Goal: Task Accomplishment & Management: Manage account settings

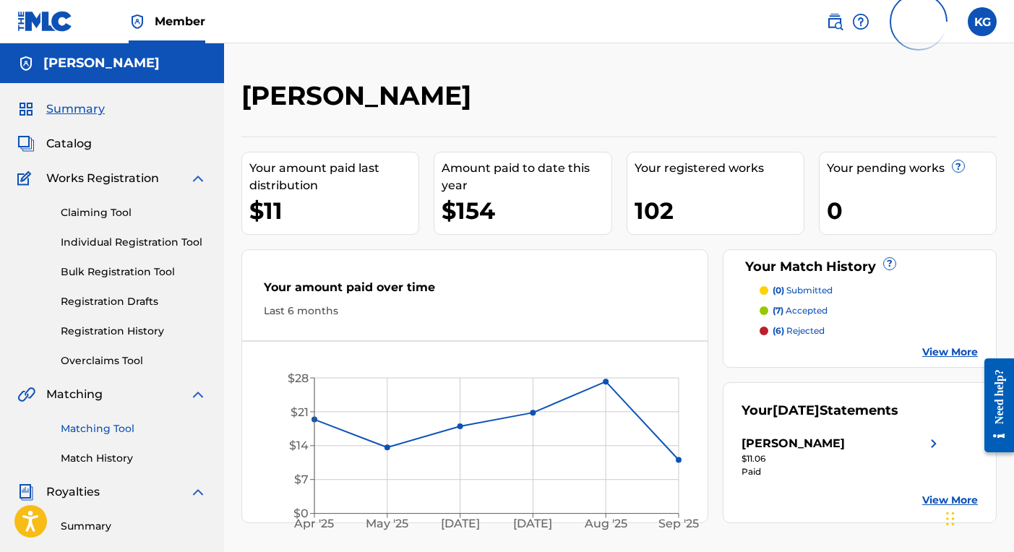
click at [124, 427] on link "Matching Tool" at bounding box center [134, 428] width 146 height 15
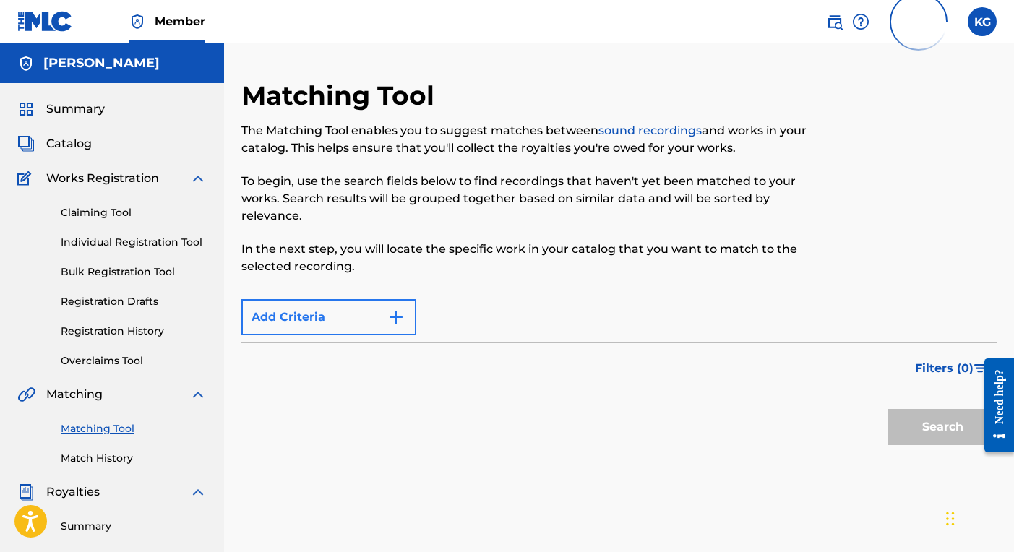
click at [397, 316] on img "Search Form" at bounding box center [395, 317] width 17 height 17
click at [394, 314] on img "Search Form" at bounding box center [395, 317] width 17 height 17
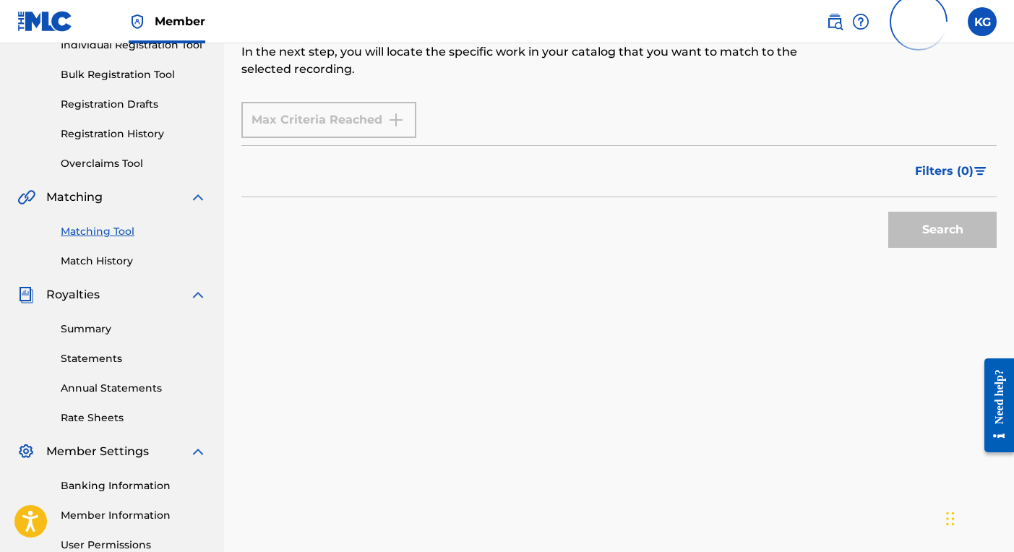
scroll to position [205, 0]
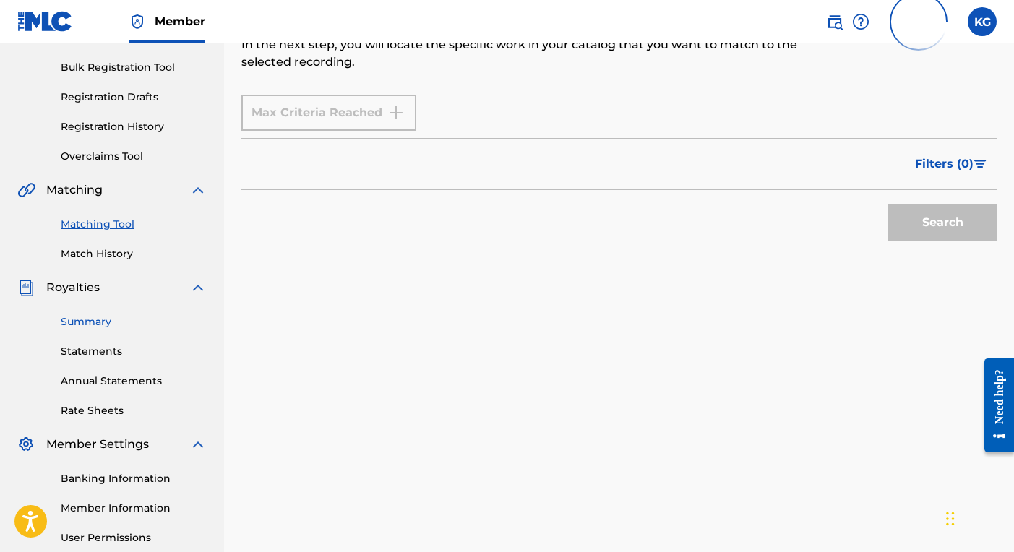
click at [107, 317] on link "Summary" at bounding box center [134, 321] width 146 height 15
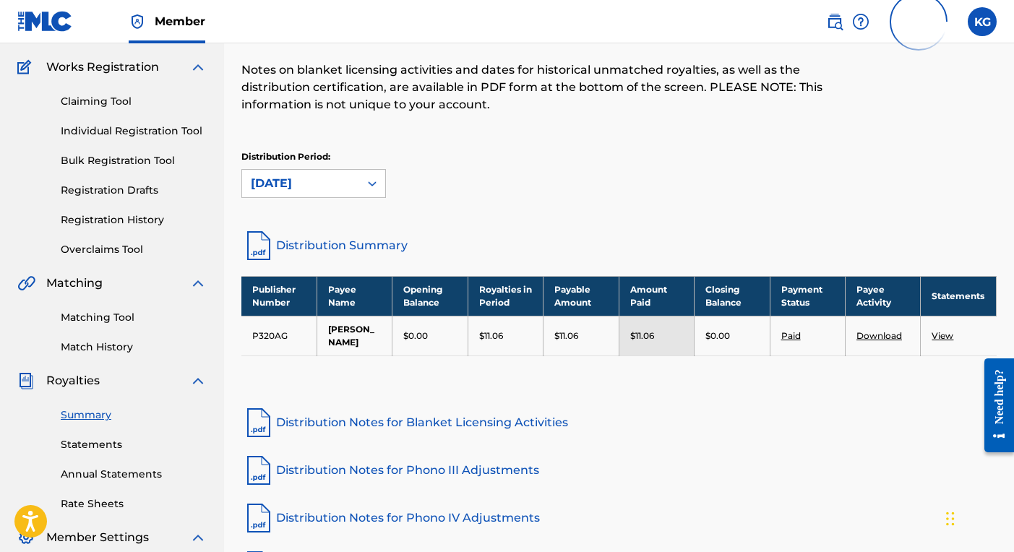
scroll to position [137, 0]
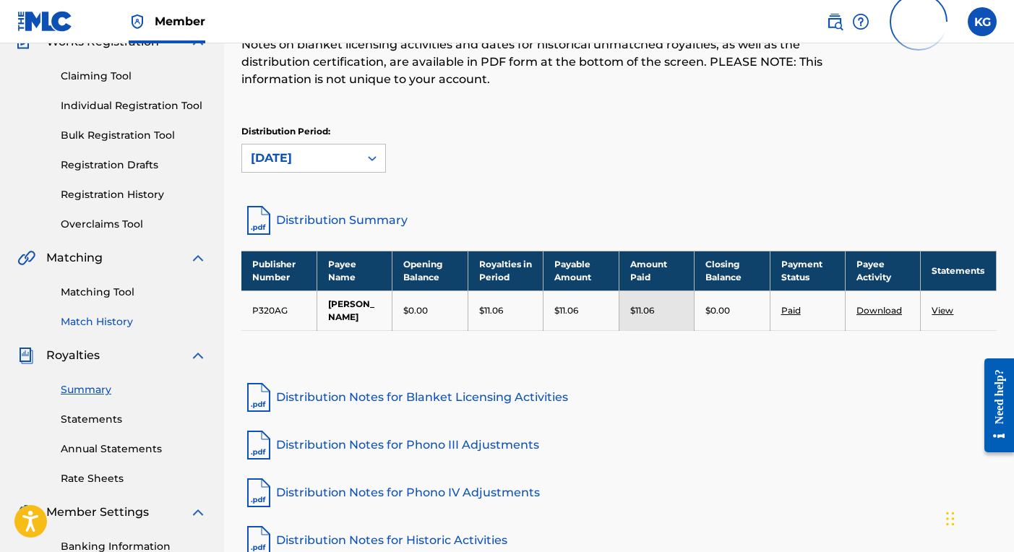
click at [95, 324] on link "Match History" at bounding box center [134, 321] width 146 height 15
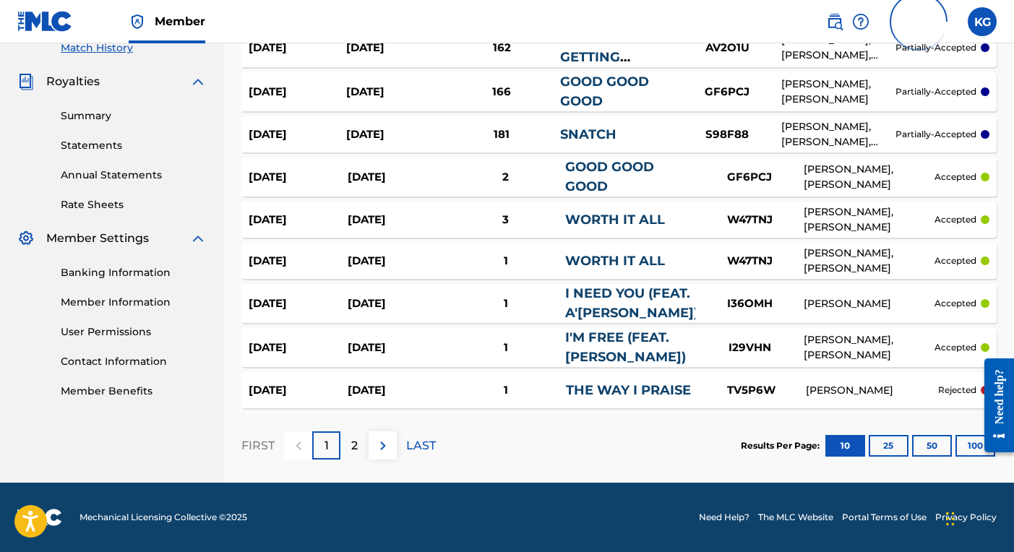
scroll to position [410, 0]
click at [381, 442] on img at bounding box center [382, 445] width 17 height 17
click at [376, 443] on div at bounding box center [383, 445] width 28 height 28
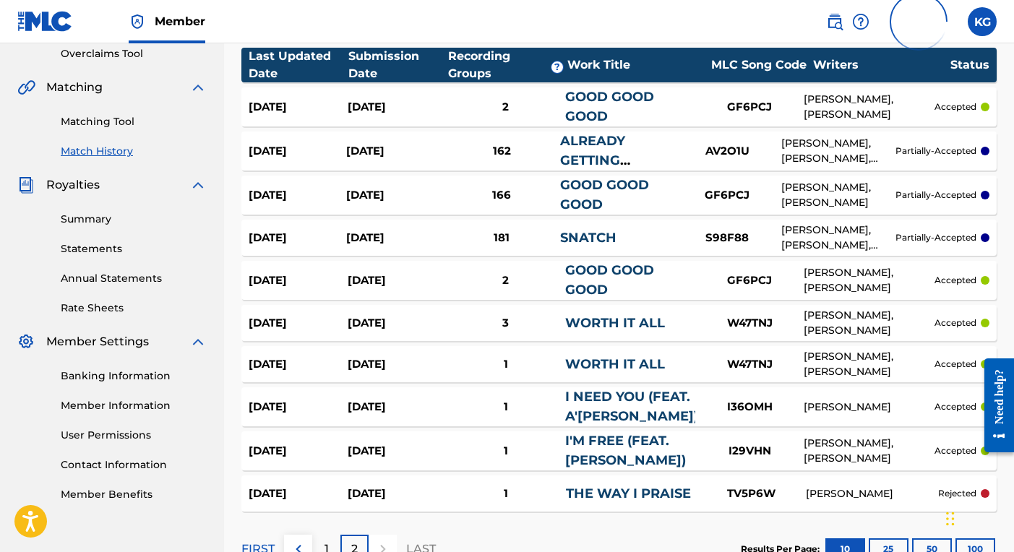
scroll to position [306, 0]
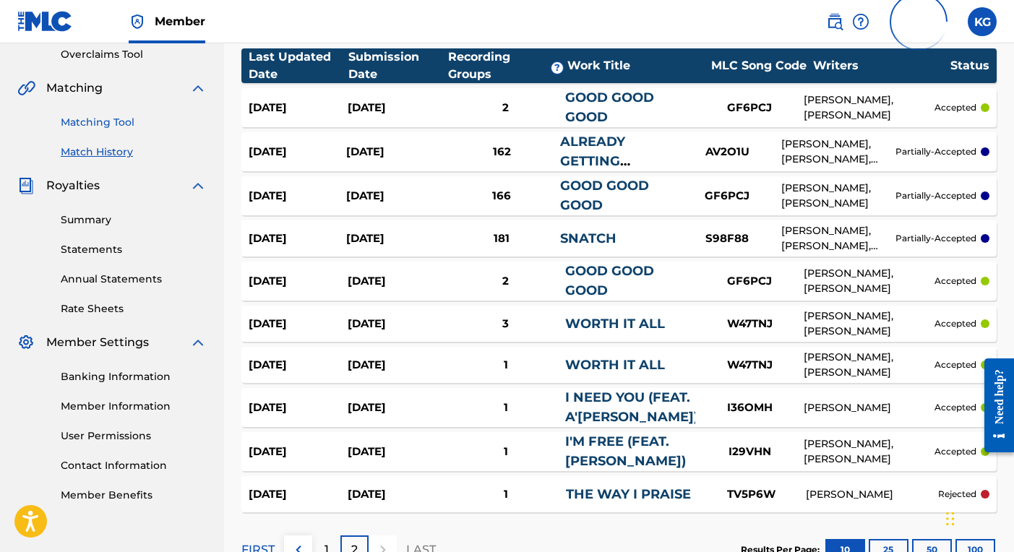
click at [127, 128] on link "Matching Tool" at bounding box center [134, 122] width 146 height 15
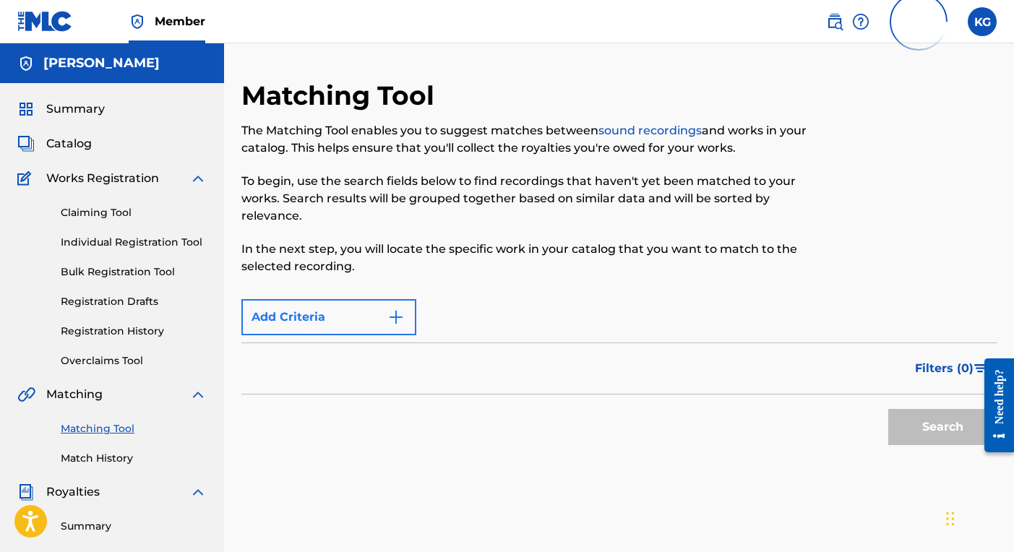
click at [264, 314] on button "Add Criteria" at bounding box center [328, 317] width 175 height 36
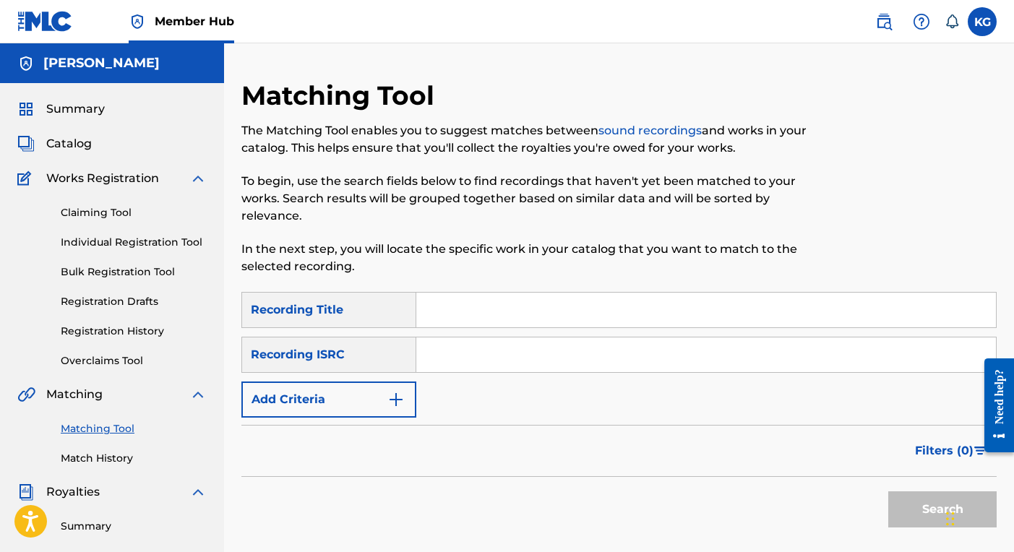
click at [535, 314] on input "Search Form" at bounding box center [706, 310] width 580 height 35
type input "Every Little Thing U Do"
click at [922, 509] on button "Search" at bounding box center [942, 509] width 108 height 36
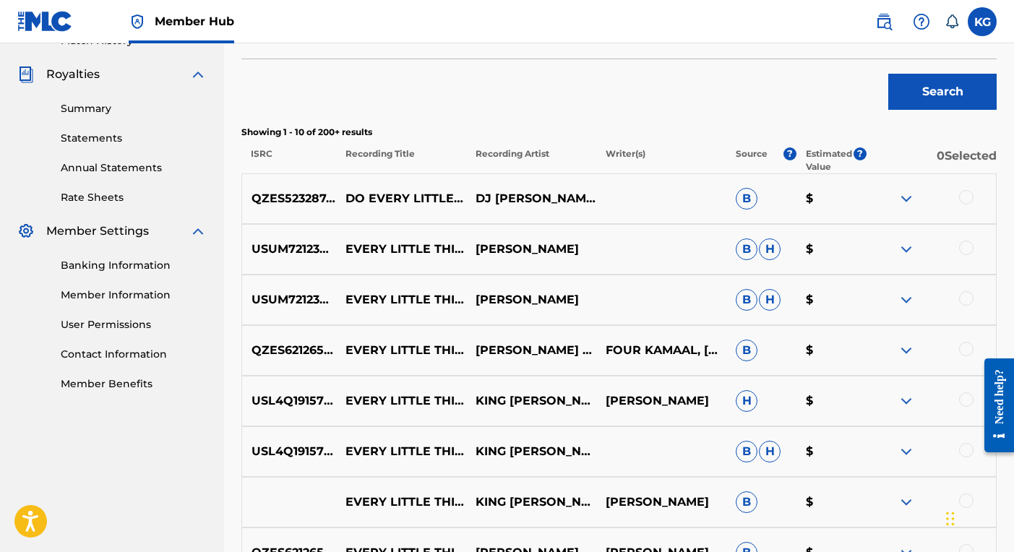
scroll to position [420, 0]
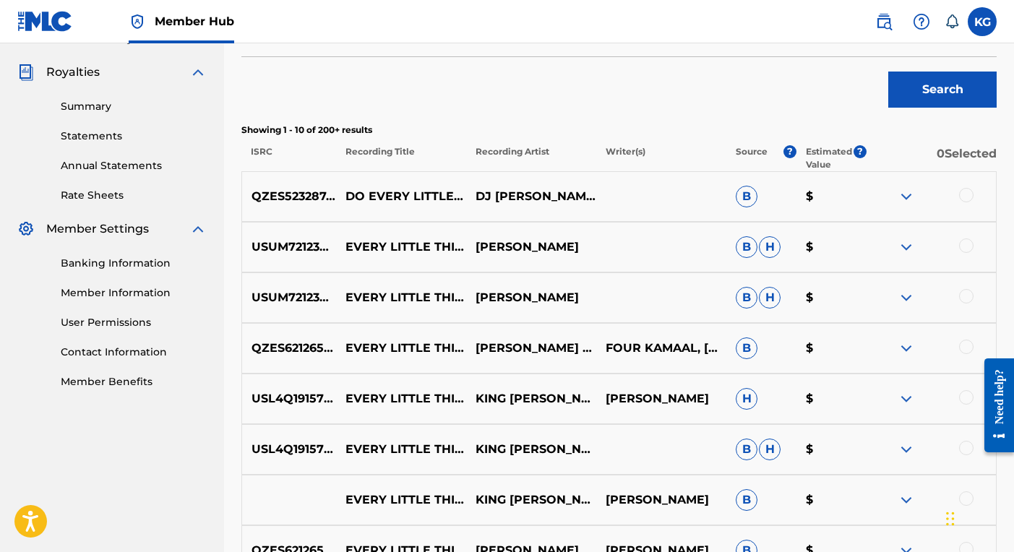
click at [906, 245] on img at bounding box center [906, 246] width 17 height 17
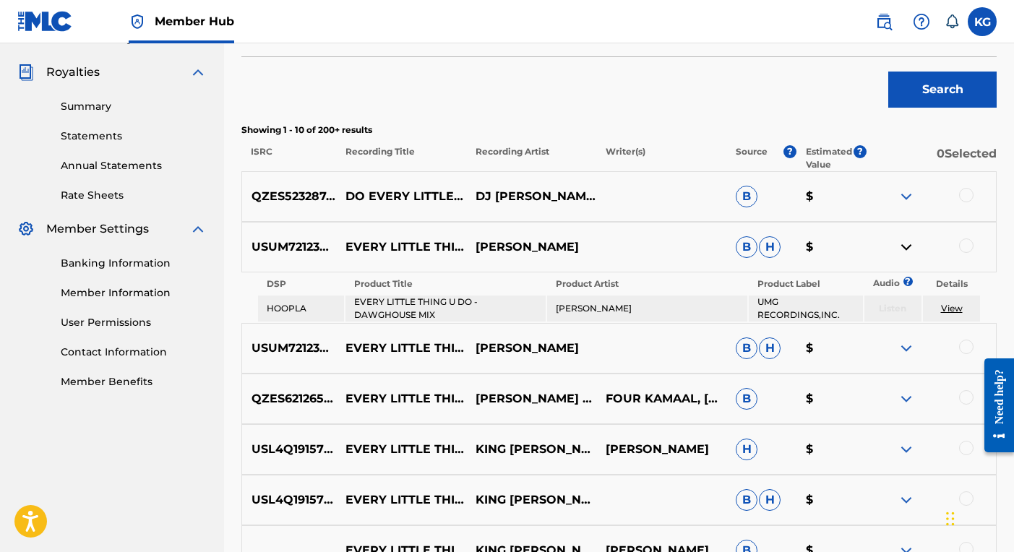
click at [906, 245] on img at bounding box center [906, 246] width 17 height 17
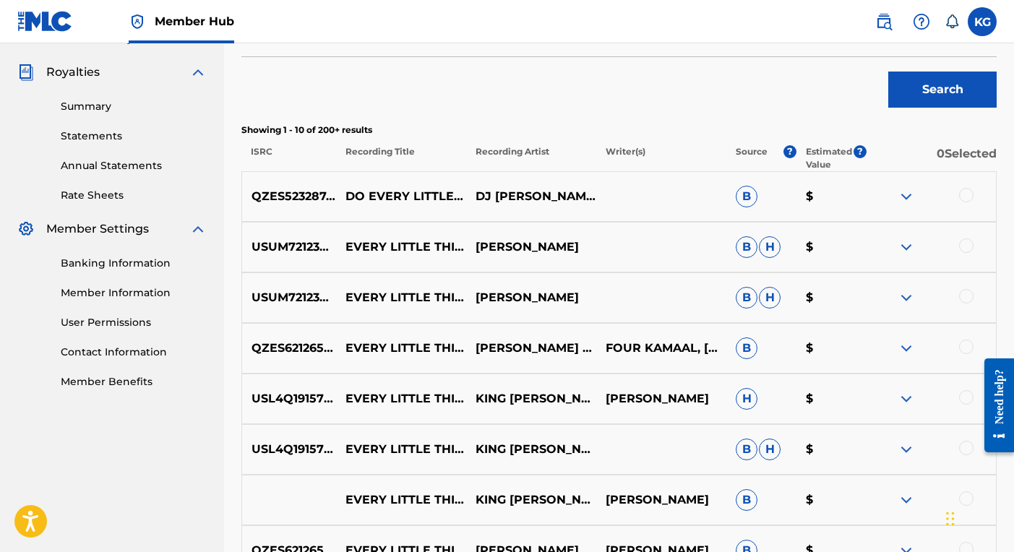
click at [904, 298] on img at bounding box center [906, 297] width 17 height 17
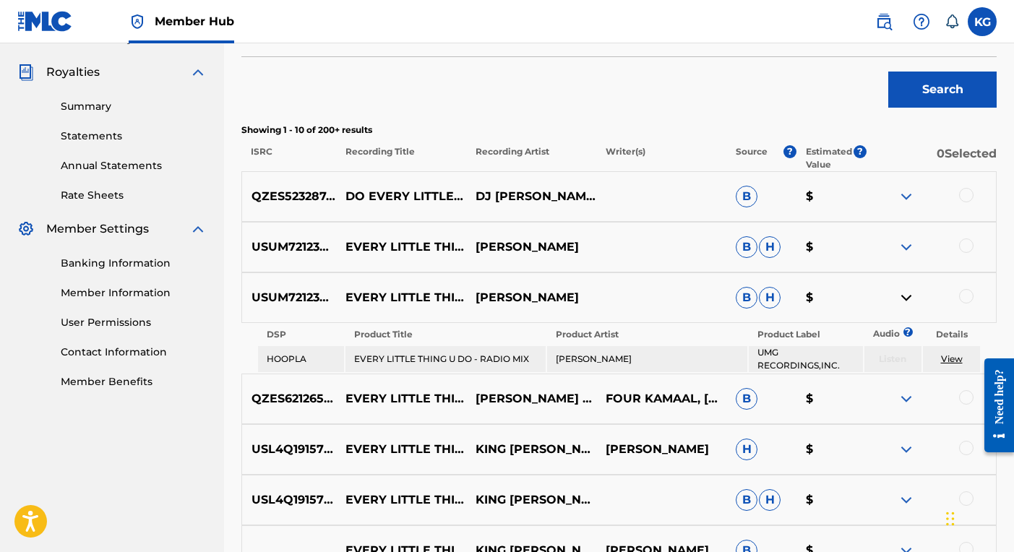
click at [945, 358] on link "View" at bounding box center [952, 358] width 22 height 11
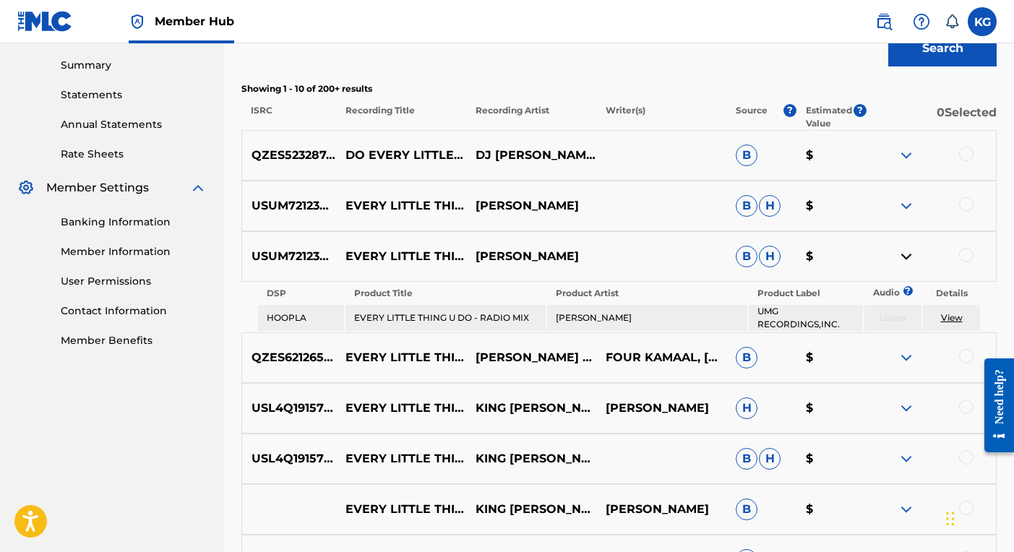
scroll to position [480, 0]
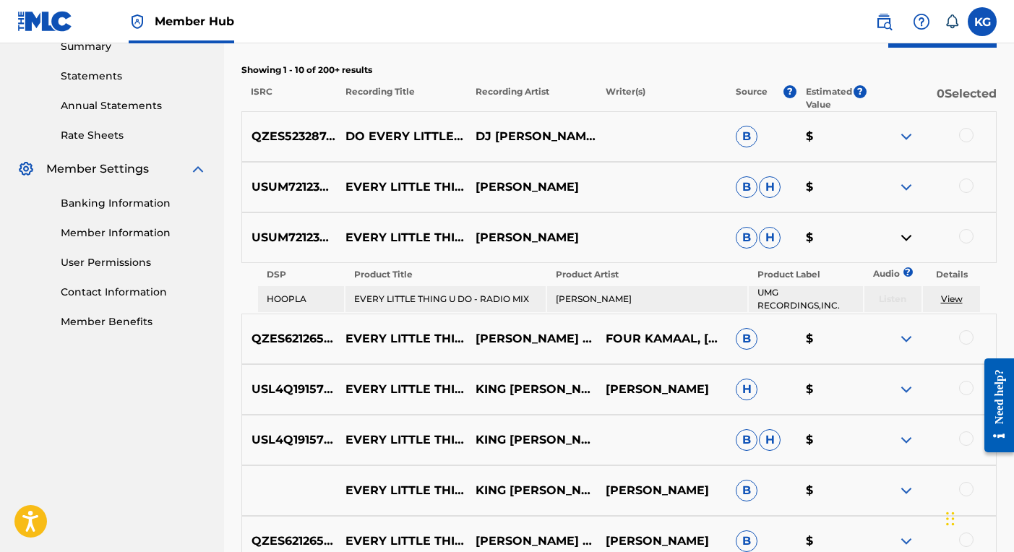
click at [645, 243] on div "USUM72123600 EVERY LITTLE THING U DO - RADIO MIX CHRISTOPHER WILLIAMS B H $" at bounding box center [618, 237] width 755 height 51
click at [298, 238] on p "USUM72123600" at bounding box center [292, 237] width 100 height 17
click at [909, 236] on img at bounding box center [906, 237] width 17 height 17
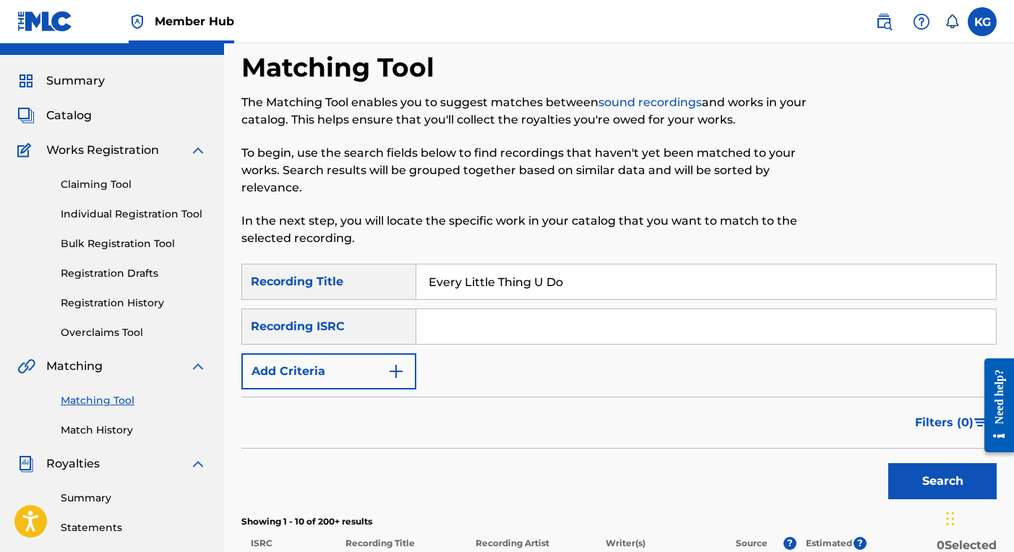
scroll to position [15, 0]
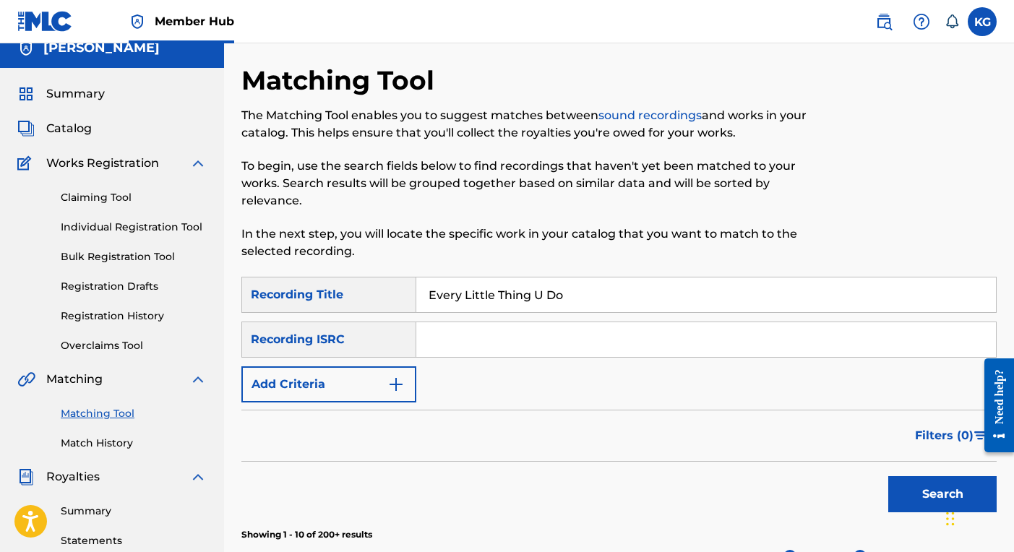
click at [663, 119] on link "sound recordings" at bounding box center [649, 115] width 103 height 14
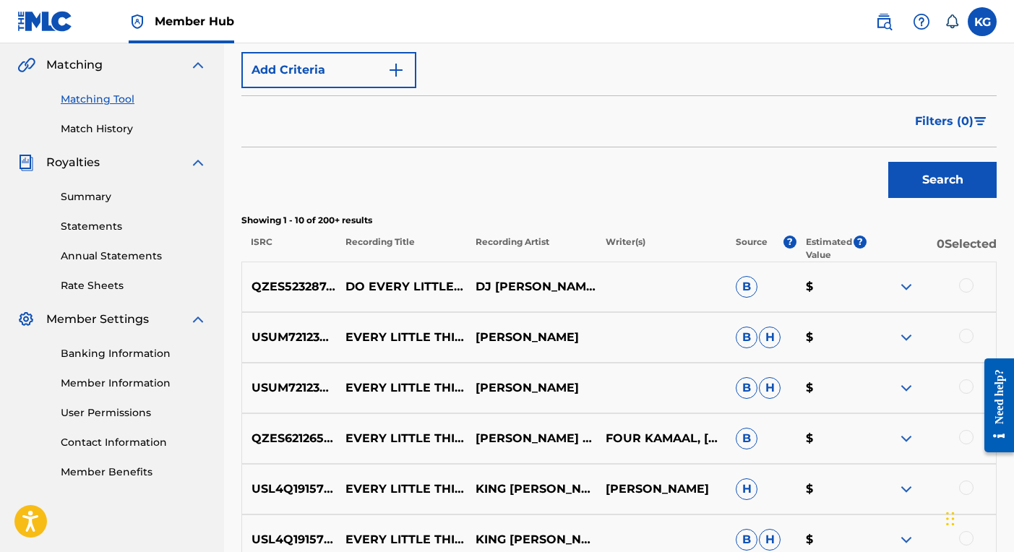
scroll to position [334, 0]
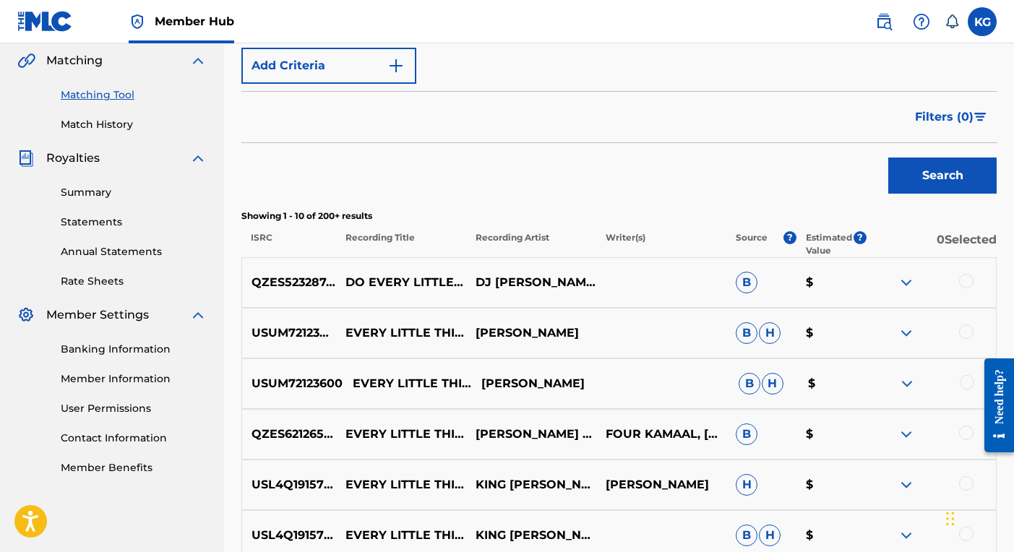
click at [280, 386] on p "USUM72123600" at bounding box center [292, 383] width 100 height 17
click at [817, 327] on p "$" at bounding box center [831, 332] width 70 height 17
click at [898, 381] on img at bounding box center [906, 383] width 17 height 17
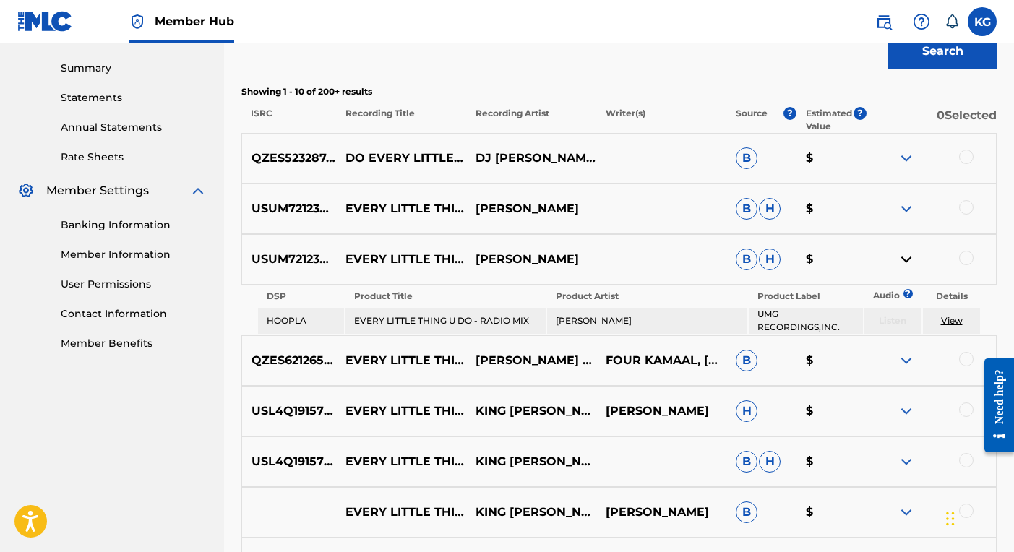
scroll to position [458, 0]
click at [953, 317] on link "View" at bounding box center [952, 320] width 22 height 11
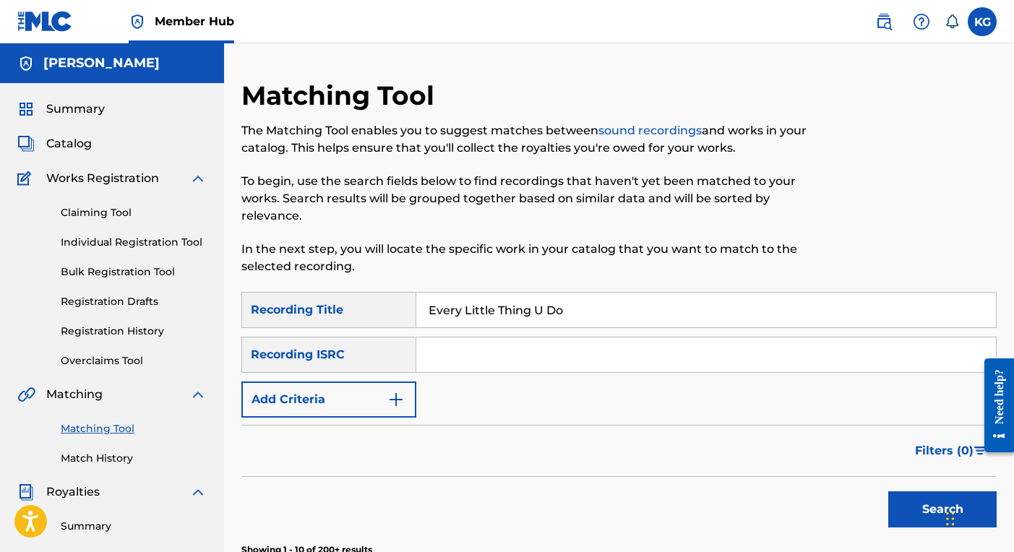
scroll to position [0, 0]
click at [72, 152] on span "Catalog" at bounding box center [69, 143] width 46 height 17
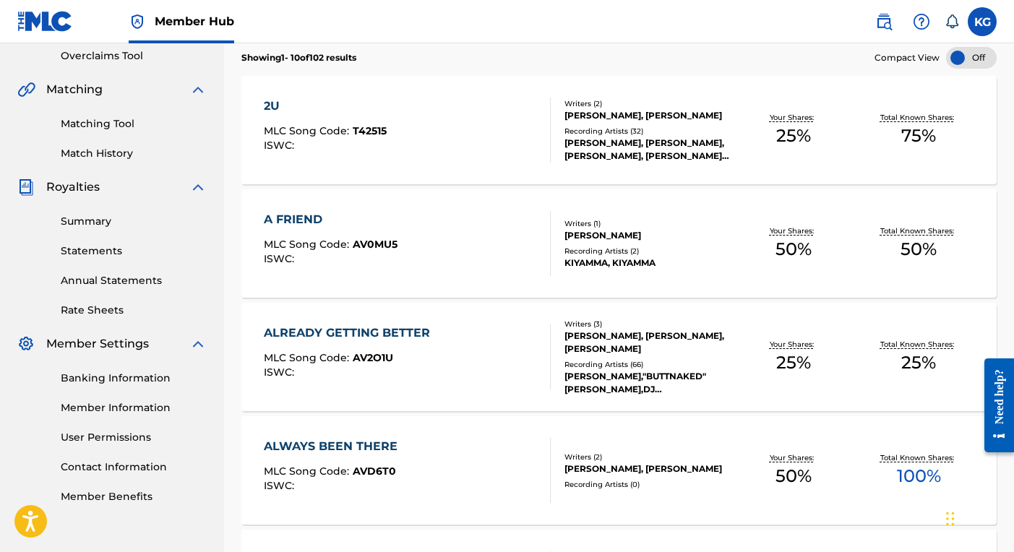
scroll to position [306, 0]
click at [973, 59] on div at bounding box center [971, 57] width 51 height 22
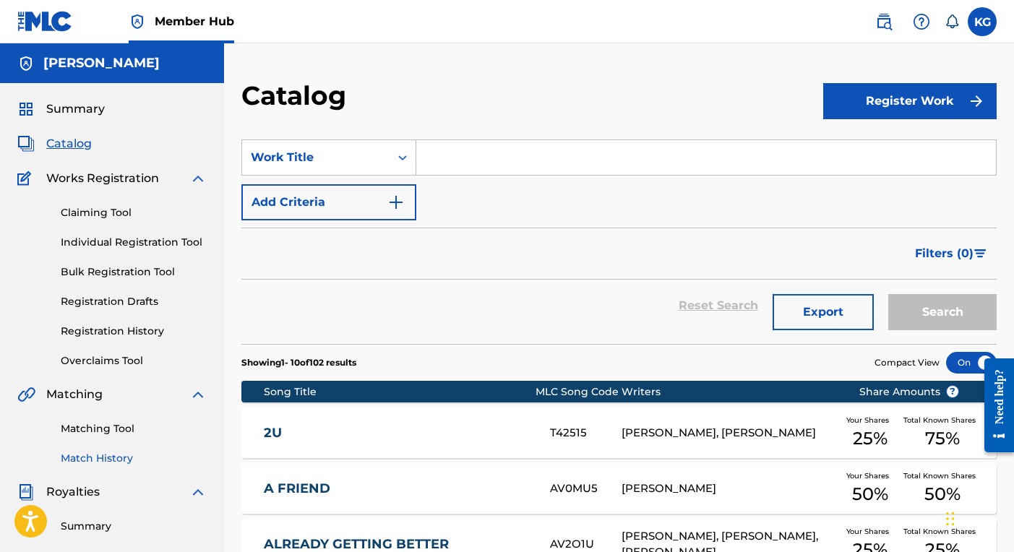
scroll to position [0, 0]
click at [96, 105] on span "Summary" at bounding box center [75, 108] width 59 height 17
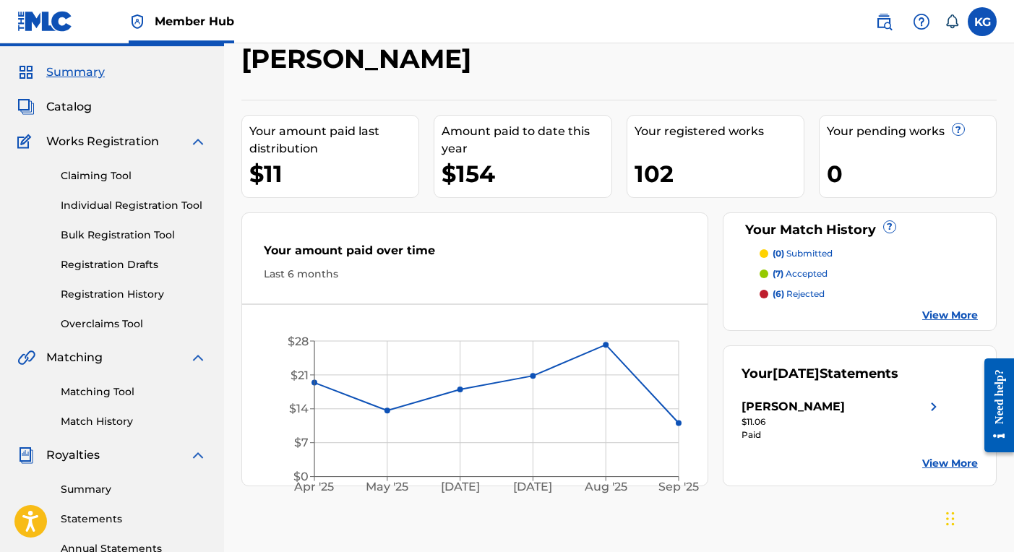
scroll to position [27, 0]
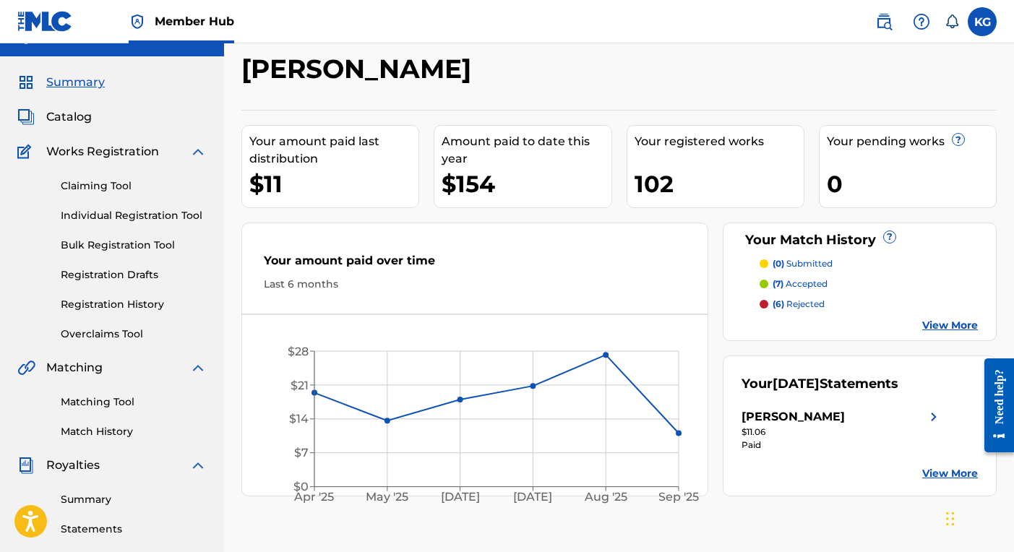
click at [939, 322] on link "View More" at bounding box center [950, 325] width 56 height 15
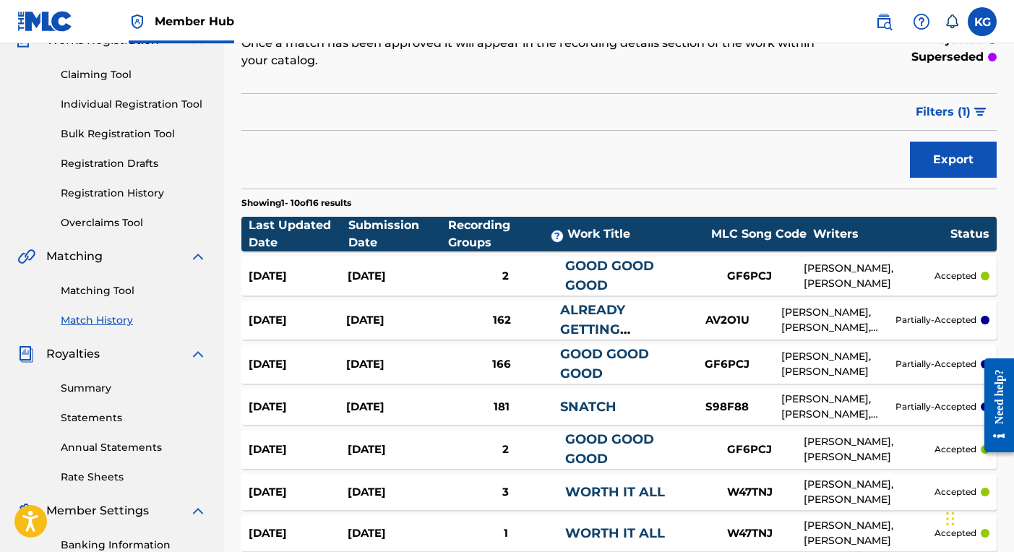
scroll to position [140, 0]
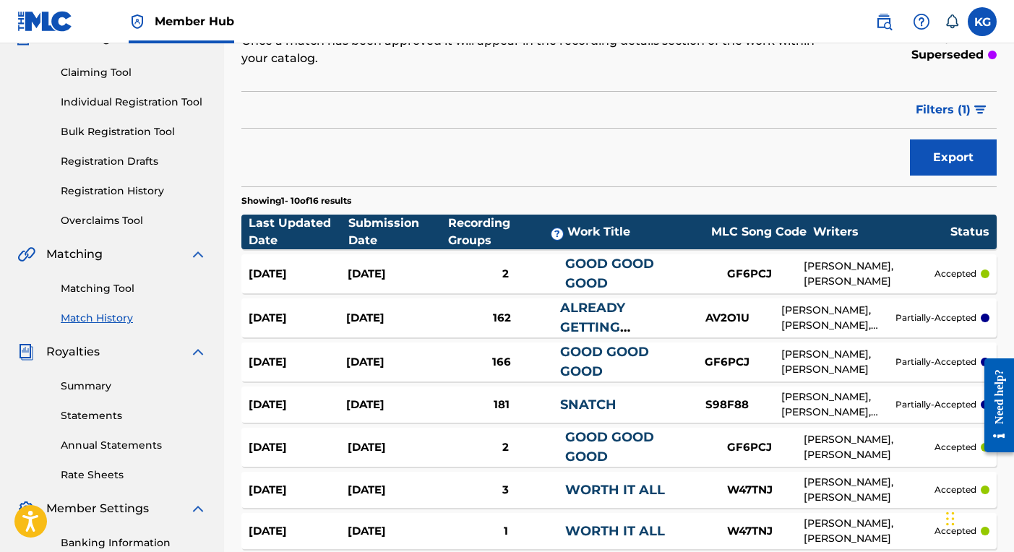
click at [839, 306] on div "[PERSON_NAME], [PERSON_NAME], [PERSON_NAME]" at bounding box center [838, 318] width 114 height 30
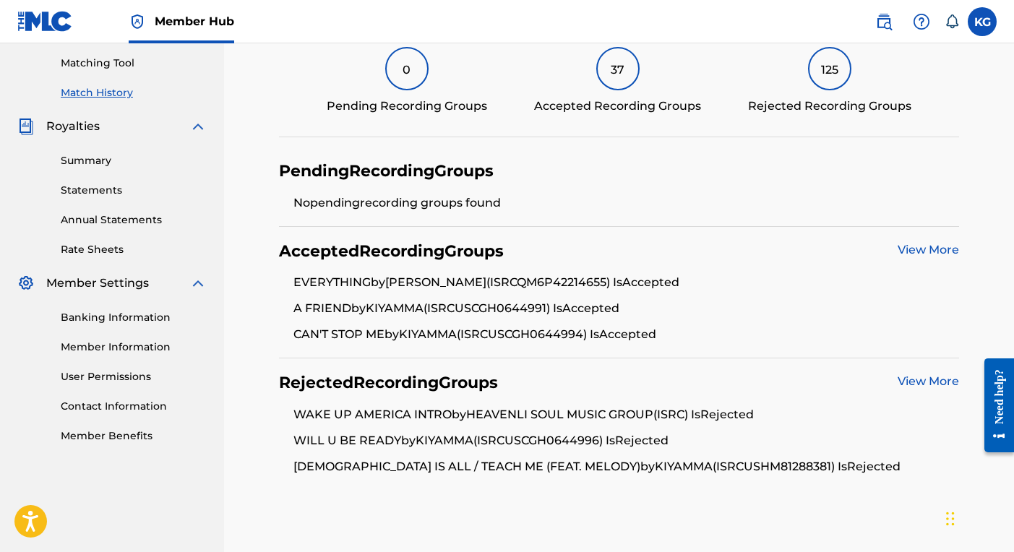
scroll to position [368, 0]
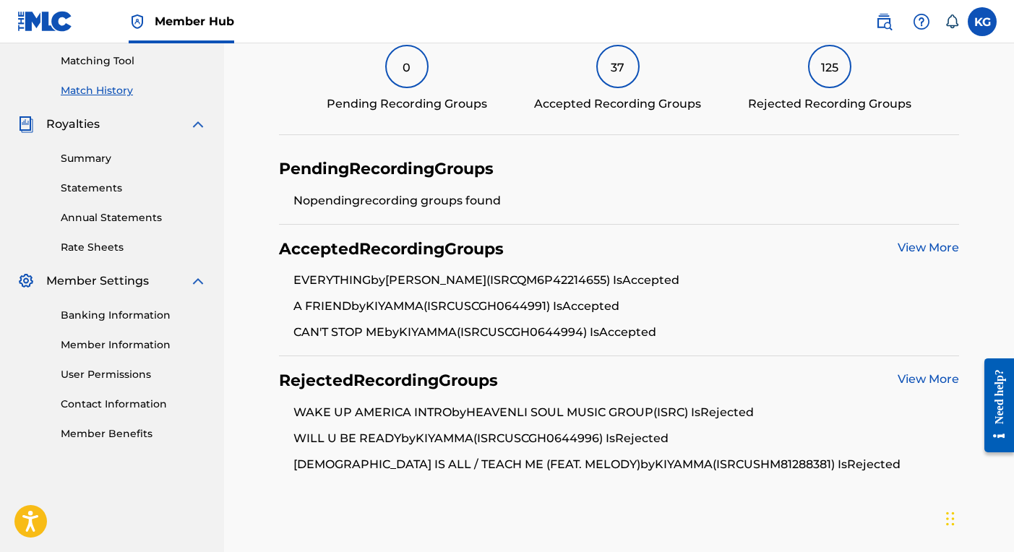
click at [924, 246] on link "View More" at bounding box center [928, 248] width 61 height 14
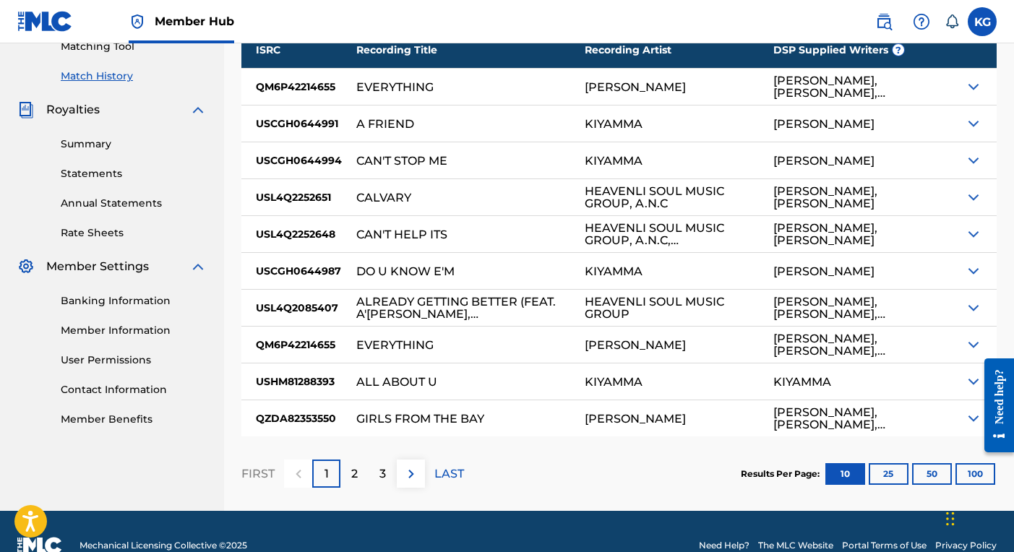
scroll to position [382, 0]
click at [411, 471] on img at bounding box center [411, 473] width 17 height 17
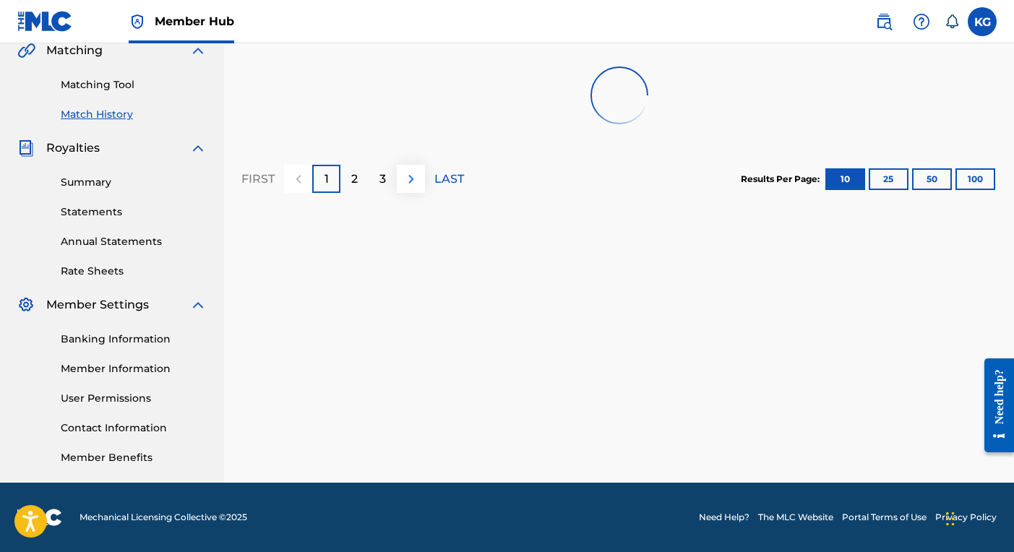
scroll to position [344, 0]
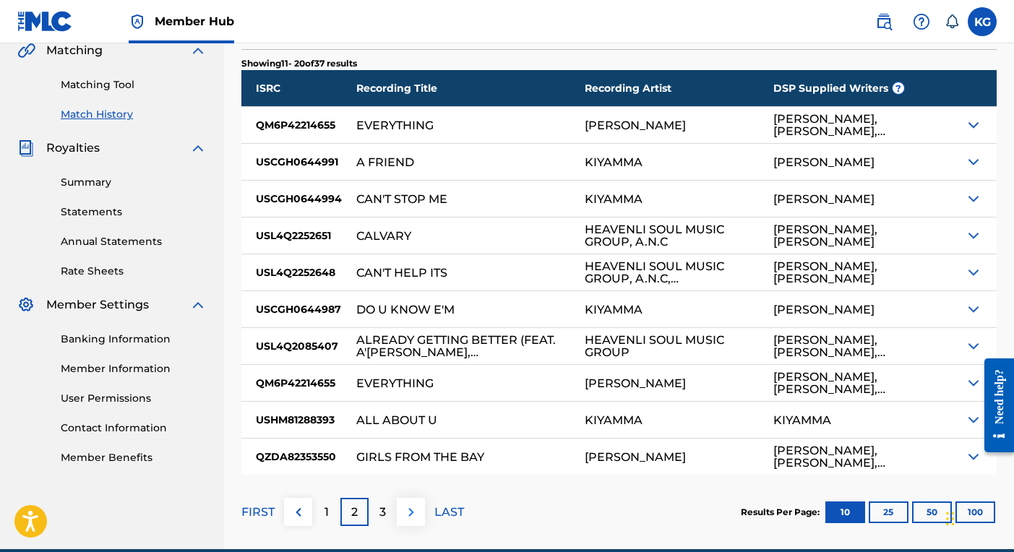
click at [407, 511] on img at bounding box center [411, 512] width 17 height 17
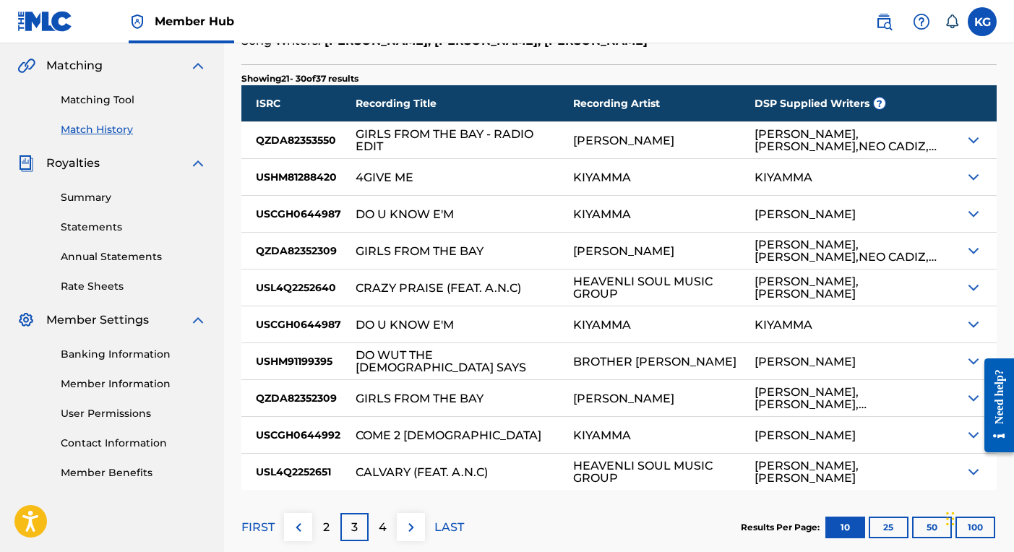
scroll to position [343, 0]
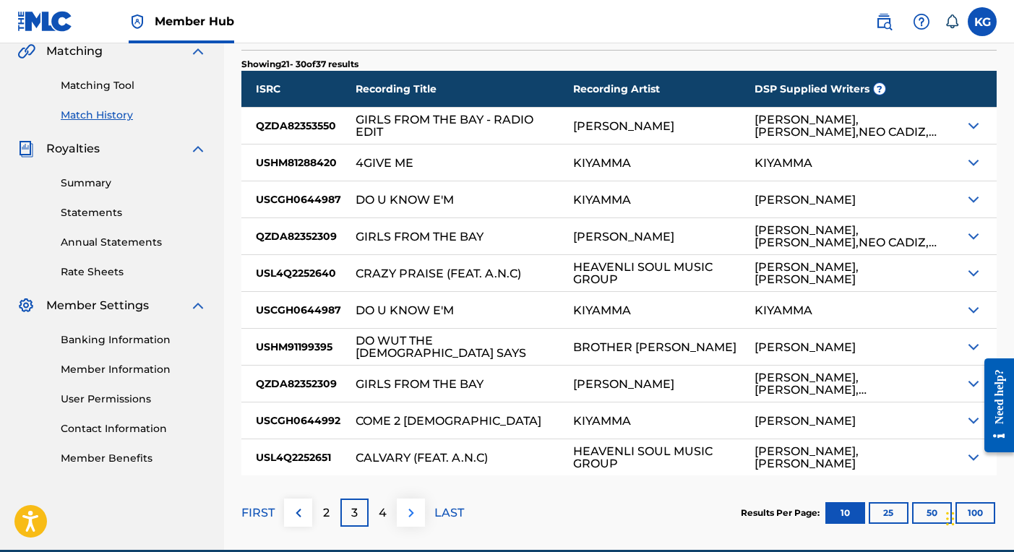
click at [413, 517] on img at bounding box center [411, 512] width 17 height 17
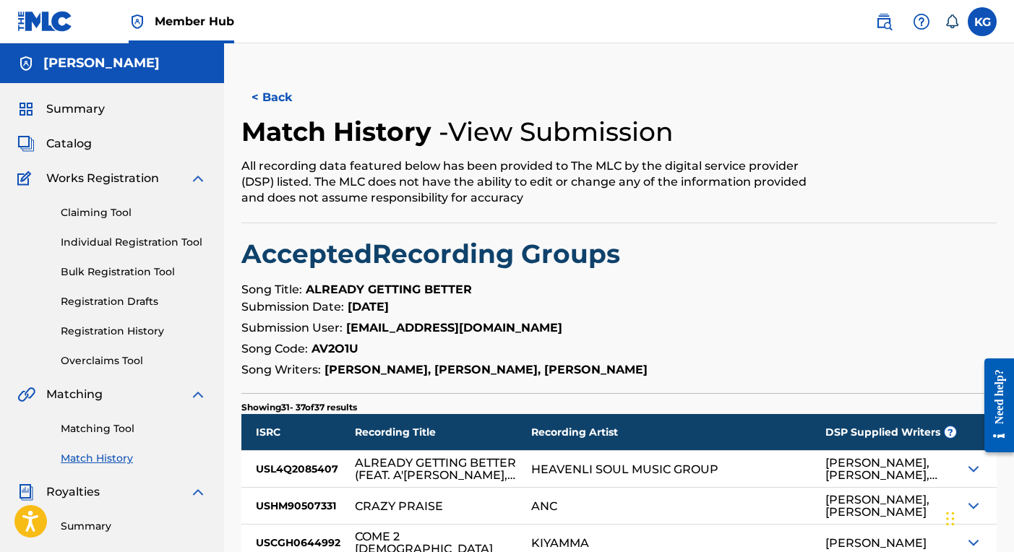
scroll to position [0, 0]
click at [290, 96] on button "< Back" at bounding box center [284, 97] width 87 height 36
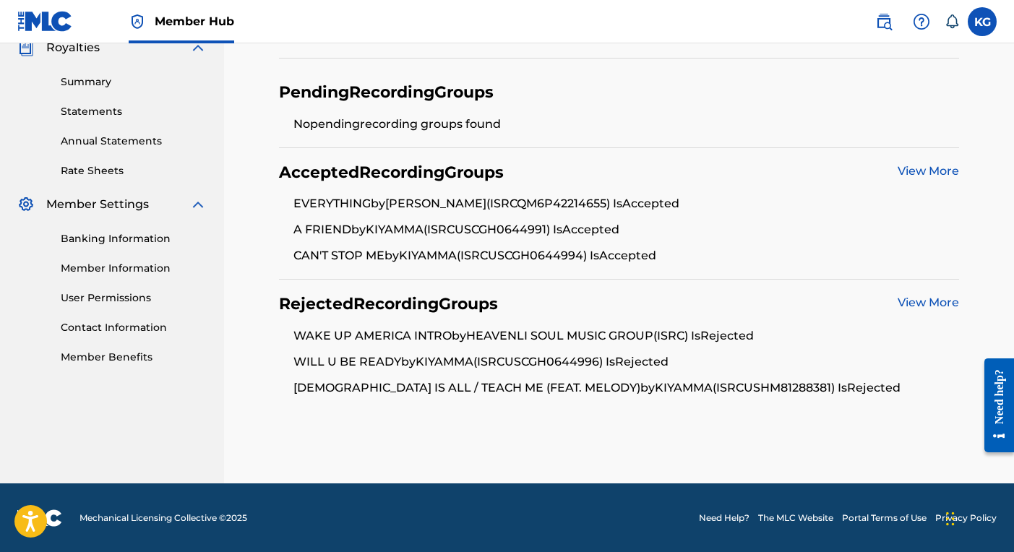
scroll to position [444, 0]
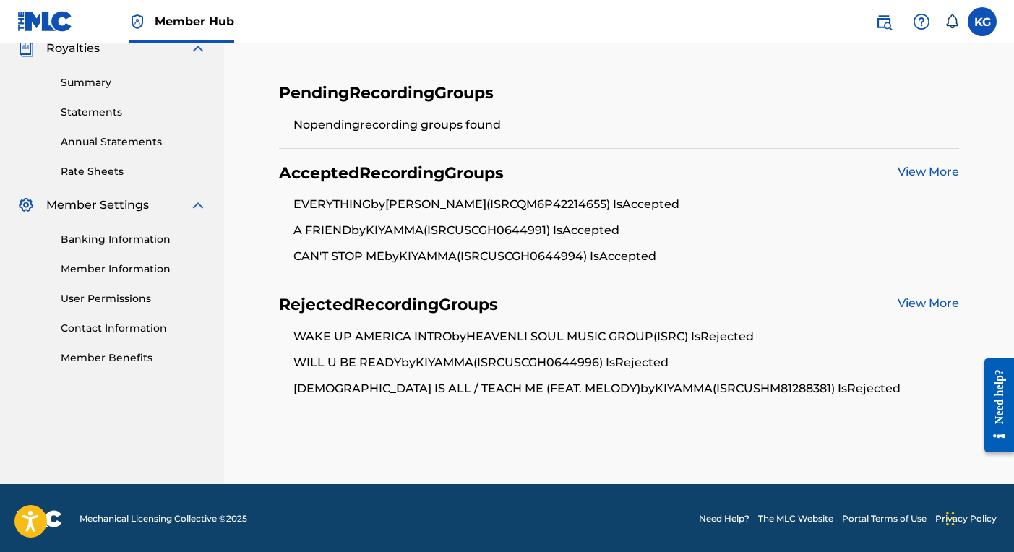
click at [916, 301] on link "View More" at bounding box center [928, 303] width 61 height 14
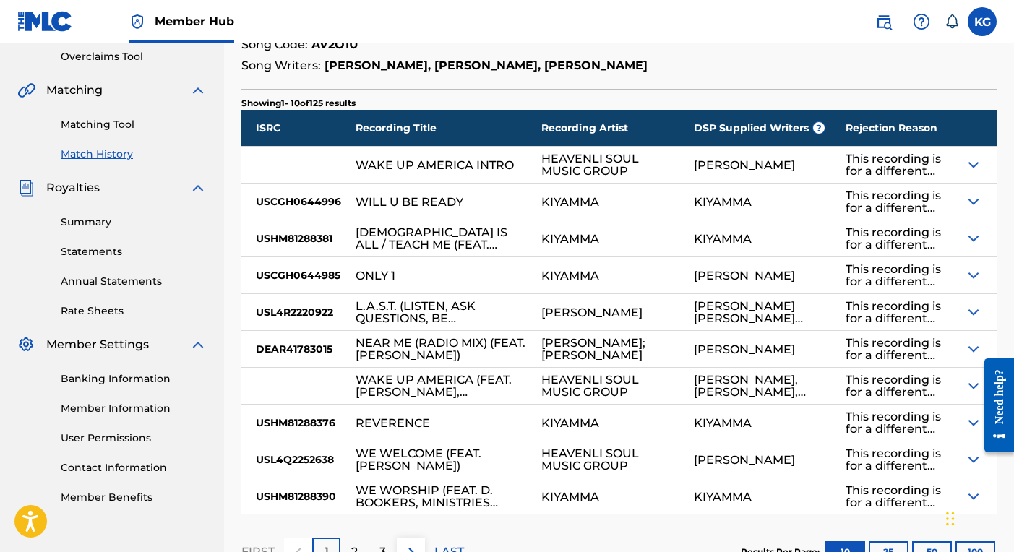
scroll to position [321, 0]
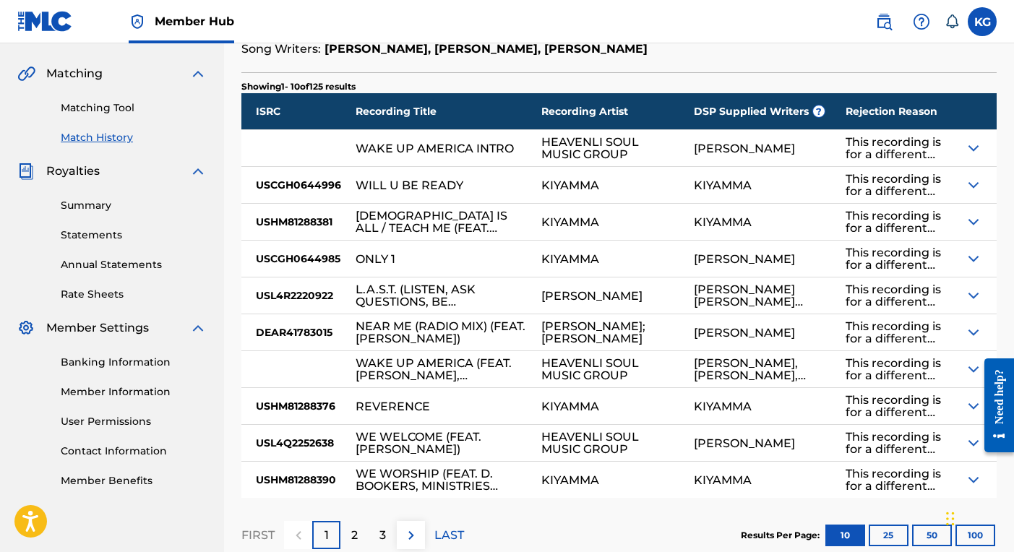
click at [477, 148] on div "WAKE UP AMERICA INTRO" at bounding box center [435, 148] width 158 height 12
click at [541, 150] on div "HEAVENLI SOUL MUSIC GROUP" at bounding box center [609, 148] width 137 height 25
click at [971, 146] on img at bounding box center [973, 147] width 17 height 17
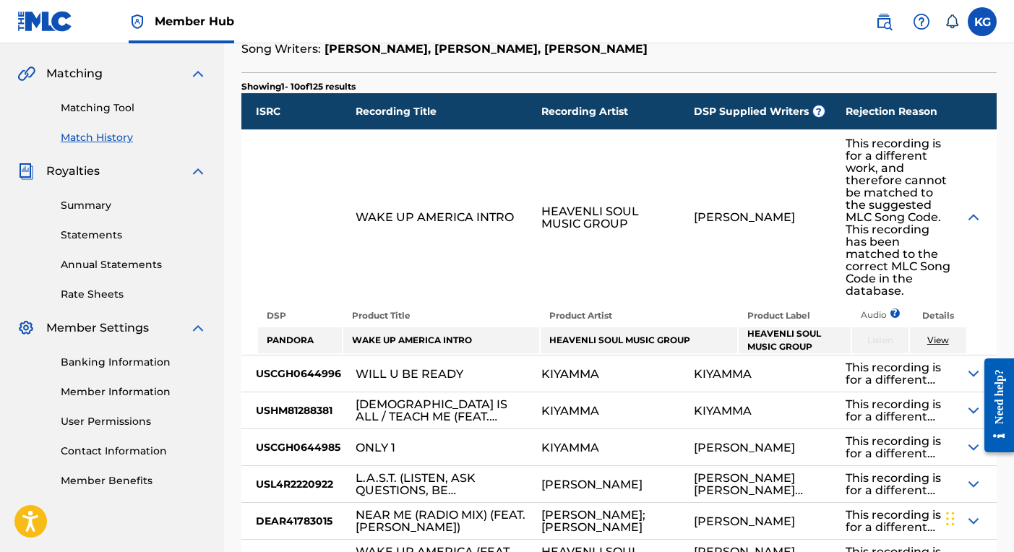
click at [939, 340] on link "View" at bounding box center [938, 340] width 22 height 11
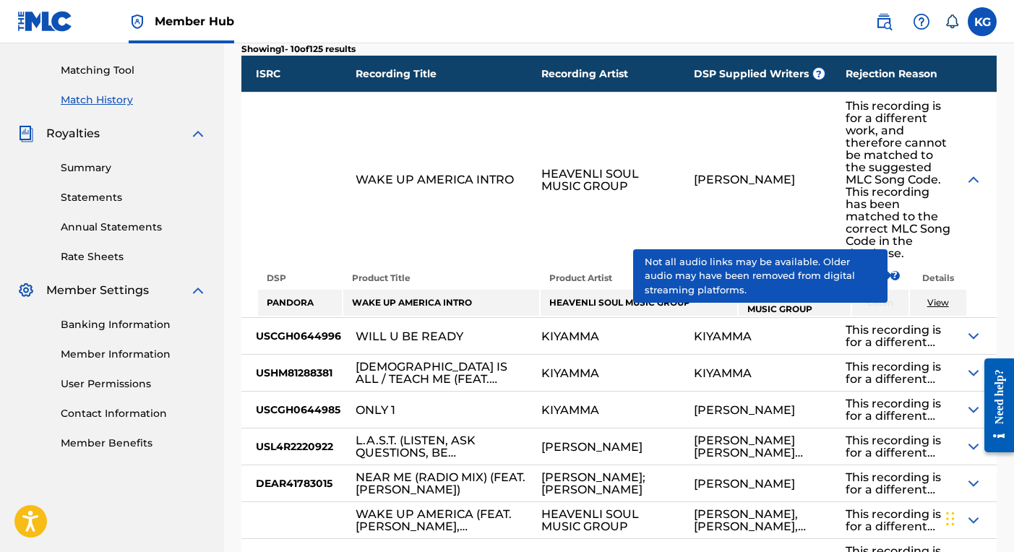
scroll to position [349, 0]
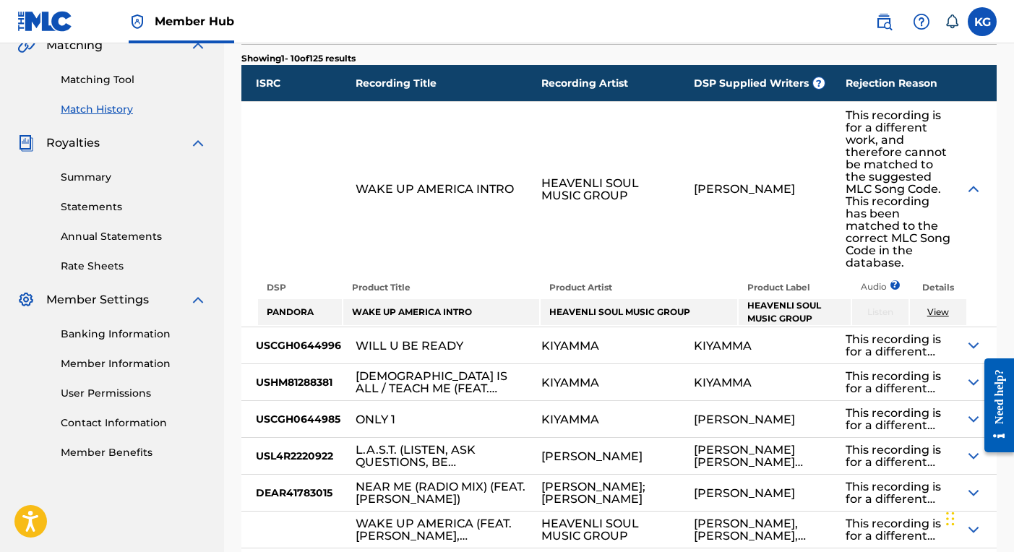
click at [943, 314] on link "View" at bounding box center [938, 311] width 22 height 11
click at [550, 306] on td "HEAVENLI SOUL MUSIC GROUP" at bounding box center [639, 312] width 196 height 26
click at [972, 185] on img at bounding box center [973, 189] width 17 height 17
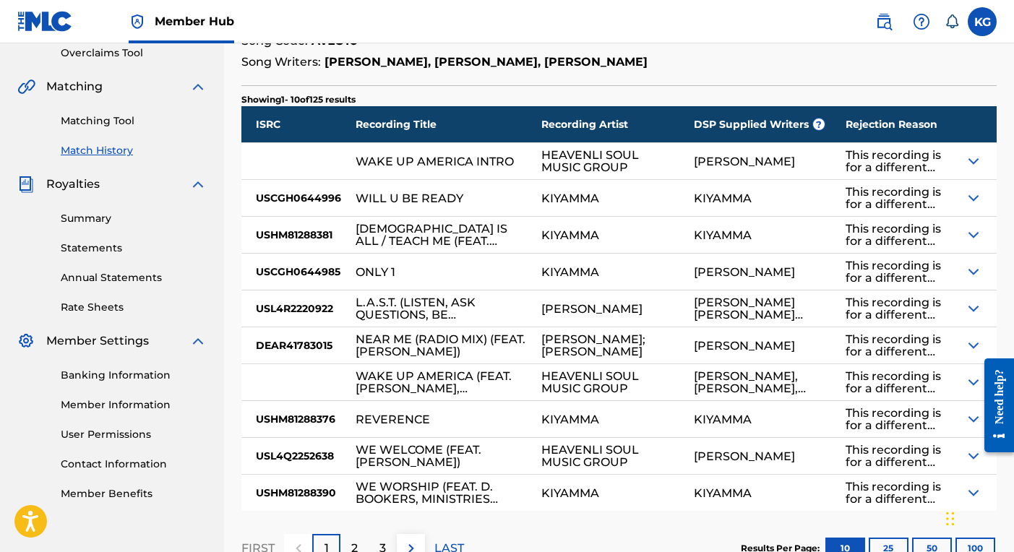
scroll to position [309, 0]
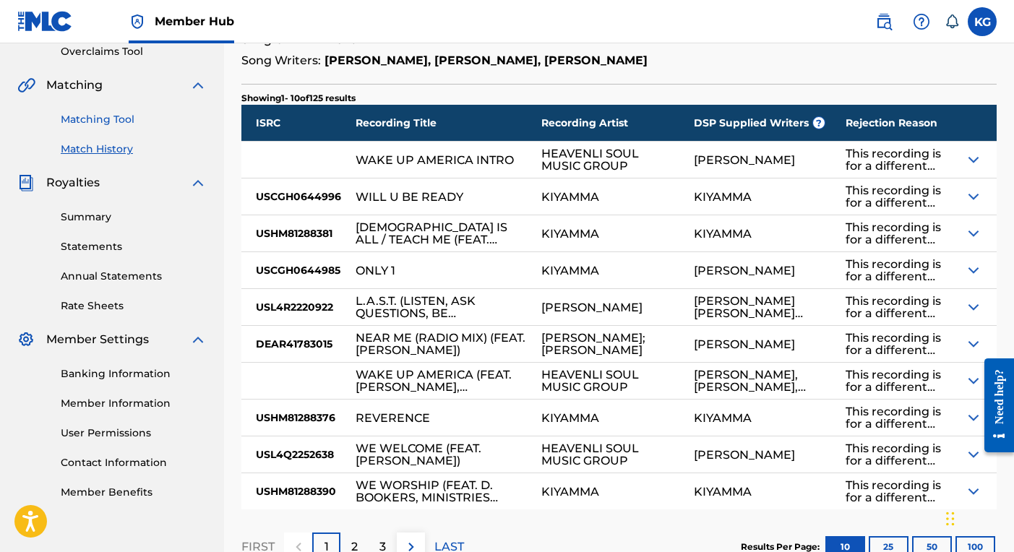
click at [95, 116] on link "Matching Tool" at bounding box center [134, 119] width 146 height 15
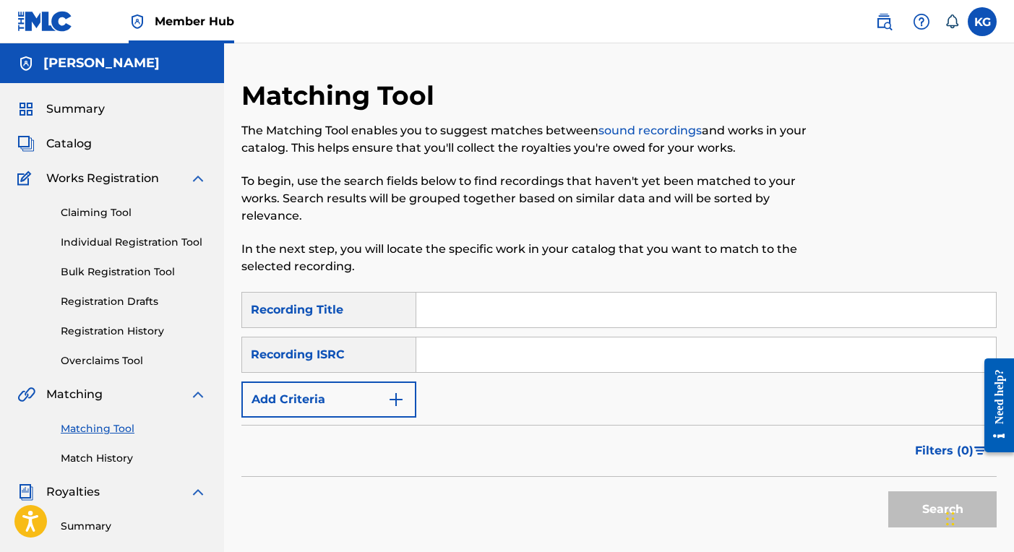
click at [491, 306] on input "Search Form" at bounding box center [706, 310] width 580 height 35
type input "wake up America intro"
click at [928, 499] on button "Search" at bounding box center [942, 509] width 108 height 36
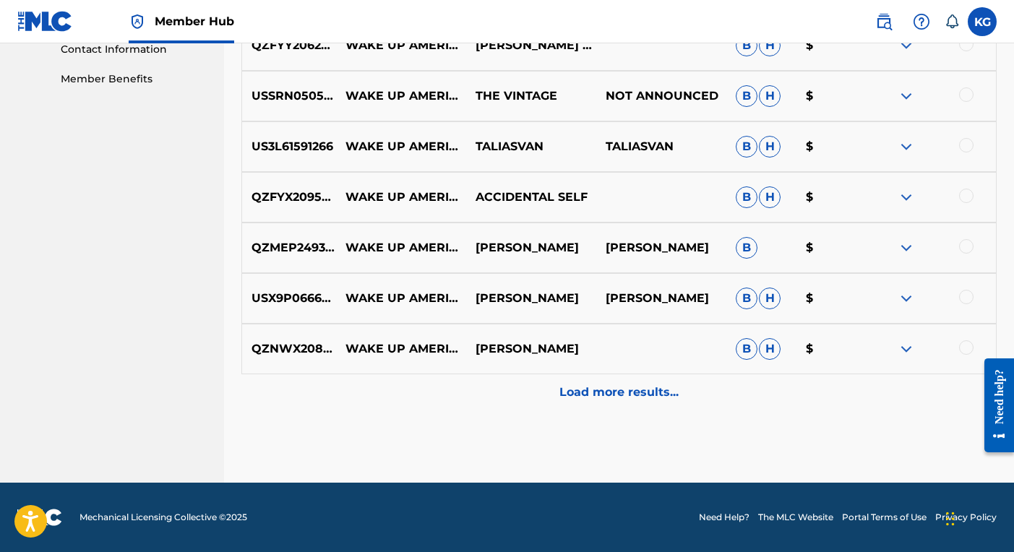
scroll to position [723, 0]
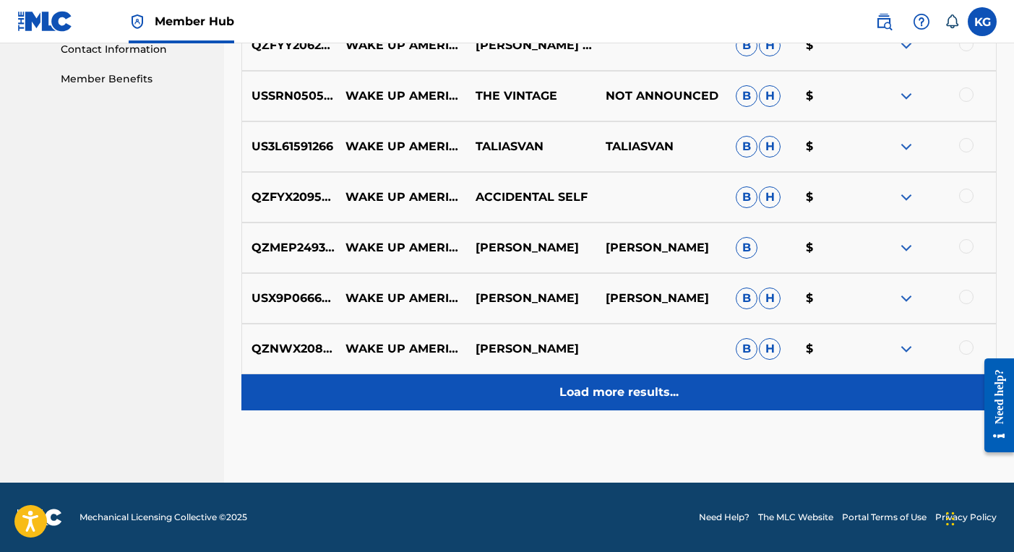
click at [640, 390] on p "Load more results..." at bounding box center [618, 392] width 119 height 17
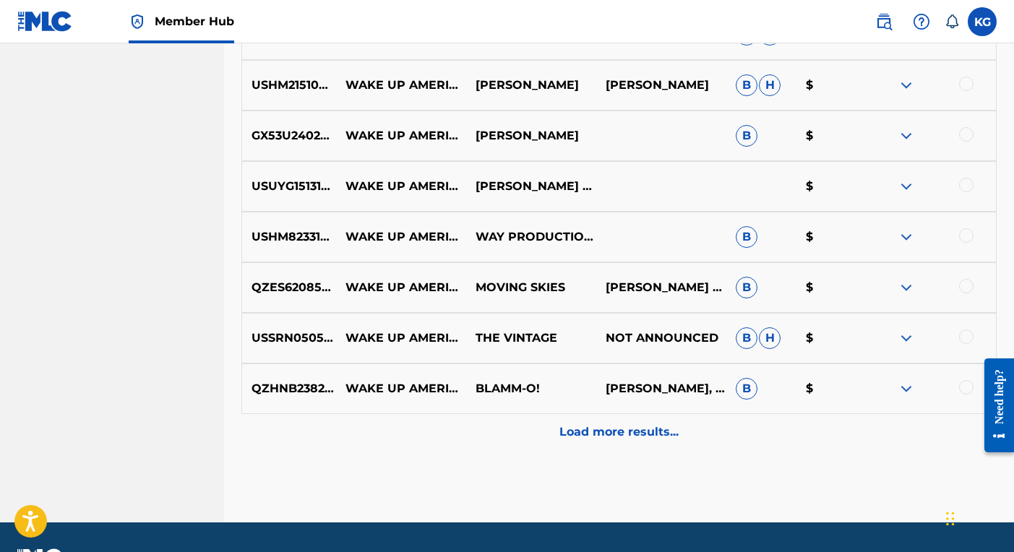
scroll to position [1206, 0]
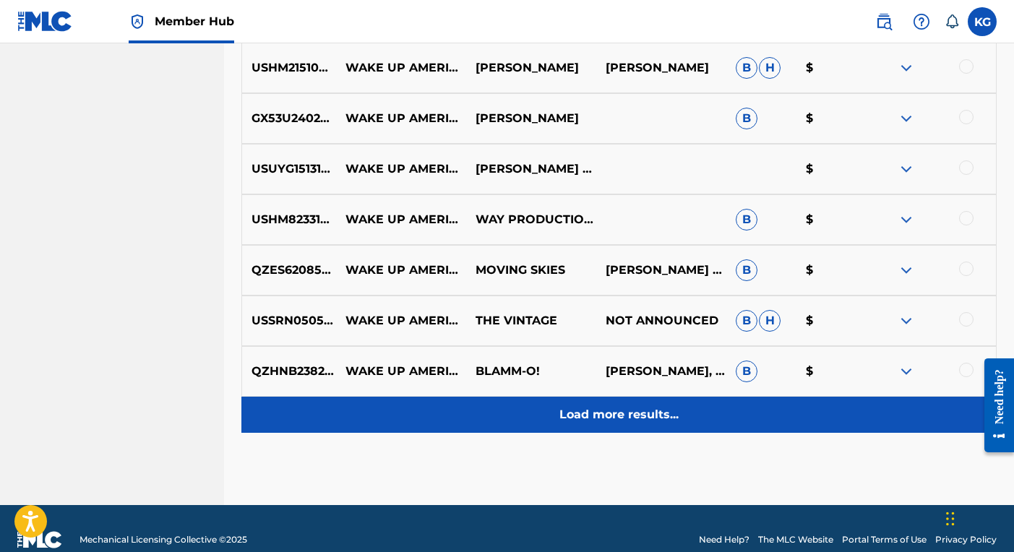
click at [629, 415] on p "Load more results..." at bounding box center [618, 414] width 119 height 17
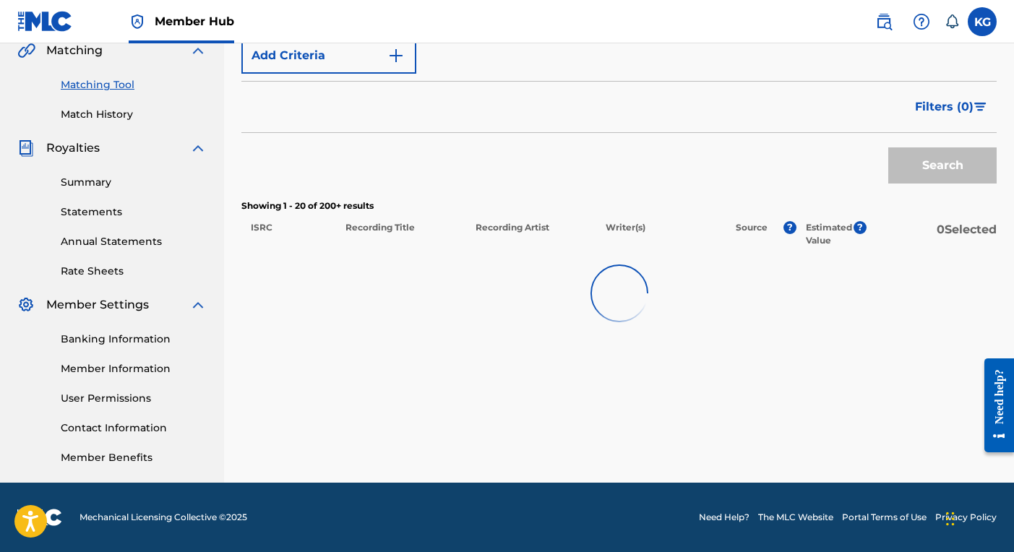
click at [629, 415] on div "Matching Tool The Matching Tool enables you to suggest matches between sound re…" at bounding box center [618, 109] width 755 height 747
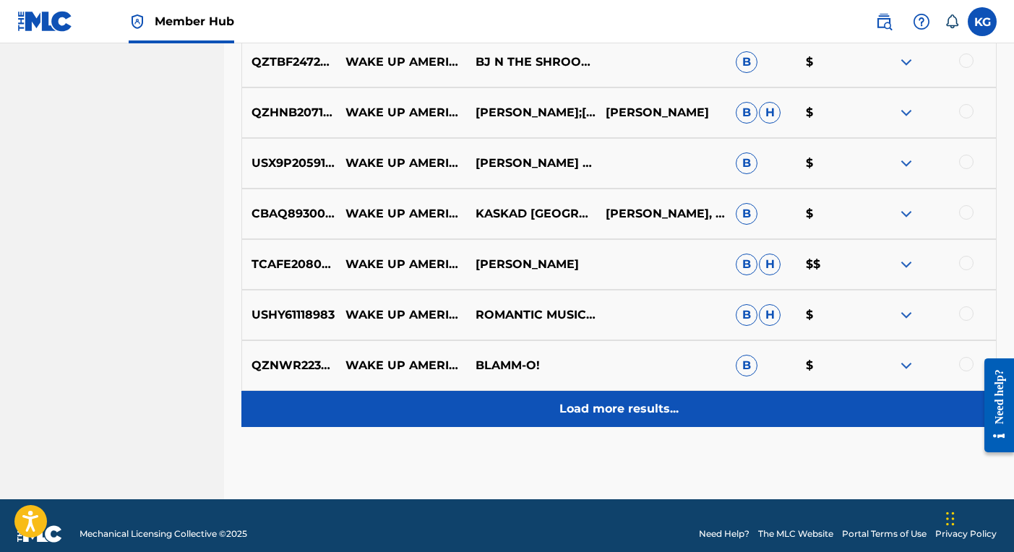
click at [629, 415] on p "Load more results..." at bounding box center [618, 408] width 119 height 17
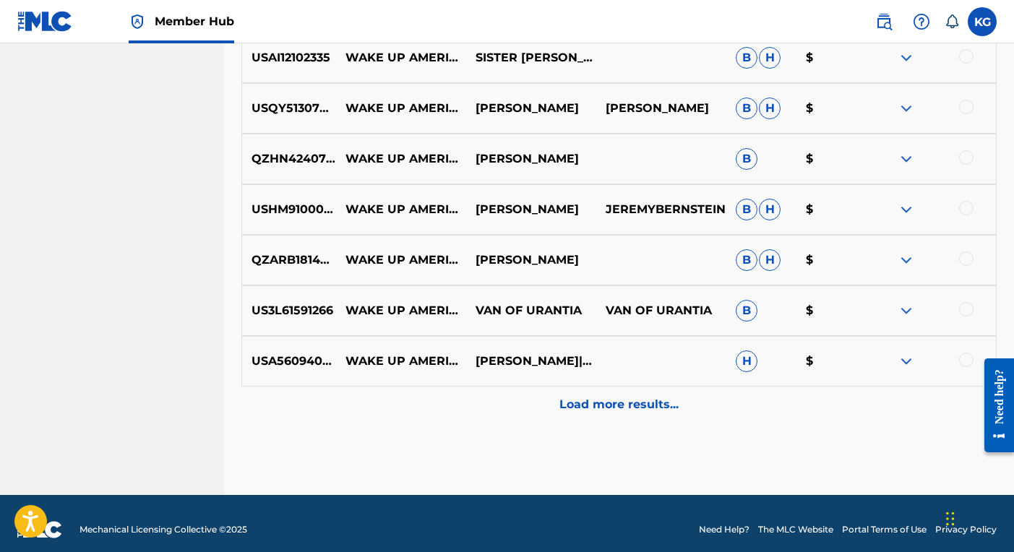
scroll to position [2232, 0]
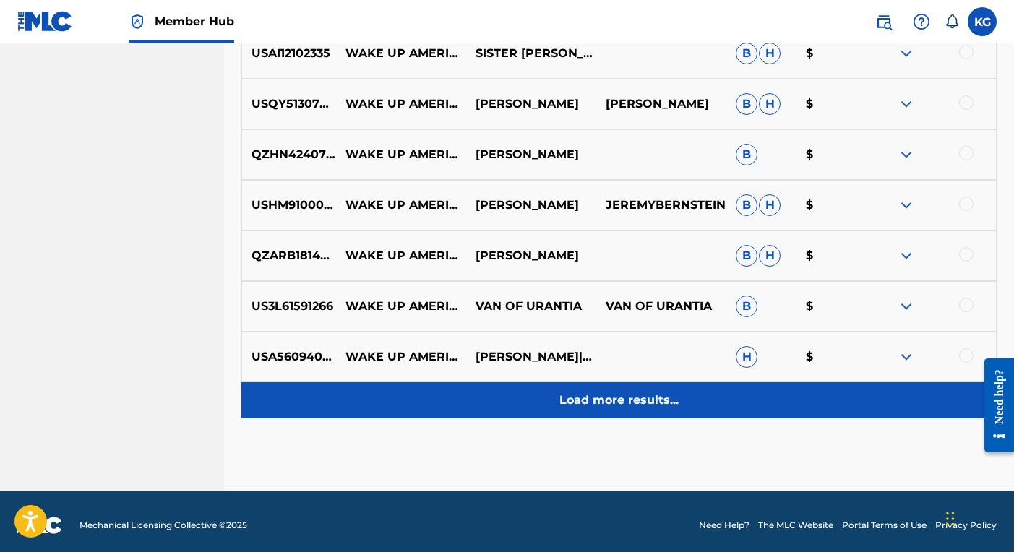
click at [625, 403] on p "Load more results..." at bounding box center [618, 400] width 119 height 17
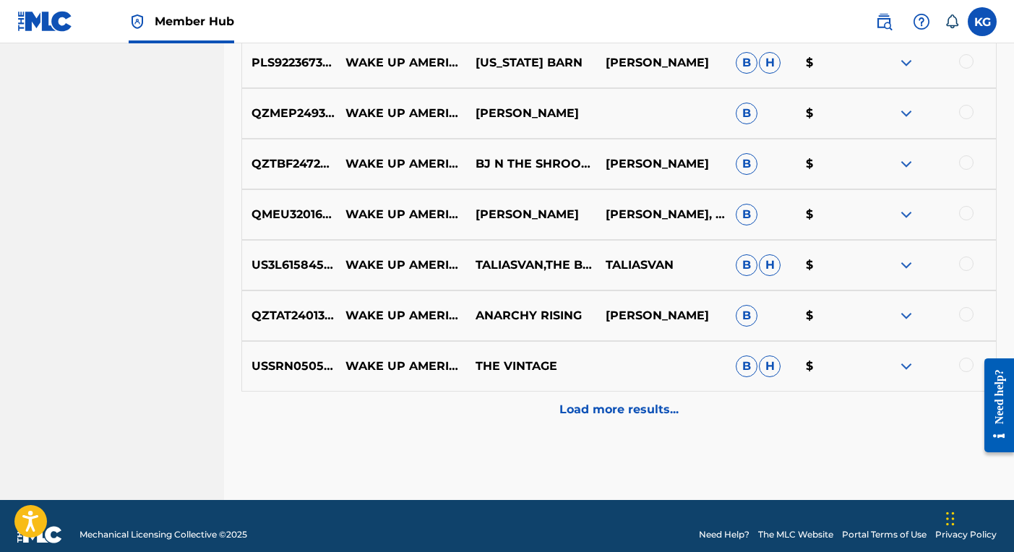
scroll to position [2730, 0]
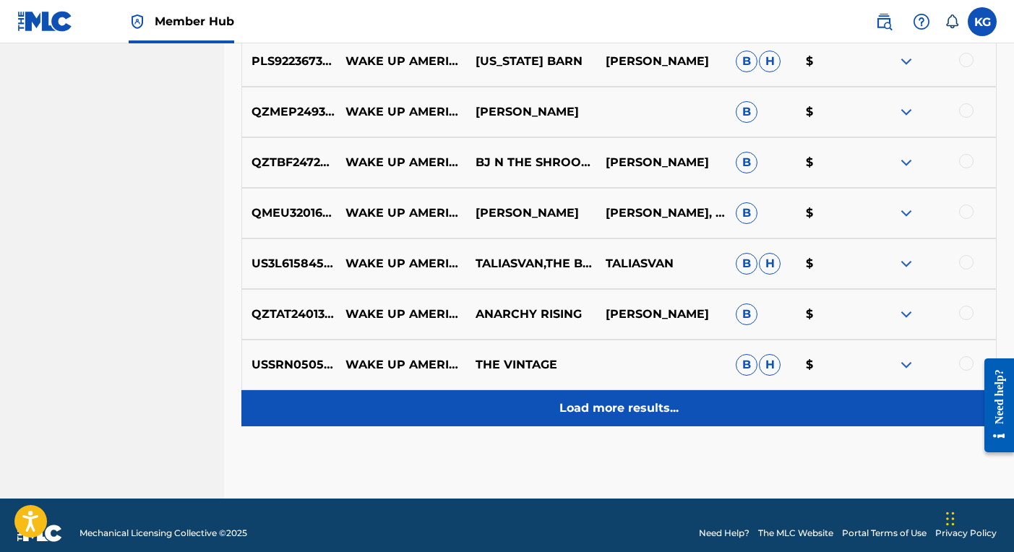
click at [590, 409] on p "Load more results..." at bounding box center [618, 408] width 119 height 17
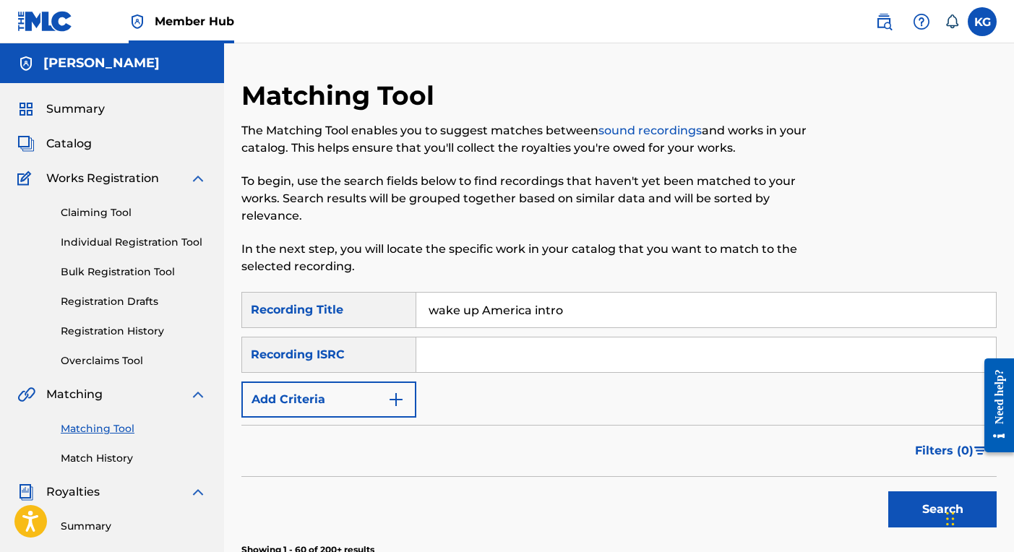
scroll to position [0, 0]
click at [310, 403] on button "Add Criteria" at bounding box center [328, 400] width 175 height 36
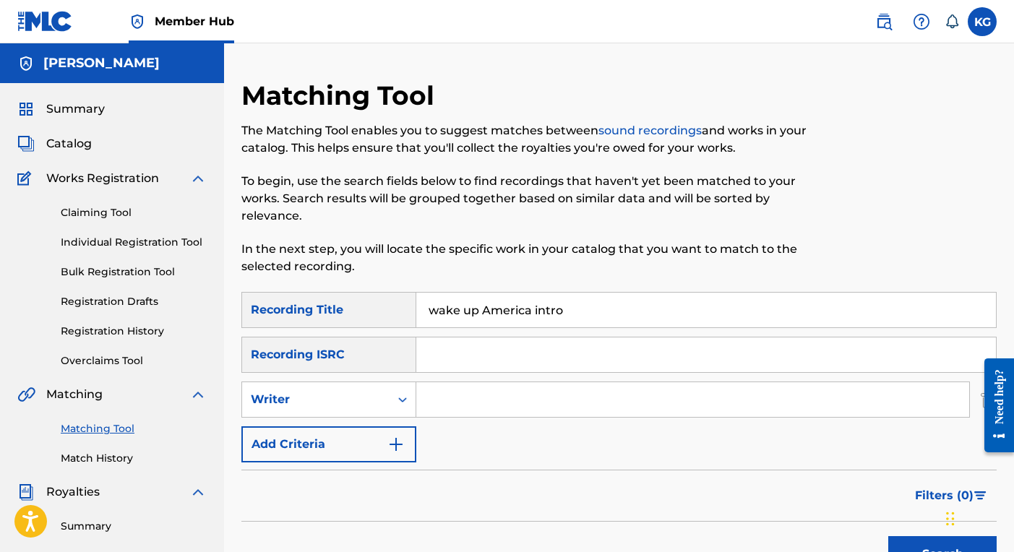
click at [449, 401] on input "Search Form" at bounding box center [692, 399] width 553 height 35
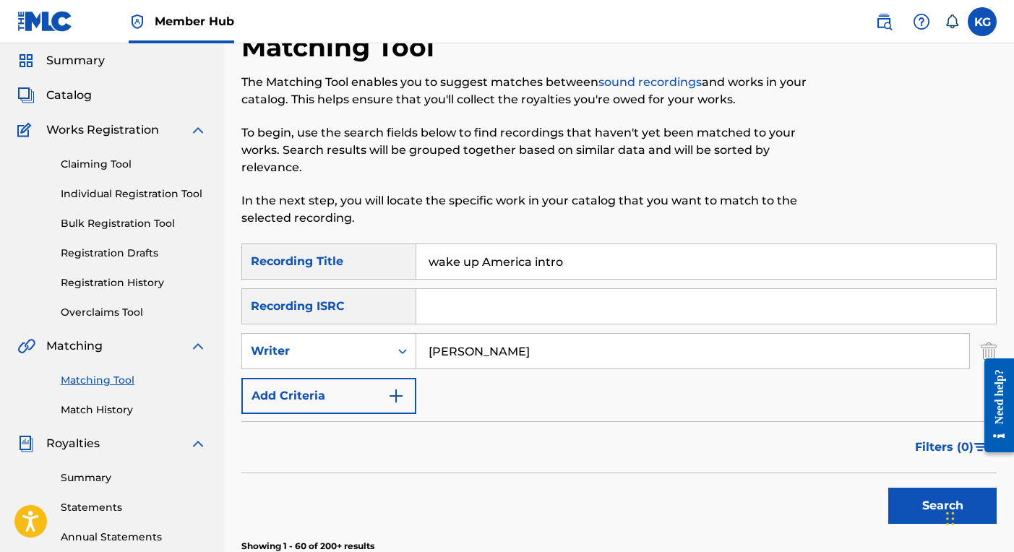
scroll to position [67, 0]
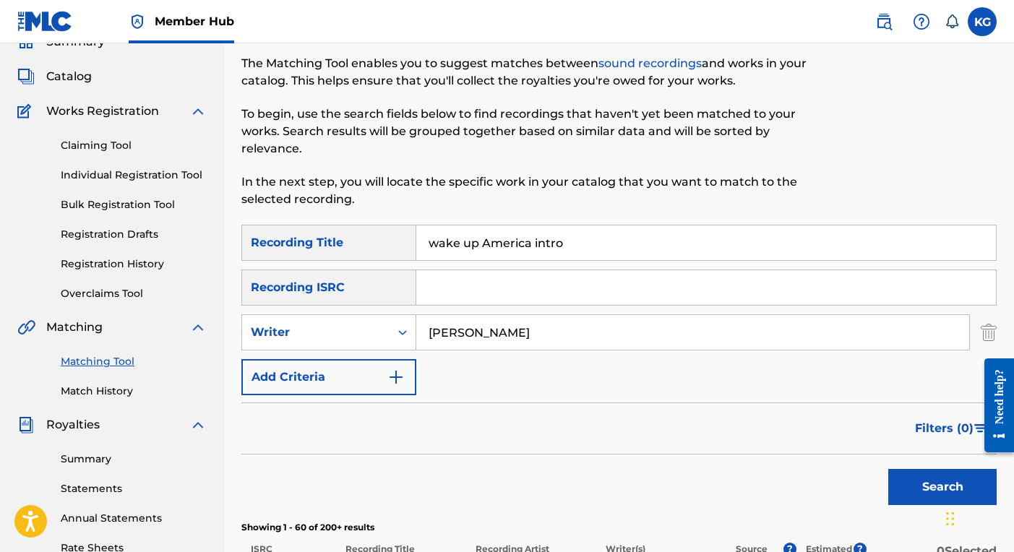
type input "Kiyamma R. Griffin"
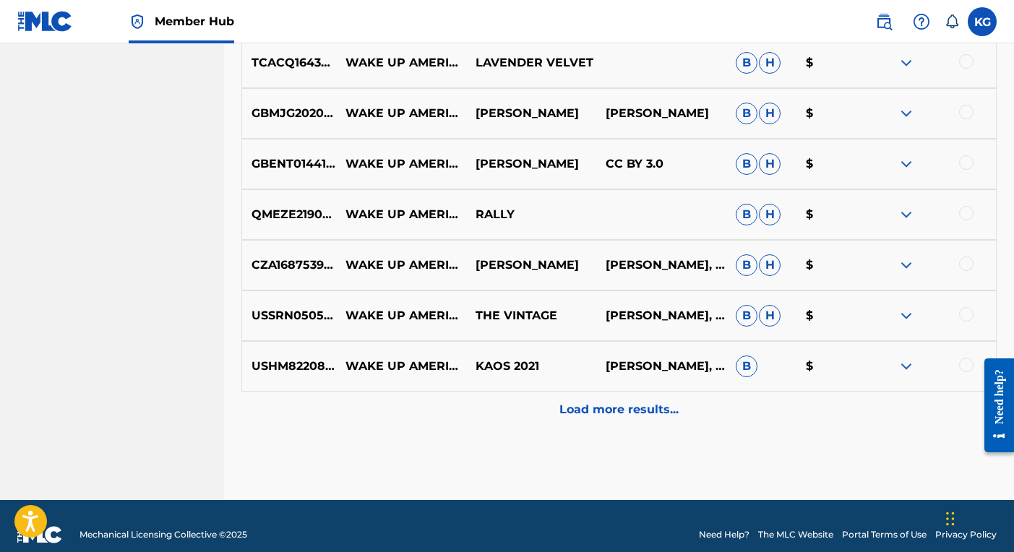
scroll to position [3286, 0]
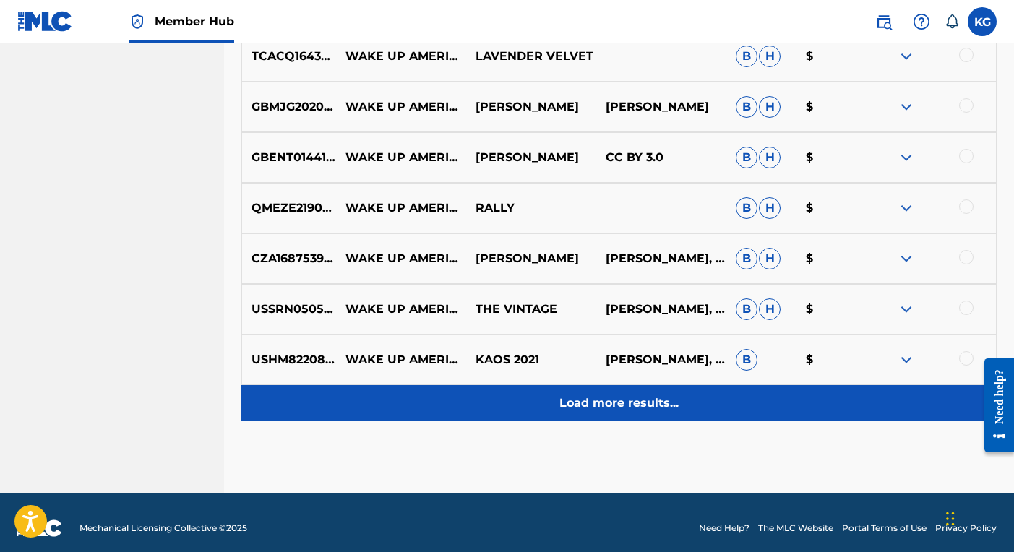
click at [617, 400] on p "Load more results..." at bounding box center [618, 403] width 119 height 17
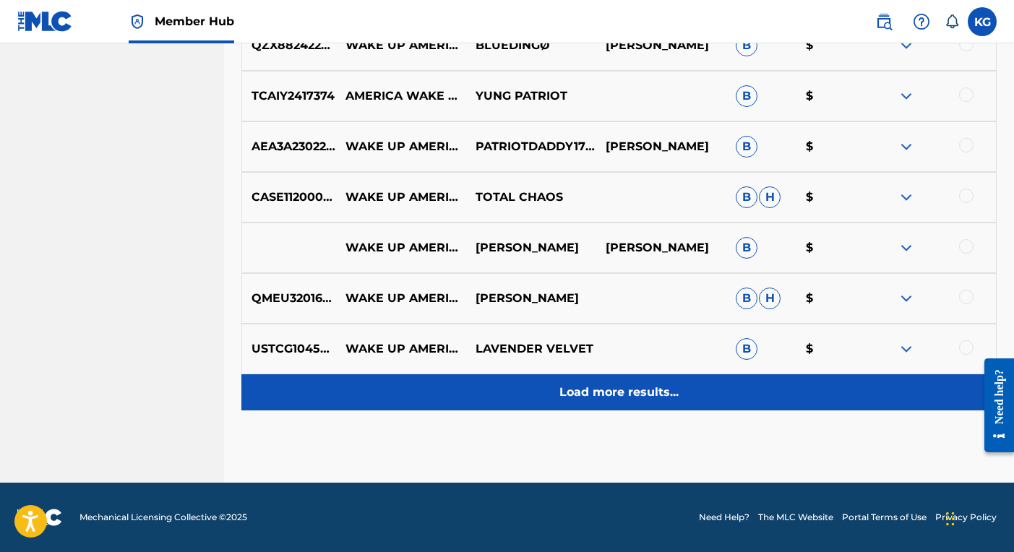
scroll to position [3802, 0]
click at [619, 394] on p "Load more results..." at bounding box center [618, 392] width 119 height 17
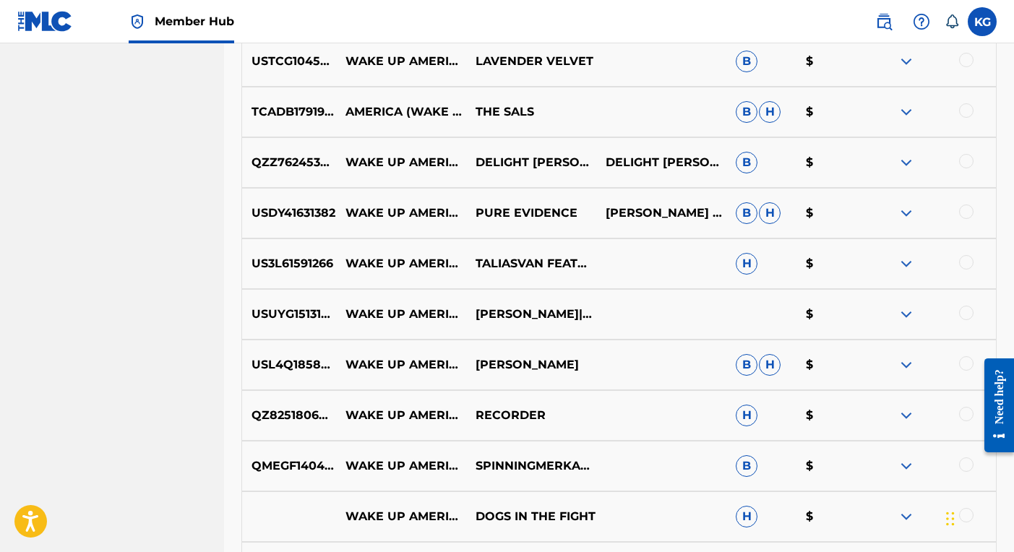
scroll to position [4072, 0]
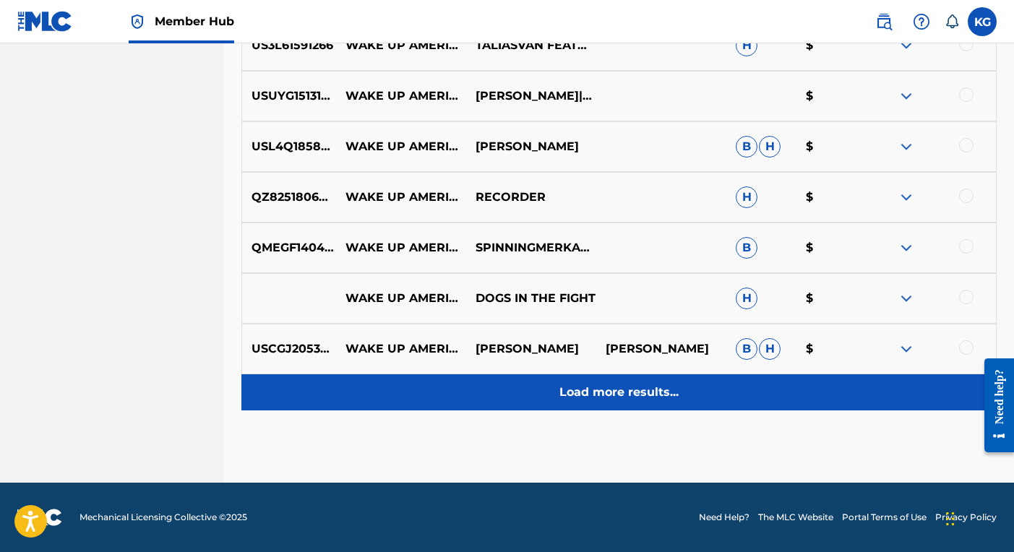
click at [619, 394] on p "Load more results..." at bounding box center [618, 392] width 119 height 17
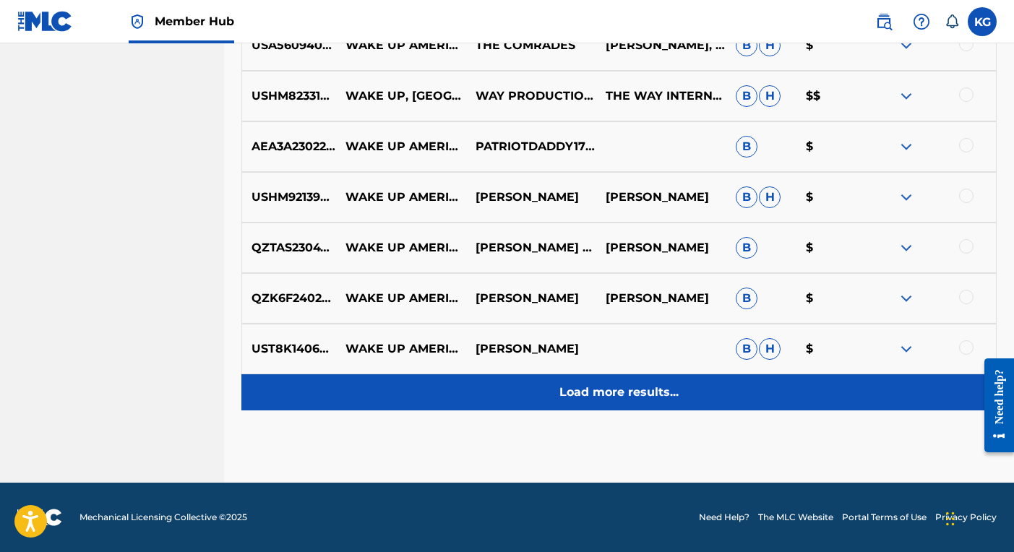
click at [619, 394] on p "Load more results..." at bounding box center [618, 392] width 119 height 17
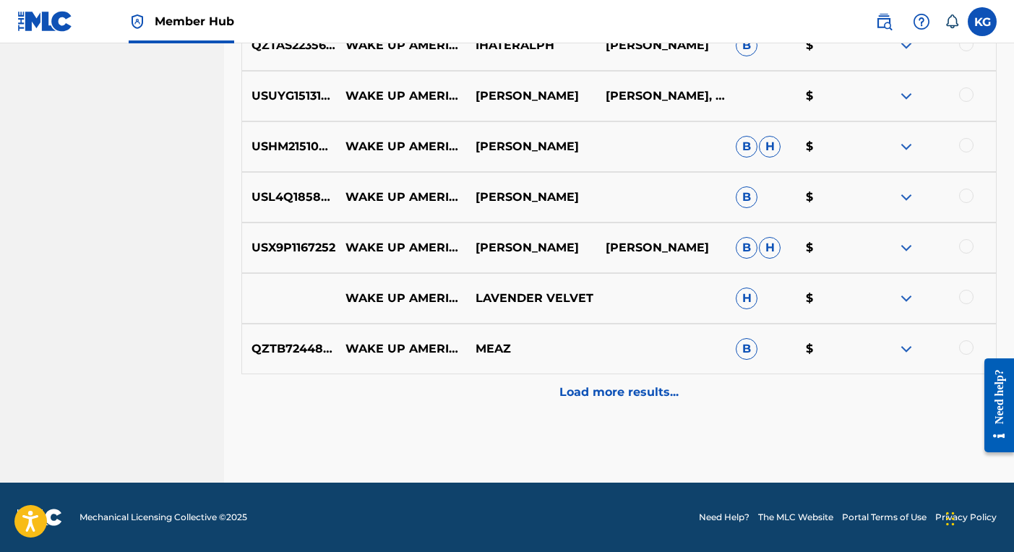
scroll to position [5320, 0]
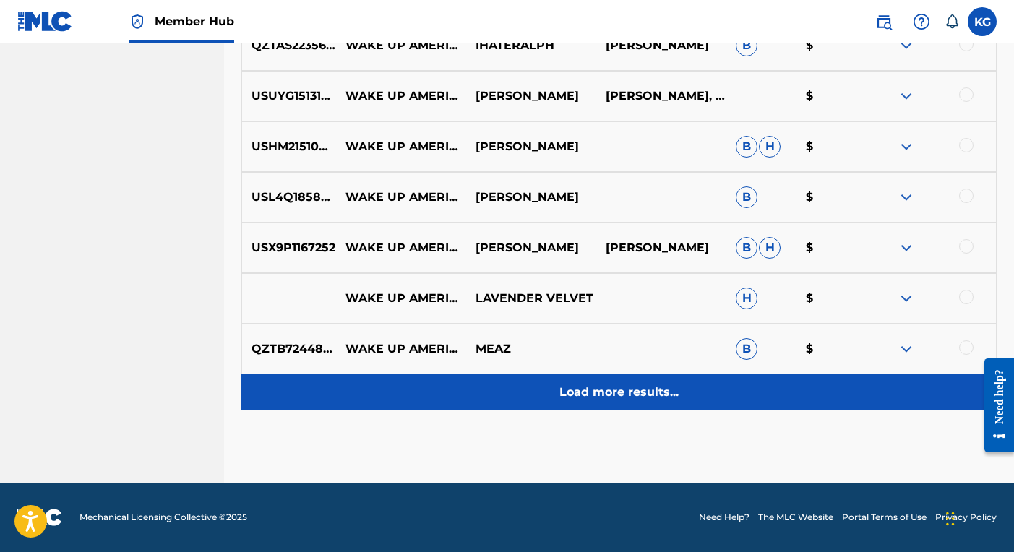
click at [619, 393] on p "Load more results..." at bounding box center [618, 392] width 119 height 17
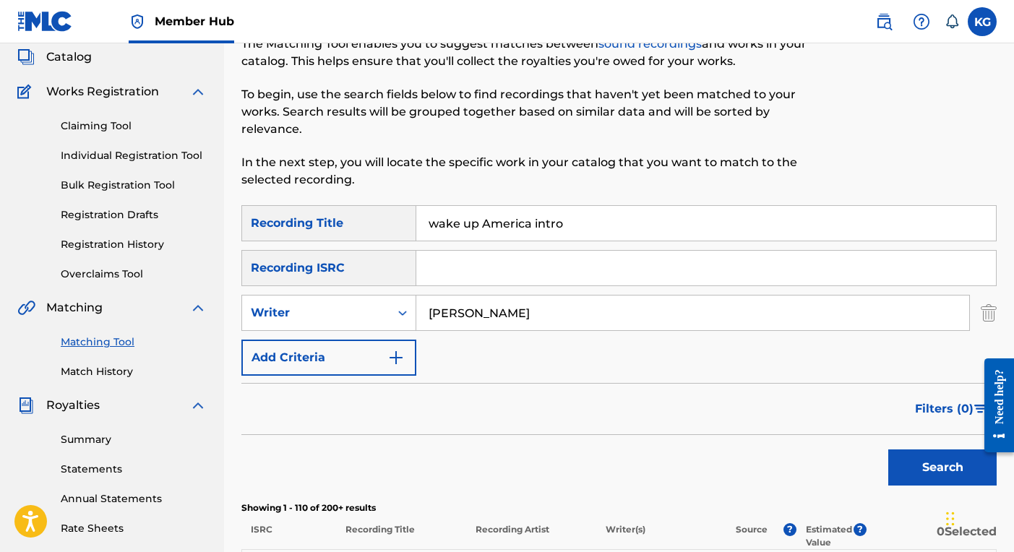
scroll to position [86, 0]
click at [293, 354] on button "Add Criteria" at bounding box center [328, 358] width 175 height 36
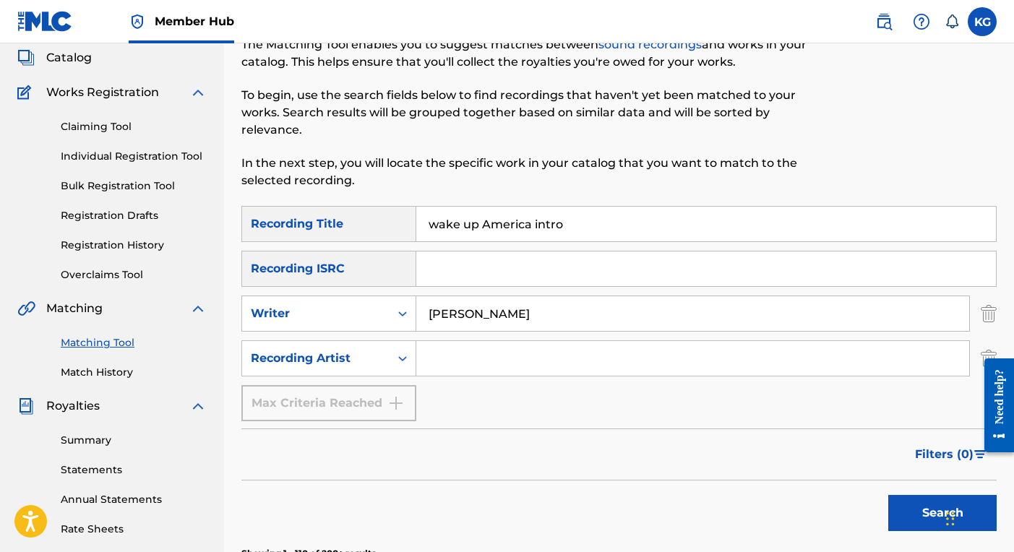
click at [497, 359] on input "Search Form" at bounding box center [692, 358] width 553 height 35
type input "Heavenli Soul Music Group"
click at [935, 505] on button "Search" at bounding box center [942, 513] width 108 height 36
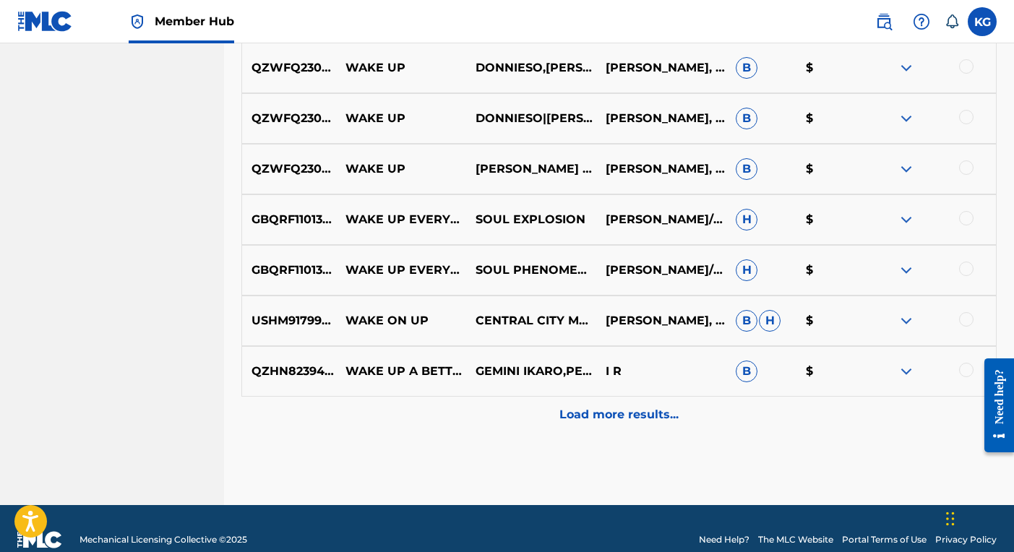
scroll to position [791, 0]
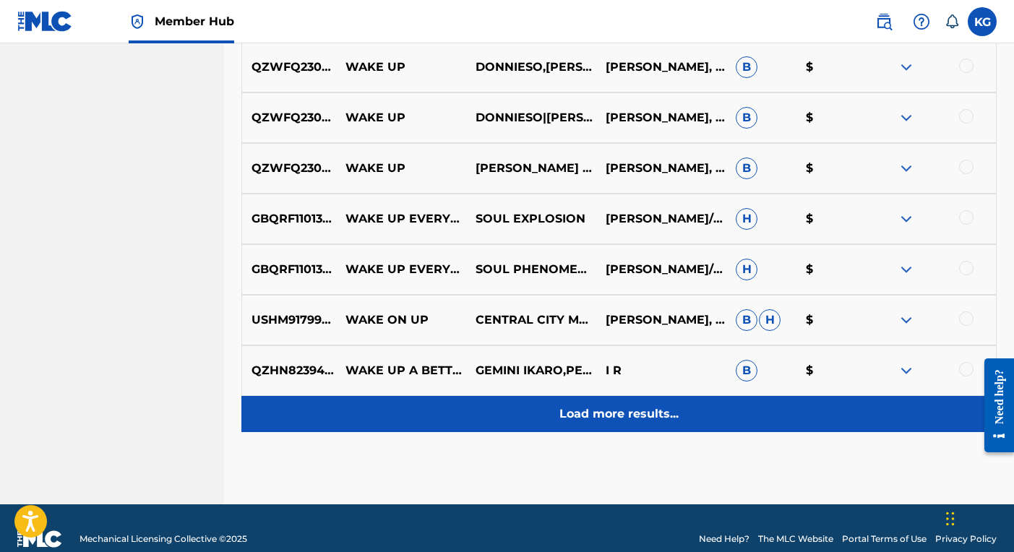
click at [600, 413] on p "Load more results..." at bounding box center [618, 413] width 119 height 17
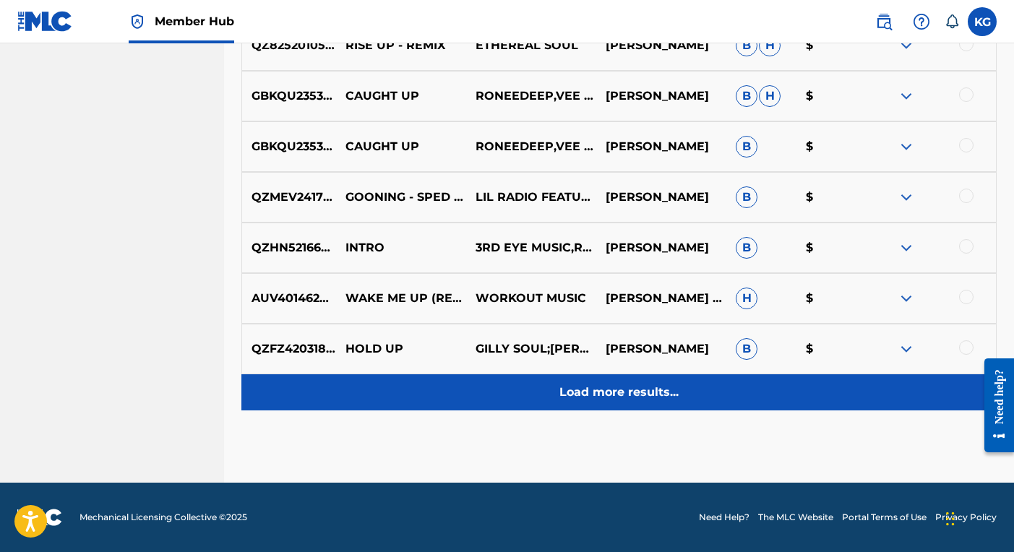
click at [599, 392] on p "Load more results..." at bounding box center [618, 392] width 119 height 17
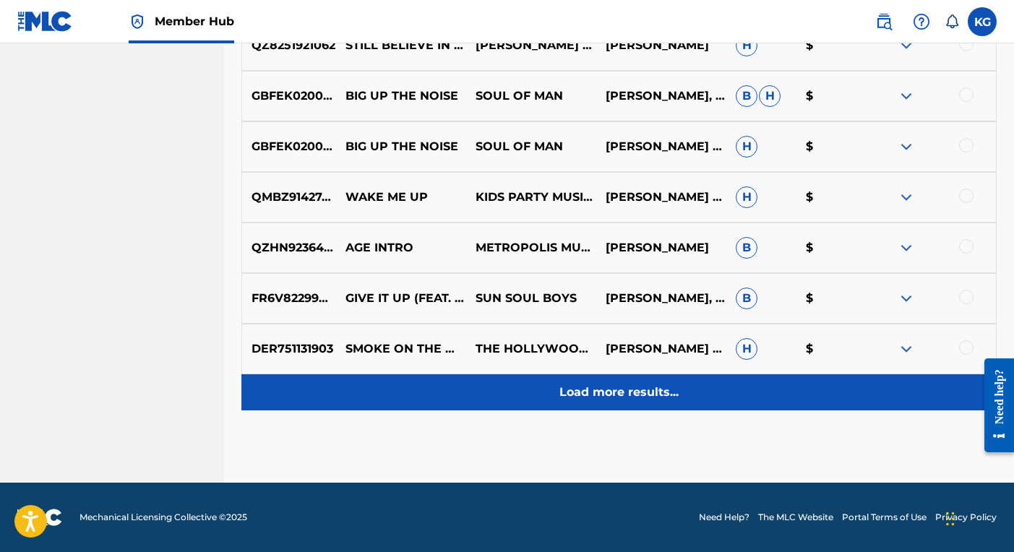
click at [595, 395] on p "Load more results..." at bounding box center [618, 392] width 119 height 17
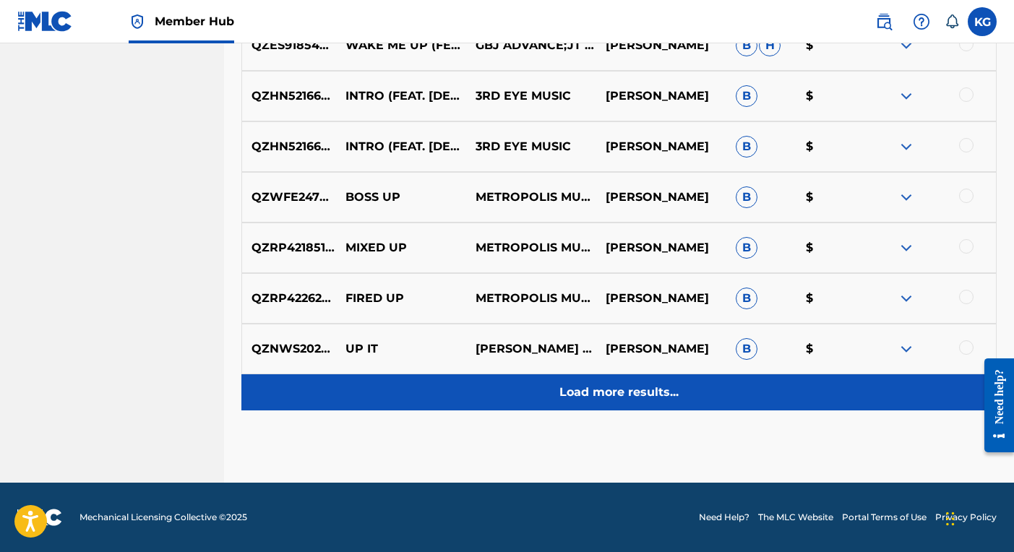
click at [595, 392] on p "Load more results..." at bounding box center [618, 392] width 119 height 17
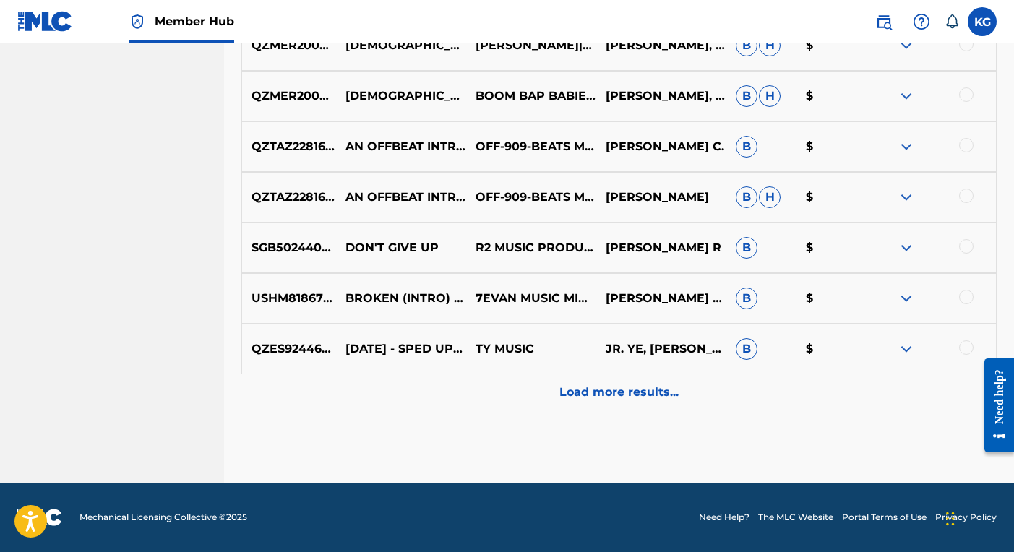
scroll to position [2836, 0]
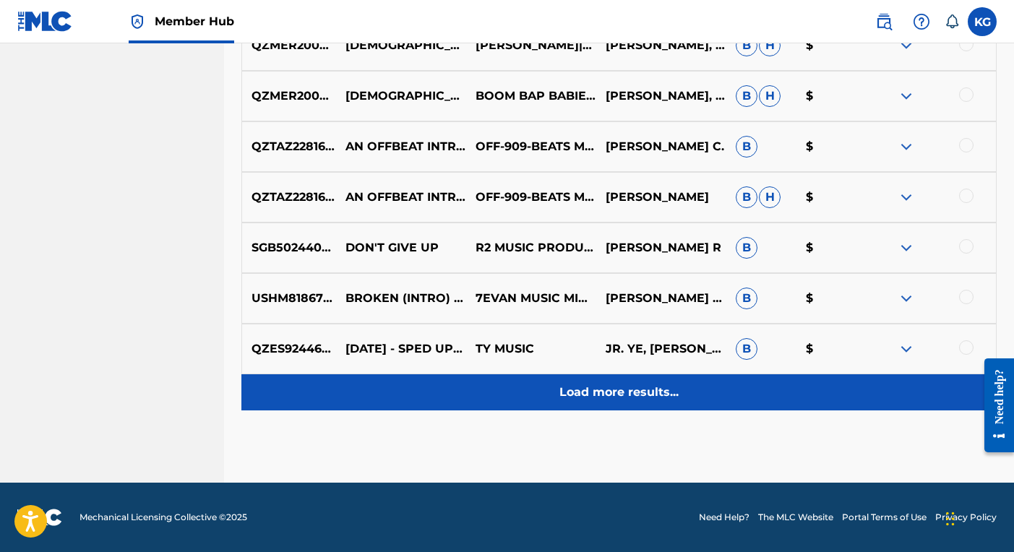
click at [602, 390] on p "Load more results..." at bounding box center [618, 392] width 119 height 17
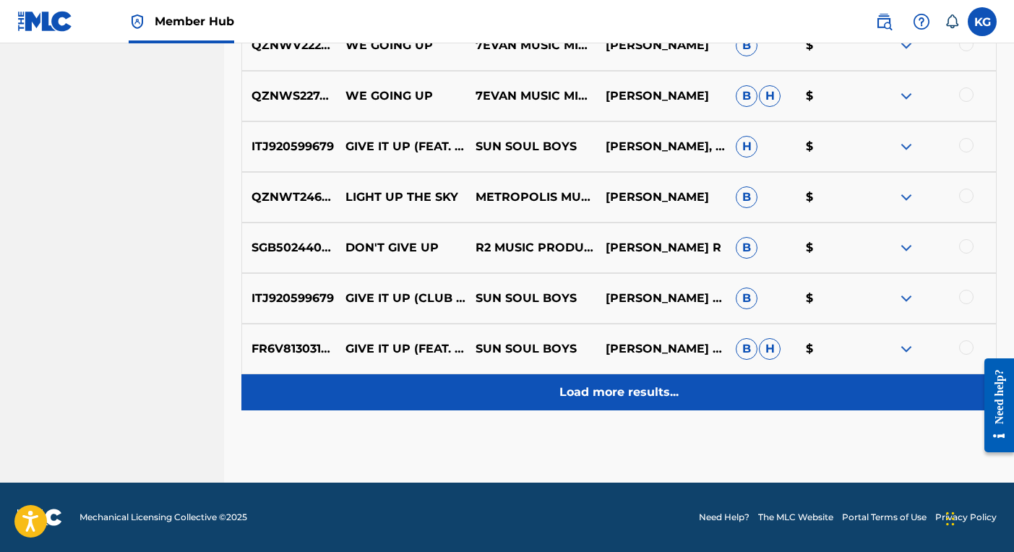
click at [602, 390] on p "Load more results..." at bounding box center [618, 392] width 119 height 17
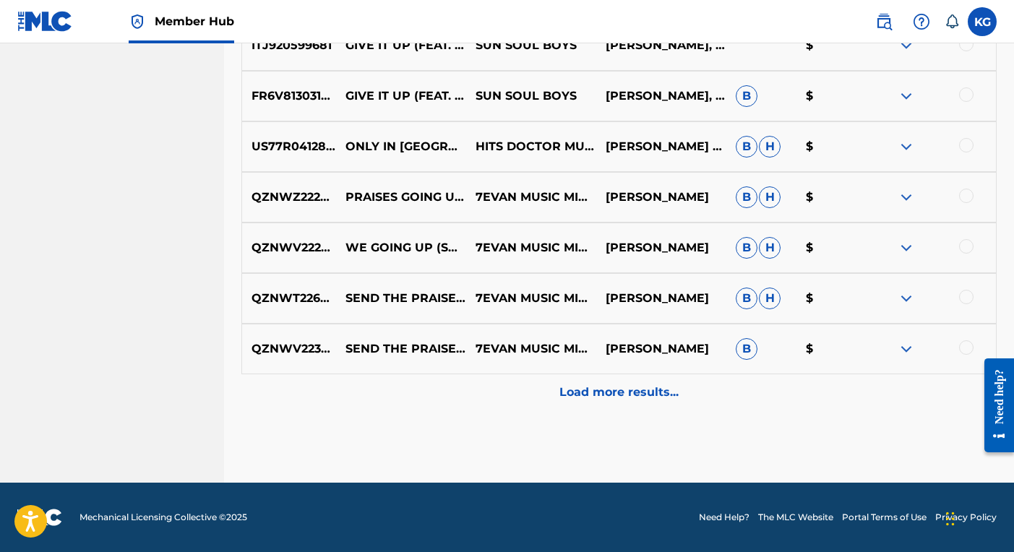
scroll to position [3847, 0]
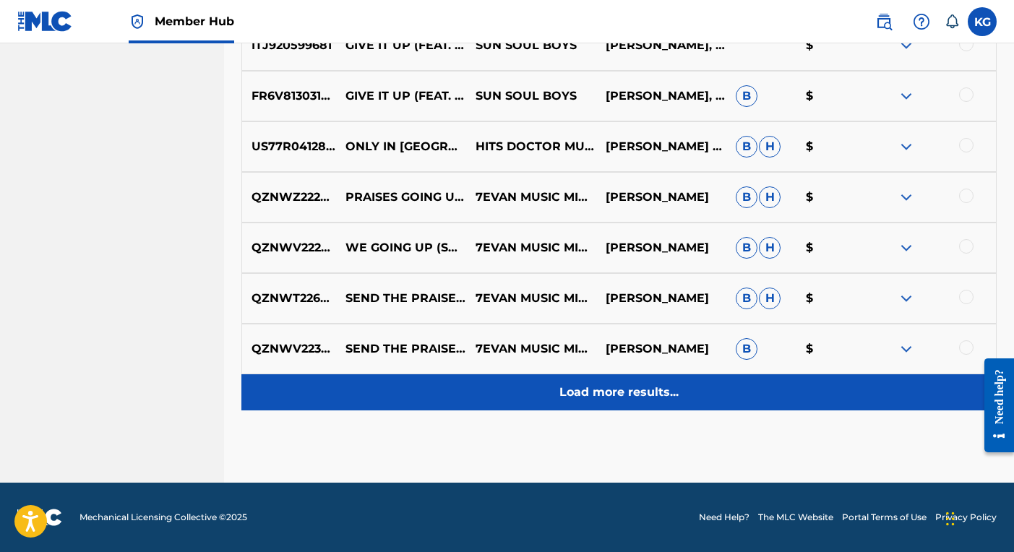
click at [602, 390] on p "Load more results..." at bounding box center [618, 392] width 119 height 17
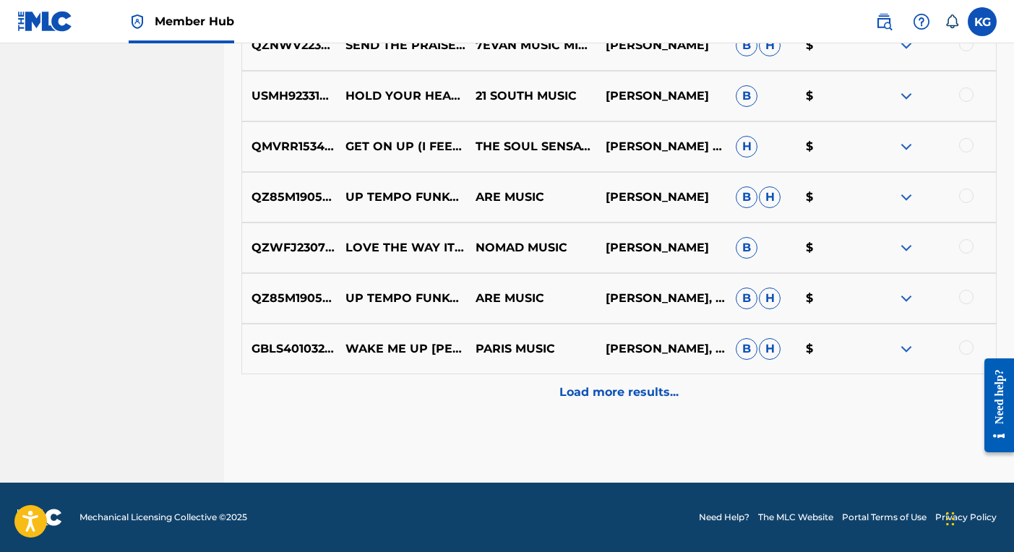
scroll to position [4353, 0]
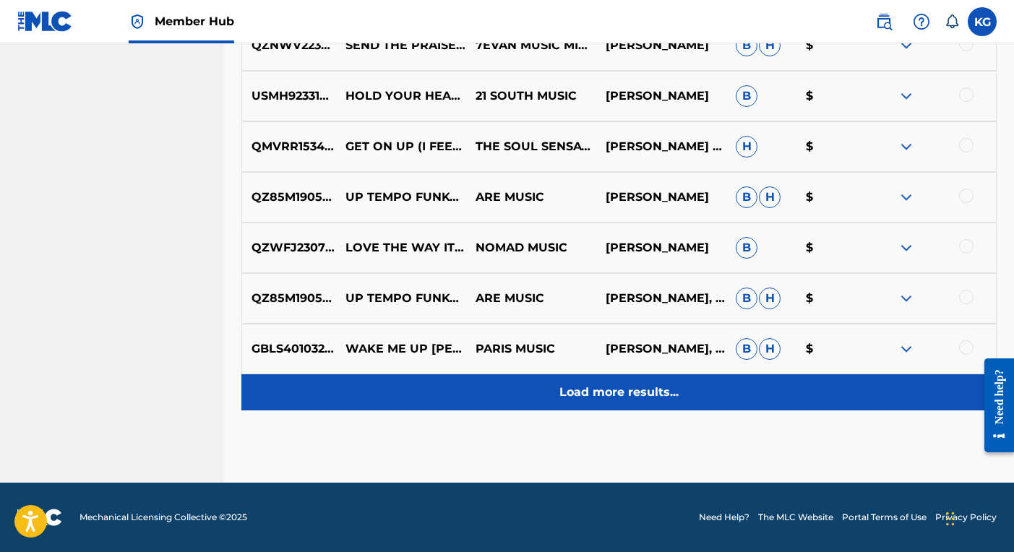
click at [602, 379] on div "Load more results..." at bounding box center [618, 392] width 755 height 36
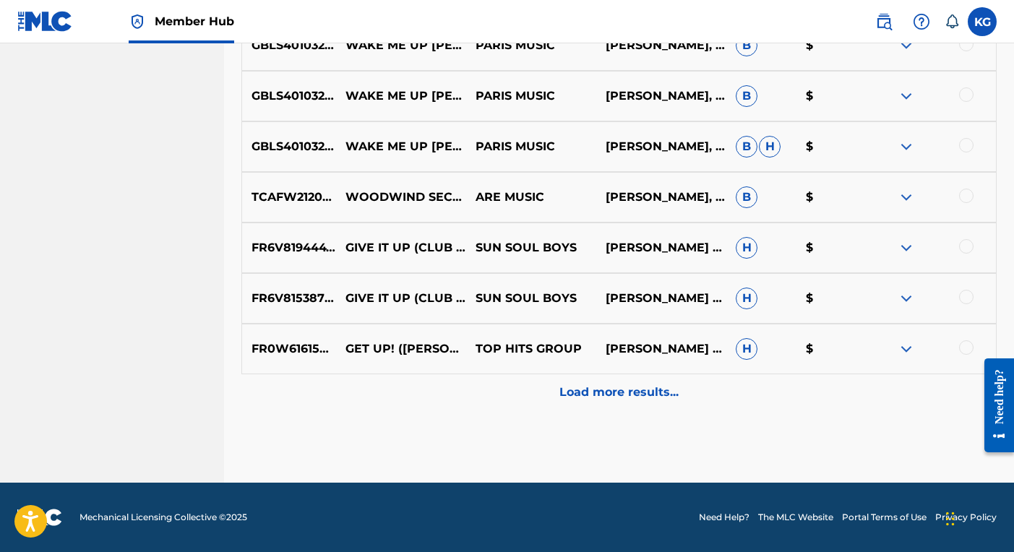
scroll to position [4859, 0]
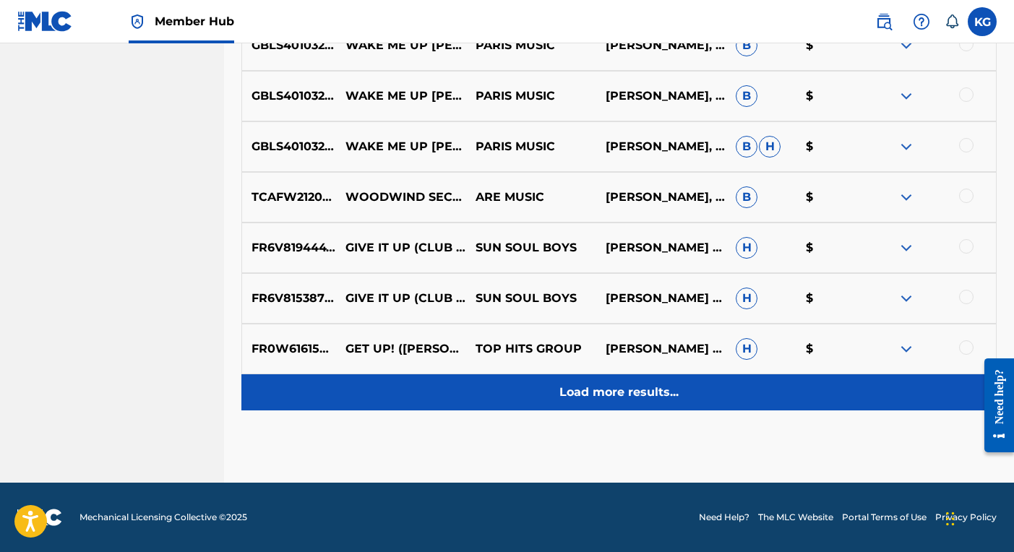
click at [602, 379] on div "Load more results..." at bounding box center [618, 392] width 755 height 36
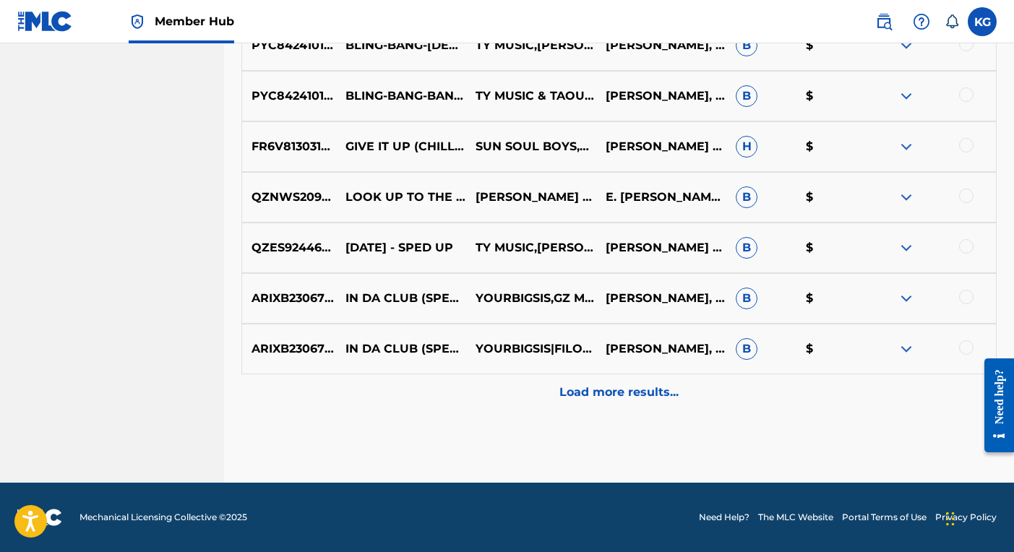
scroll to position [5365, 0]
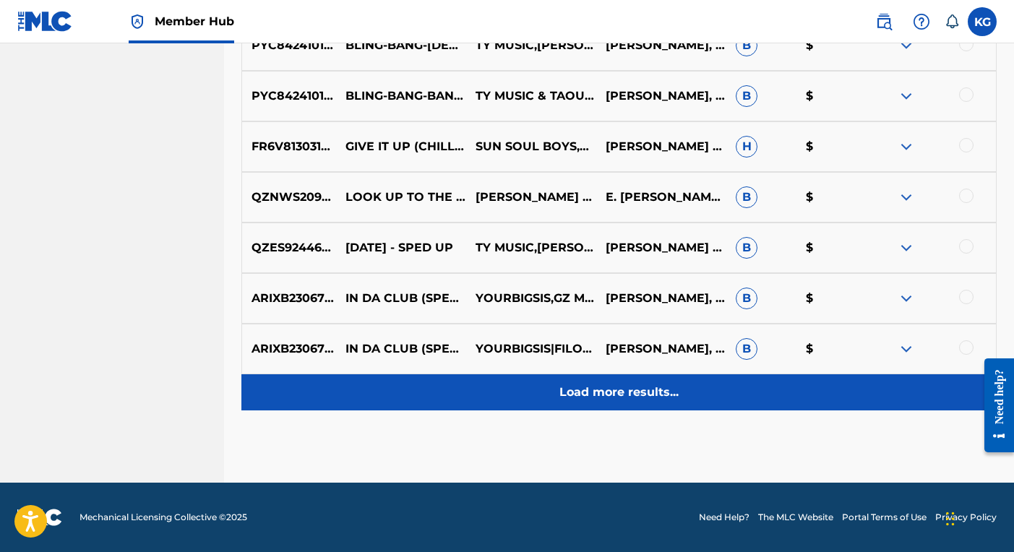
click at [601, 392] on p "Load more results..." at bounding box center [618, 392] width 119 height 17
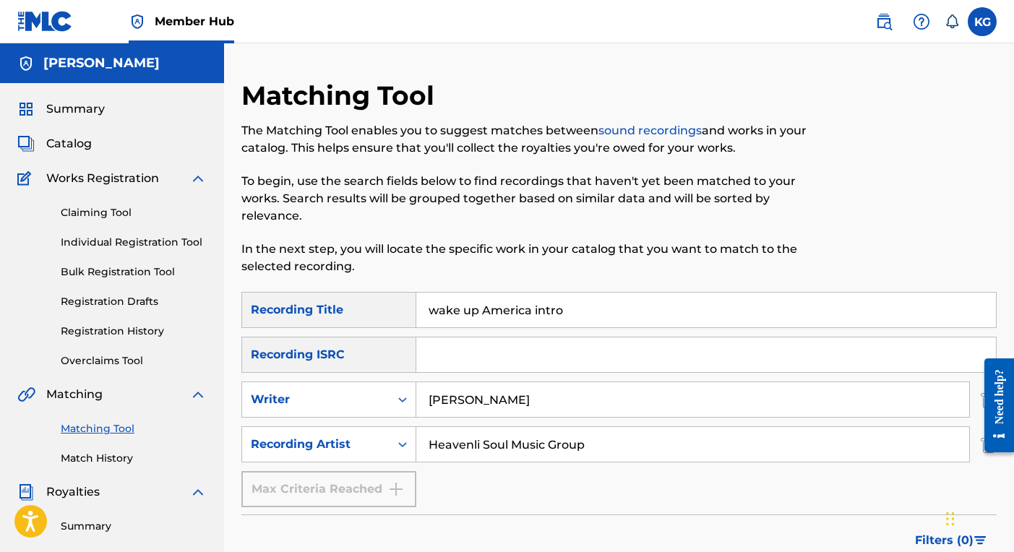
scroll to position [0, 0]
click at [97, 457] on link "Match History" at bounding box center [134, 458] width 146 height 15
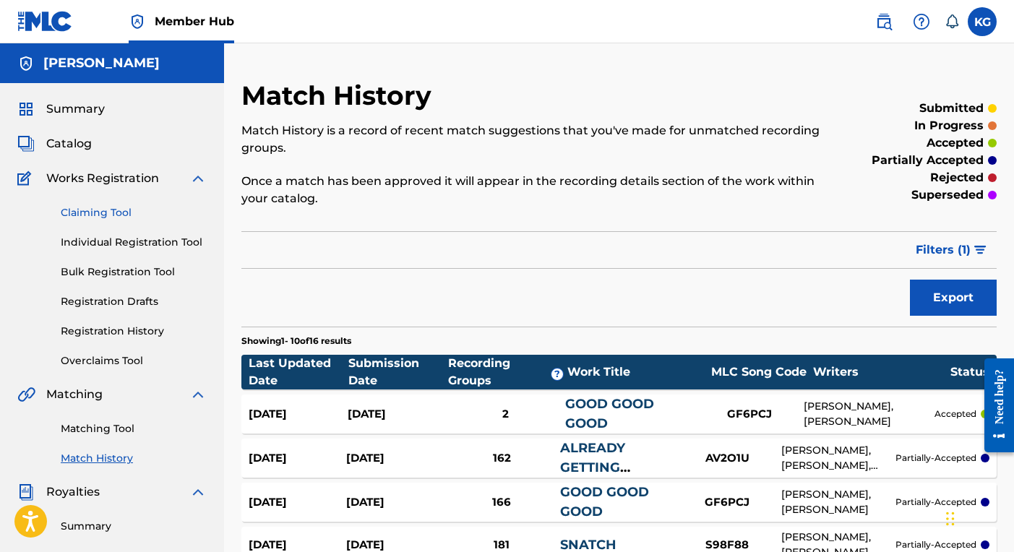
click at [87, 208] on link "Claiming Tool" at bounding box center [134, 212] width 146 height 15
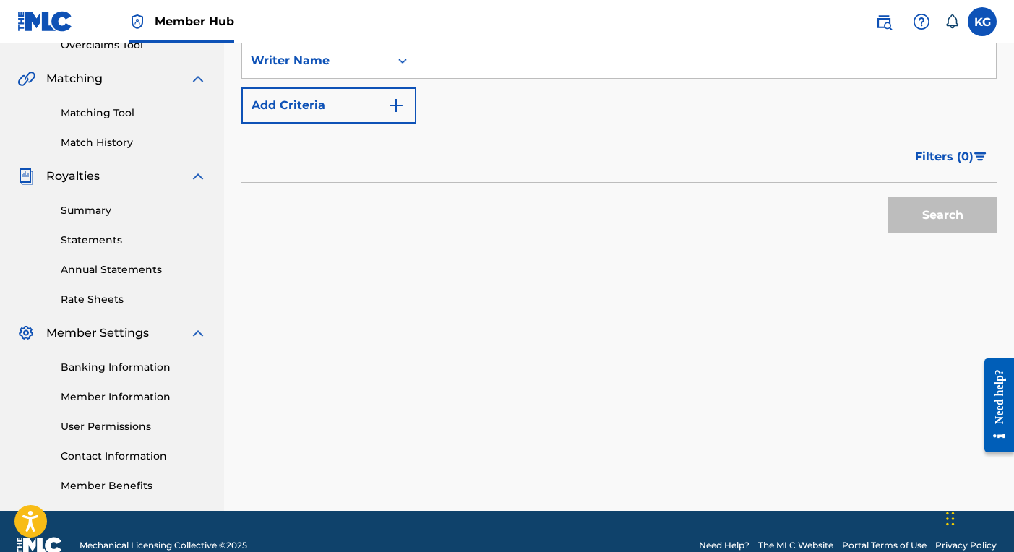
scroll to position [319, 0]
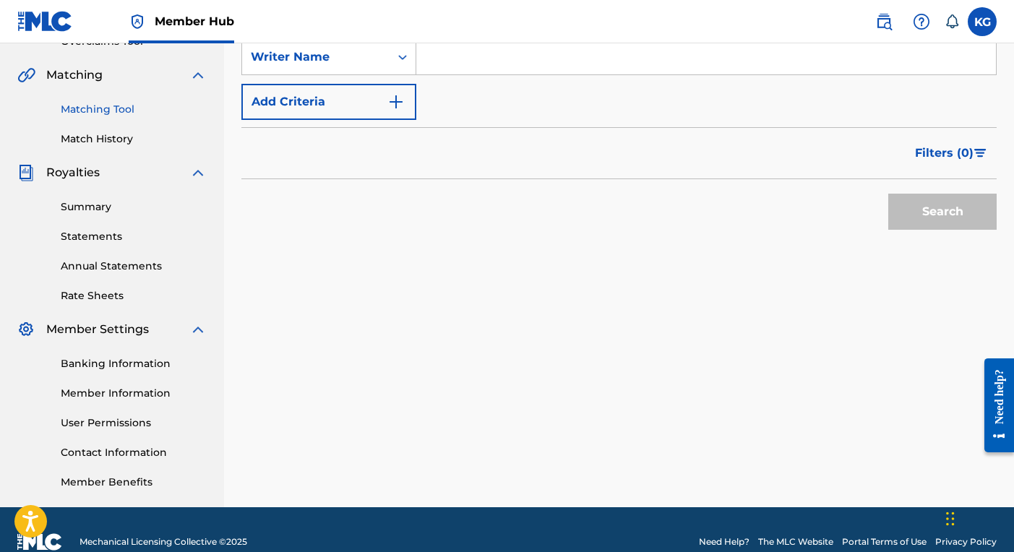
click at [119, 103] on link "Matching Tool" at bounding box center [134, 109] width 146 height 15
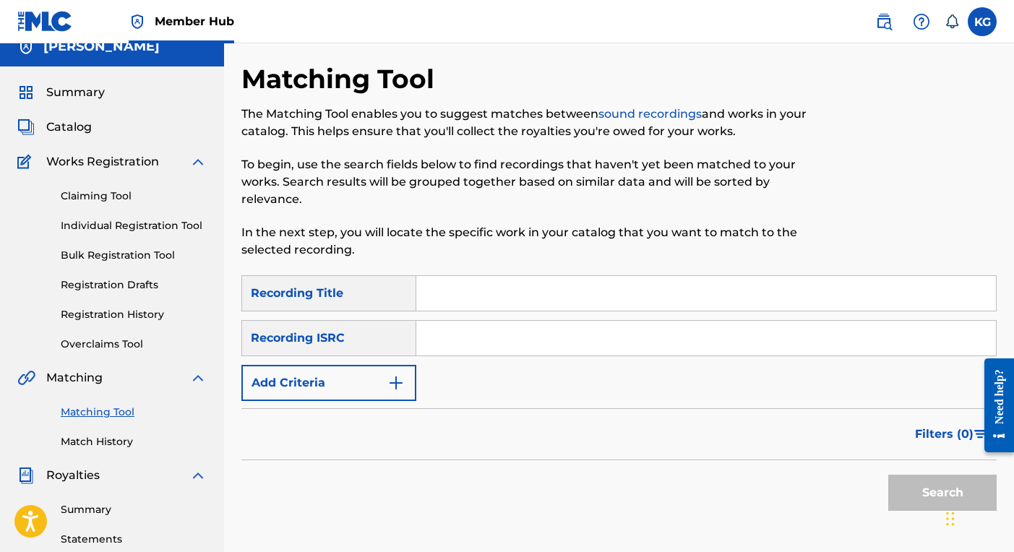
scroll to position [7, 0]
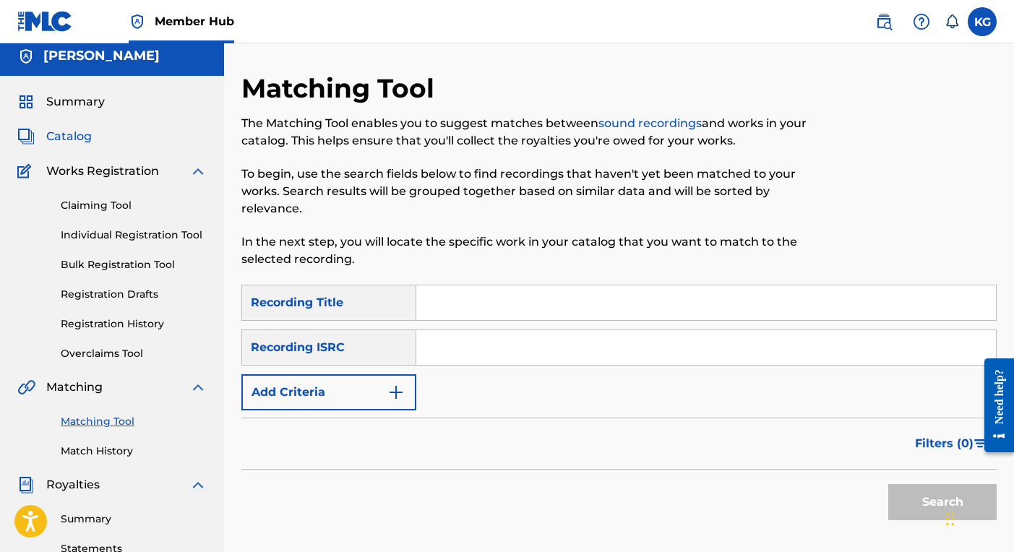
click at [80, 137] on span "Catalog" at bounding box center [69, 136] width 46 height 17
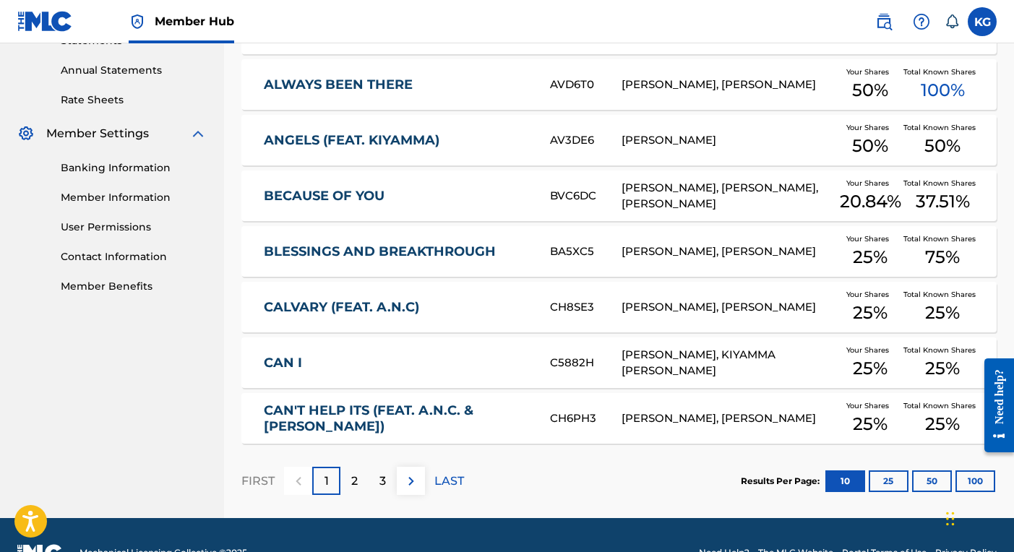
scroll to position [526, 0]
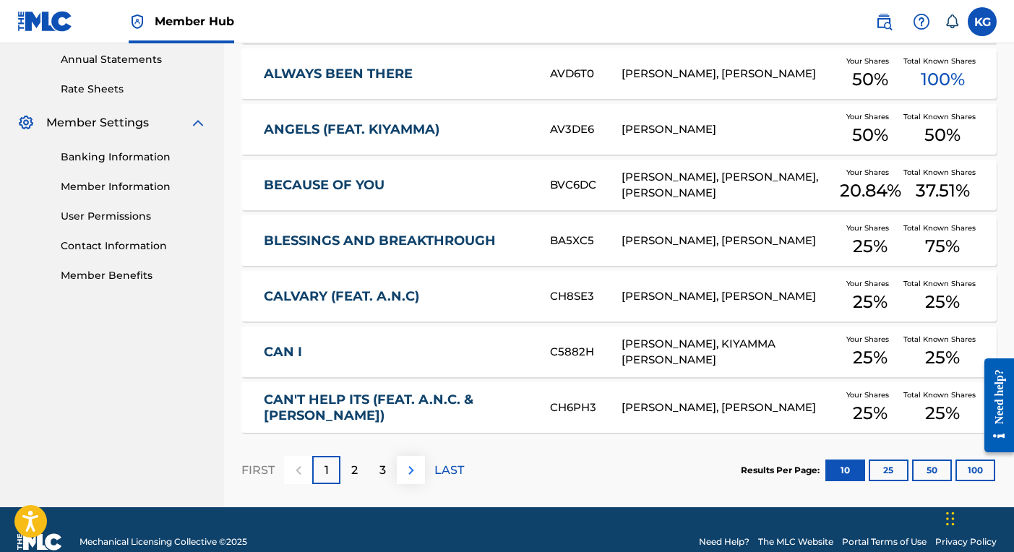
click at [408, 468] on img at bounding box center [411, 470] width 17 height 17
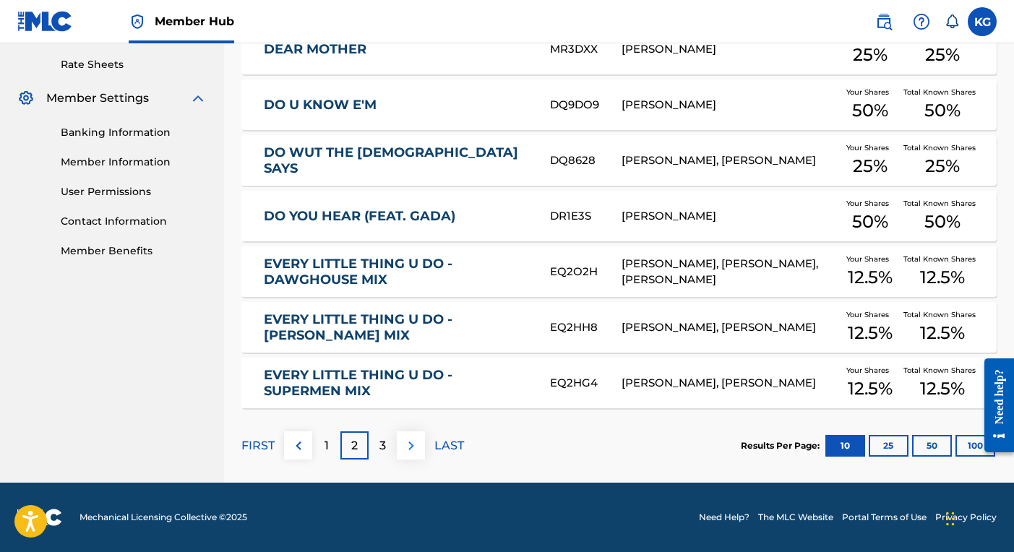
click at [408, 434] on button at bounding box center [411, 445] width 28 height 28
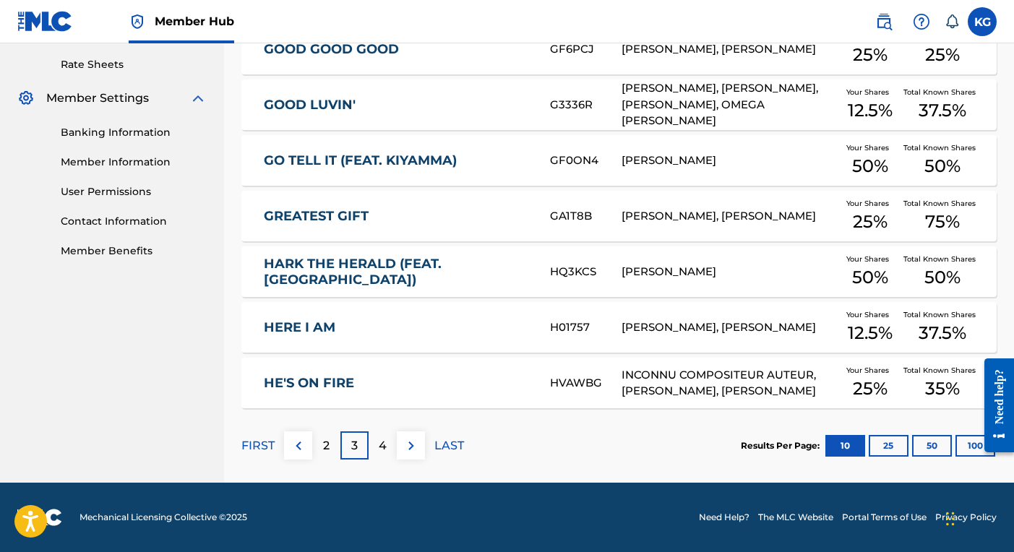
scroll to position [551, 0]
click at [410, 448] on img at bounding box center [411, 445] width 17 height 17
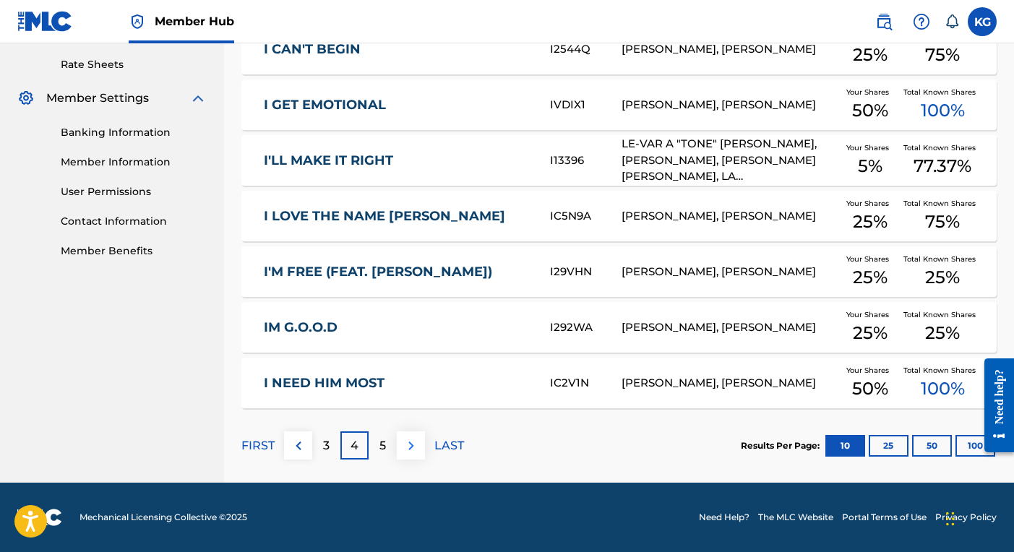
click at [413, 452] on img at bounding box center [411, 445] width 17 height 17
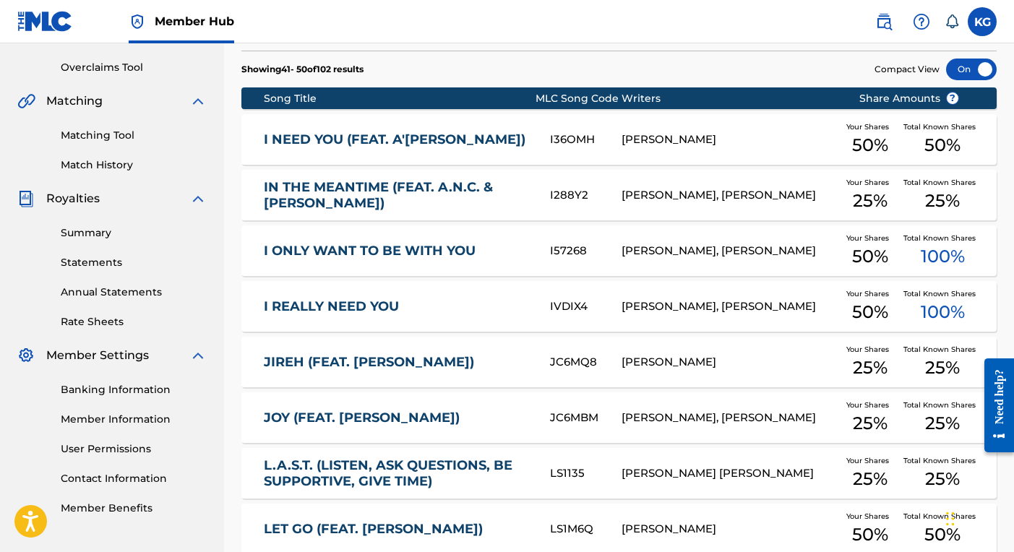
scroll to position [271, 0]
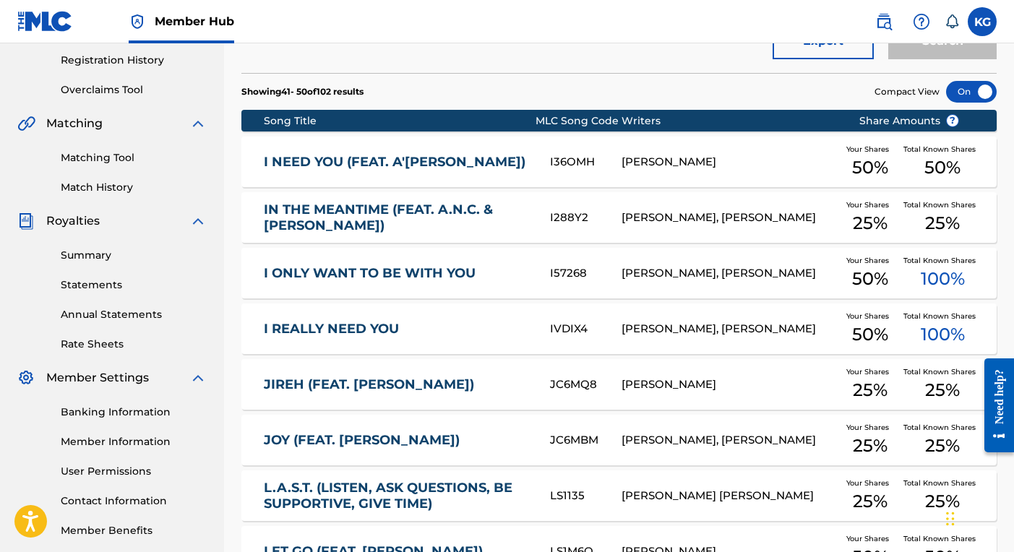
click at [29, 126] on img at bounding box center [26, 123] width 18 height 17
click at [100, 126] on span "Matching" at bounding box center [74, 123] width 56 height 17
click at [127, 157] on link "Matching Tool" at bounding box center [134, 157] width 146 height 15
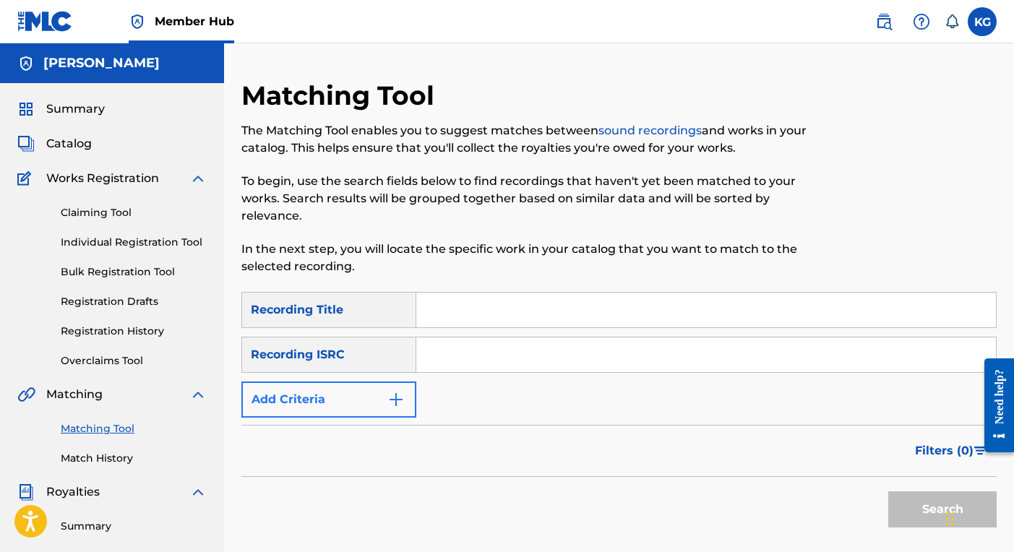
click at [304, 400] on button "Add Criteria" at bounding box center [328, 400] width 175 height 36
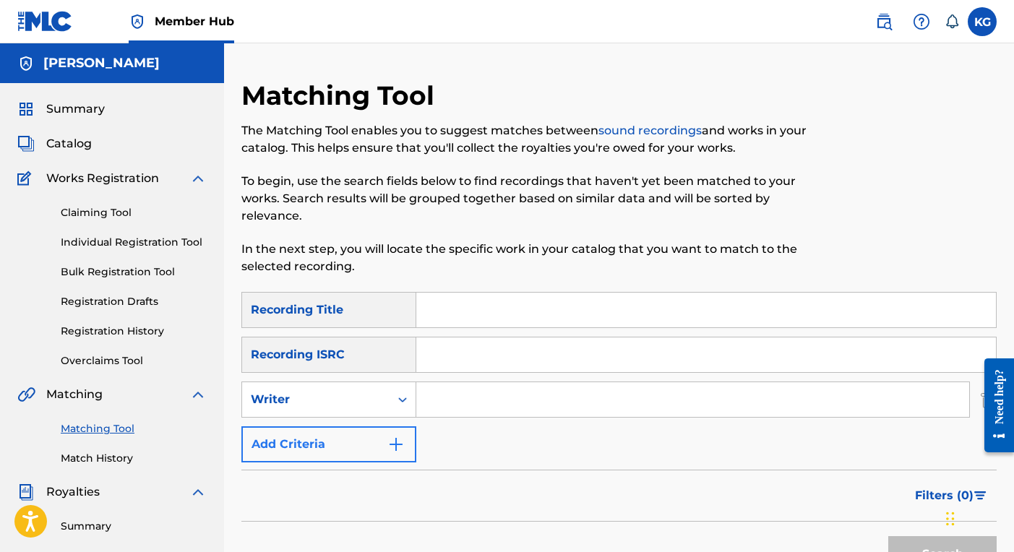
click at [304, 444] on button "Add Criteria" at bounding box center [328, 444] width 175 height 36
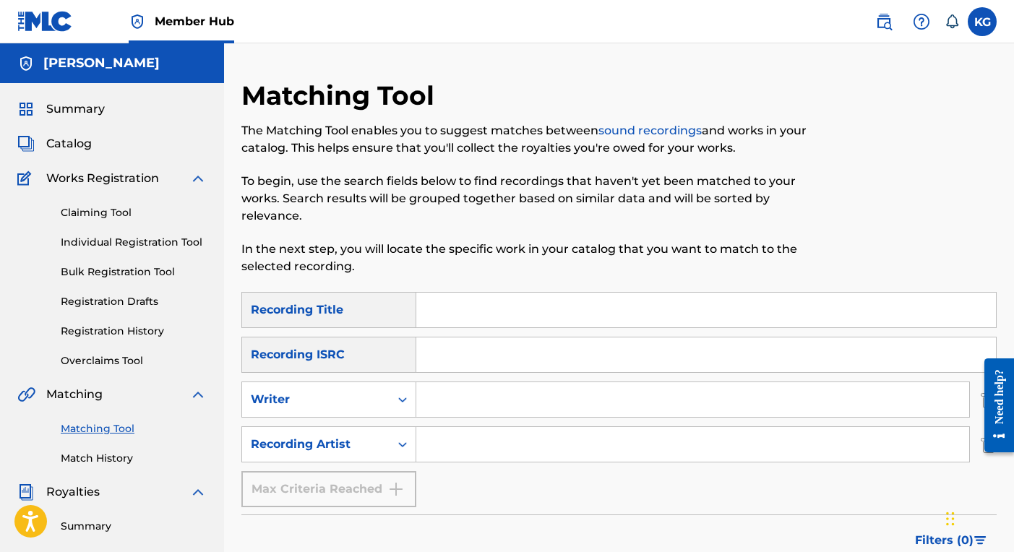
click at [455, 443] on input "Search Form" at bounding box center [692, 444] width 553 height 35
click at [468, 306] on input "Search Form" at bounding box center [706, 310] width 580 height 35
click at [517, 437] on input "Search Form" at bounding box center [692, 444] width 553 height 35
type input "Usher Raymond"
click at [491, 311] on input "Search Form" at bounding box center [706, 310] width 580 height 35
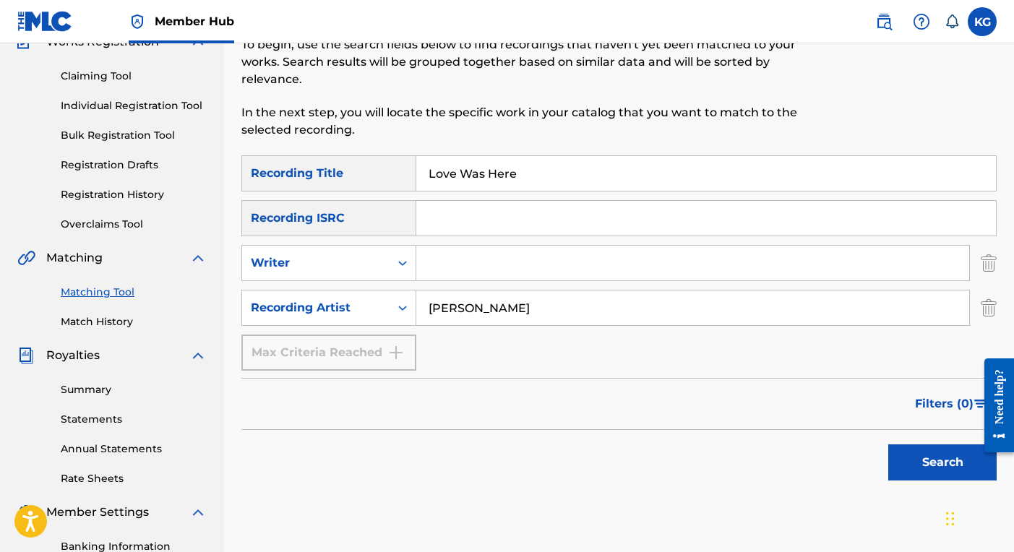
scroll to position [137, 0]
type input "Love Was Here"
click at [916, 468] on button "Search" at bounding box center [942, 462] width 108 height 36
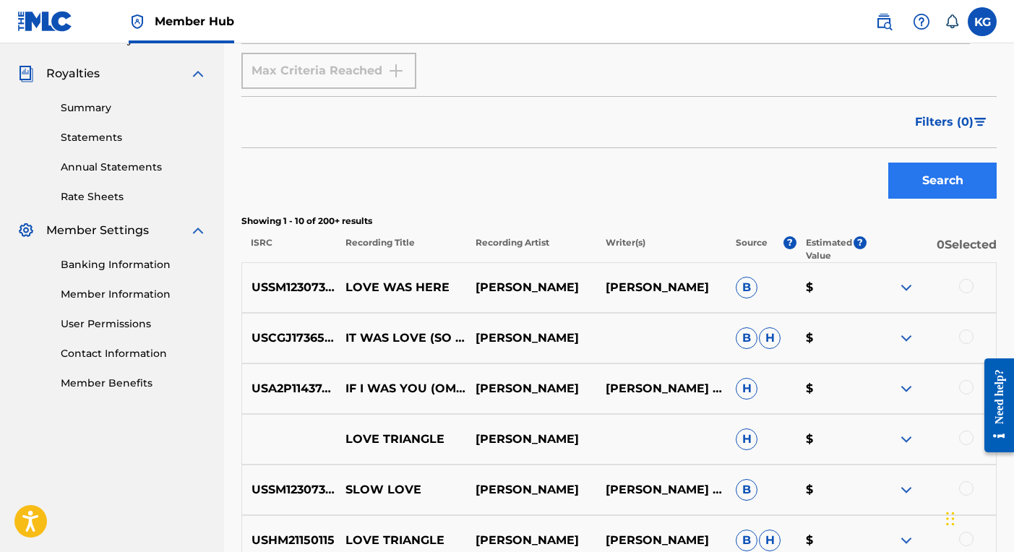
scroll to position [419, 0]
click at [748, 288] on span "B" at bounding box center [747, 287] width 22 height 22
click at [932, 285] on div at bounding box center [931, 286] width 130 height 17
click at [842, 287] on p "$" at bounding box center [831, 286] width 70 height 17
click at [901, 290] on img at bounding box center [906, 286] width 17 height 17
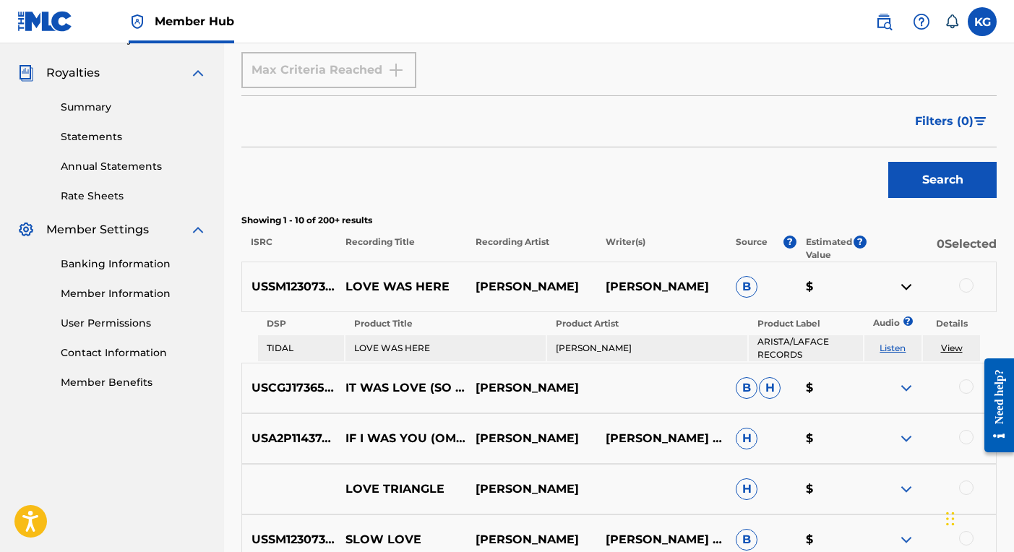
click at [902, 290] on img at bounding box center [906, 286] width 17 height 17
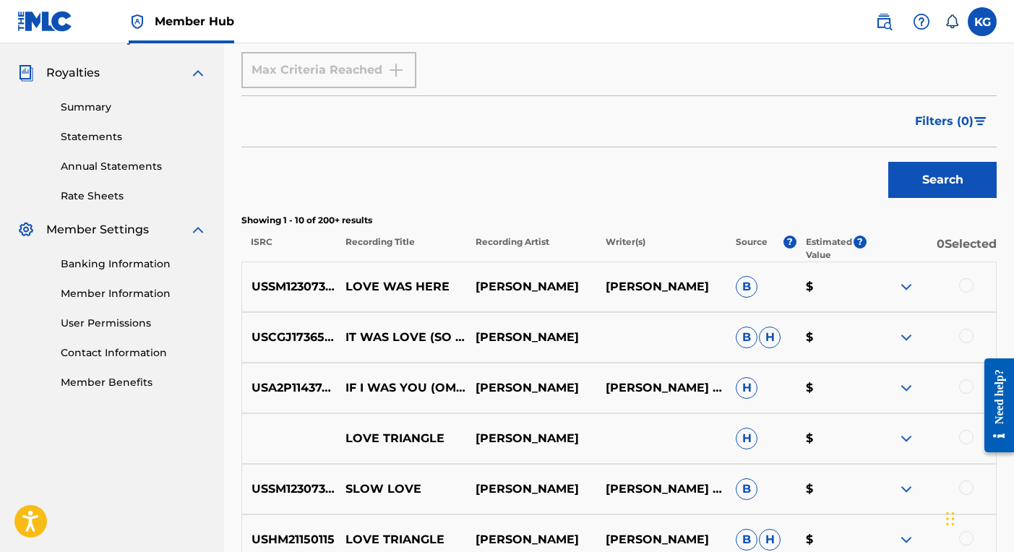
click at [973, 244] on p "0 Selected" at bounding box center [931, 249] width 130 height 26
click at [831, 286] on p "$" at bounding box center [831, 286] width 70 height 17
click at [810, 286] on p "$" at bounding box center [831, 286] width 70 height 17
click at [794, 286] on p "B" at bounding box center [761, 287] width 70 height 22
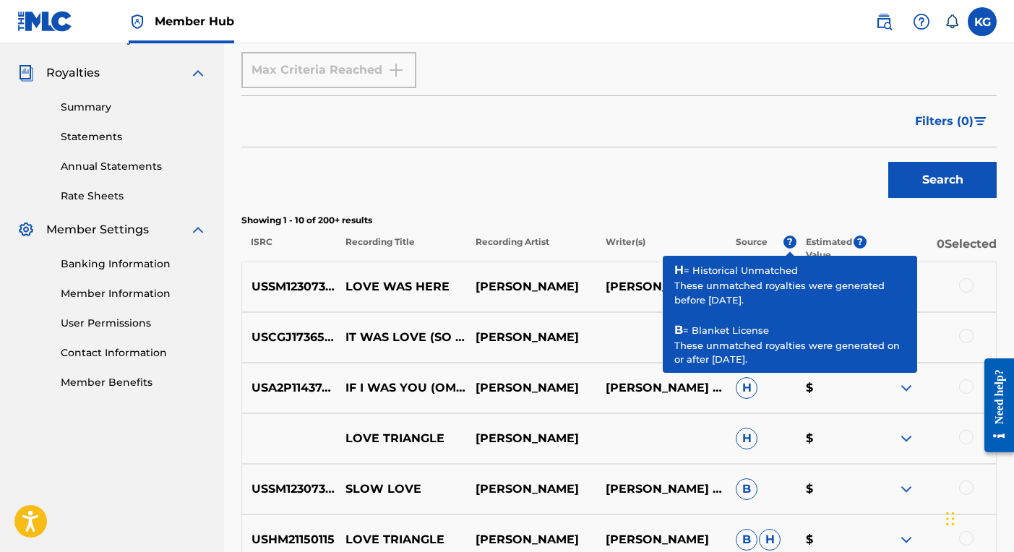
click at [789, 241] on span "?" at bounding box center [789, 242] width 13 height 13
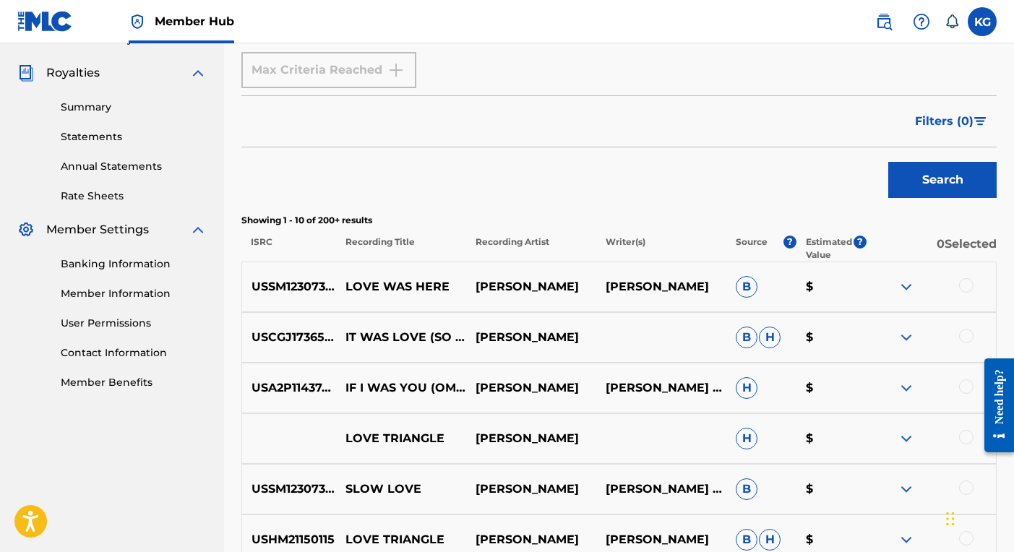
click at [965, 282] on div at bounding box center [966, 285] width 14 height 14
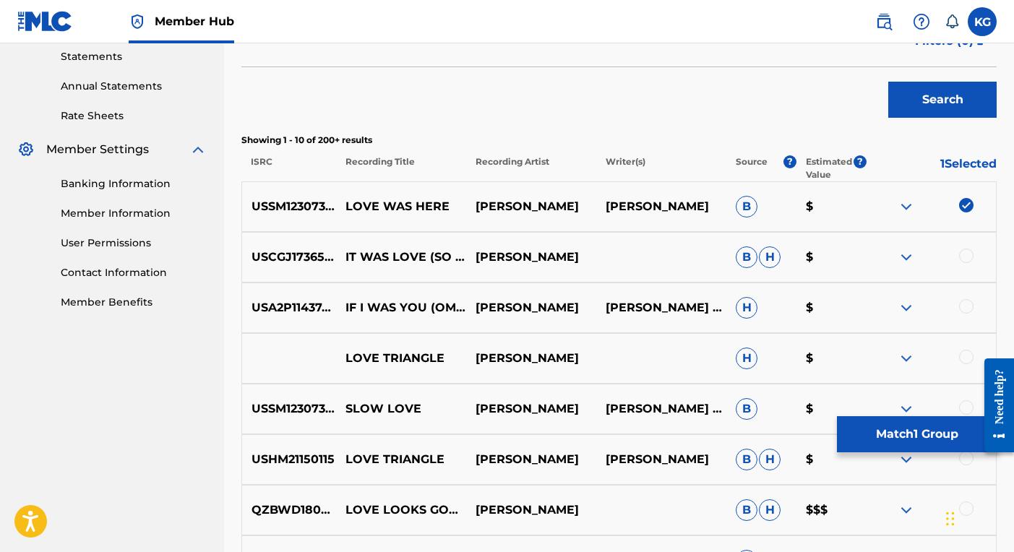
scroll to position [485, 0]
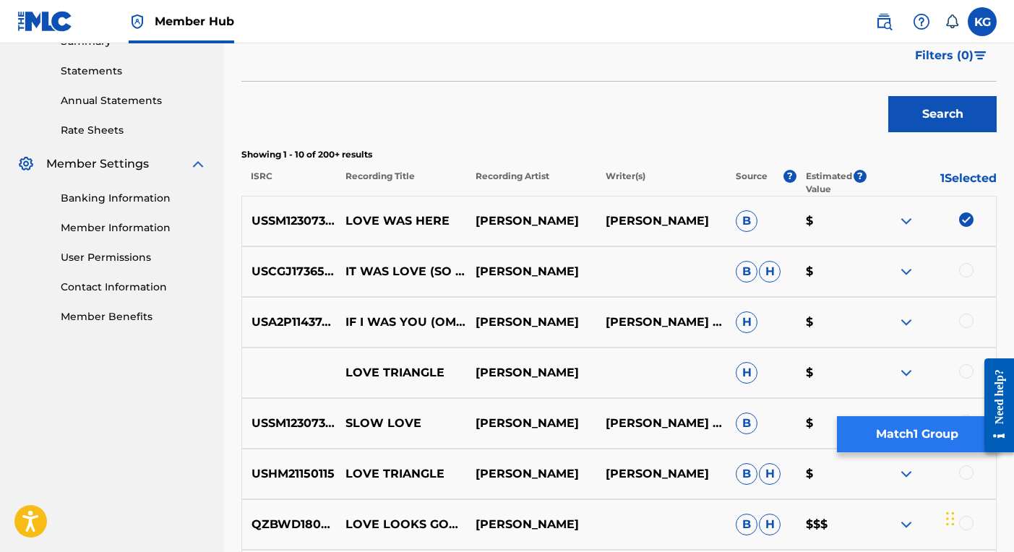
click at [882, 430] on button "Match 1 Group" at bounding box center [917, 434] width 160 height 36
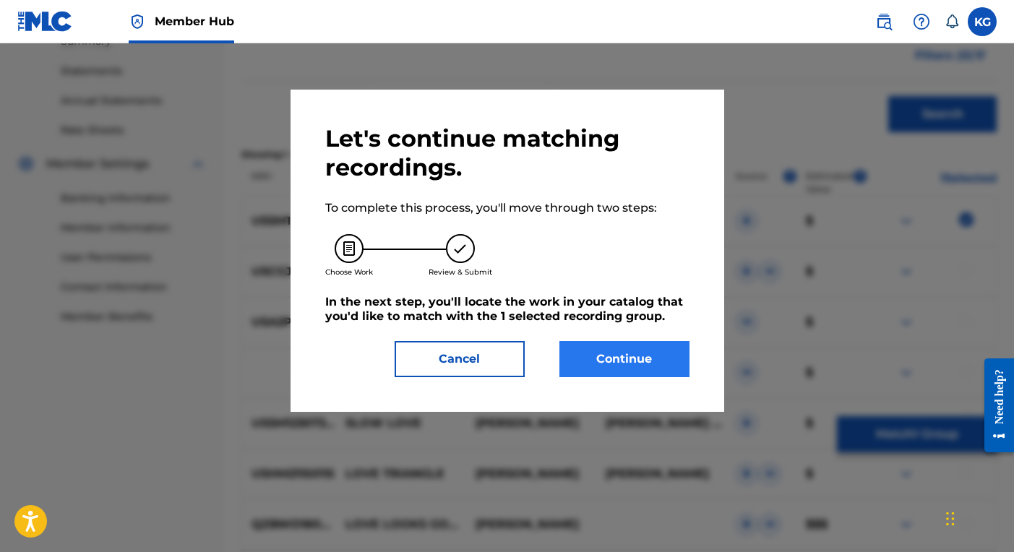
click at [619, 368] on button "Continue" at bounding box center [624, 359] width 130 height 36
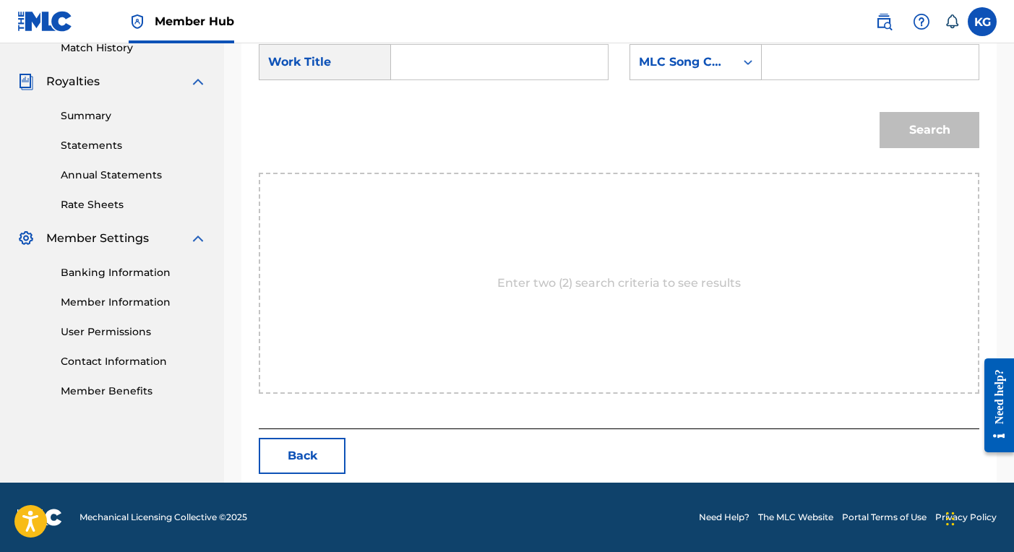
scroll to position [344, 0]
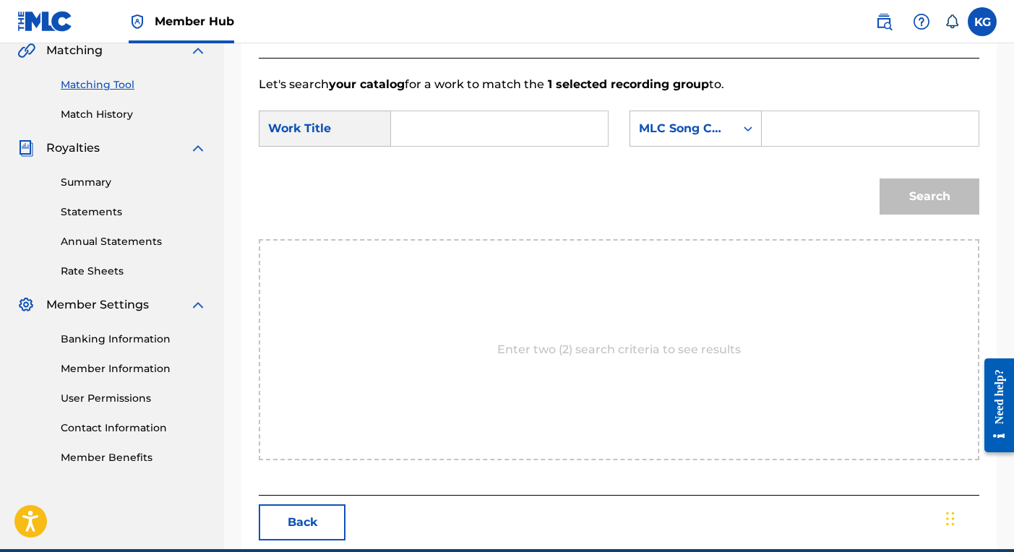
click at [434, 126] on input "Search Form" at bounding box center [499, 128] width 192 height 35
type input "Love Was Here"
click at [718, 134] on div "MLC Song Code" at bounding box center [682, 128] width 87 height 17
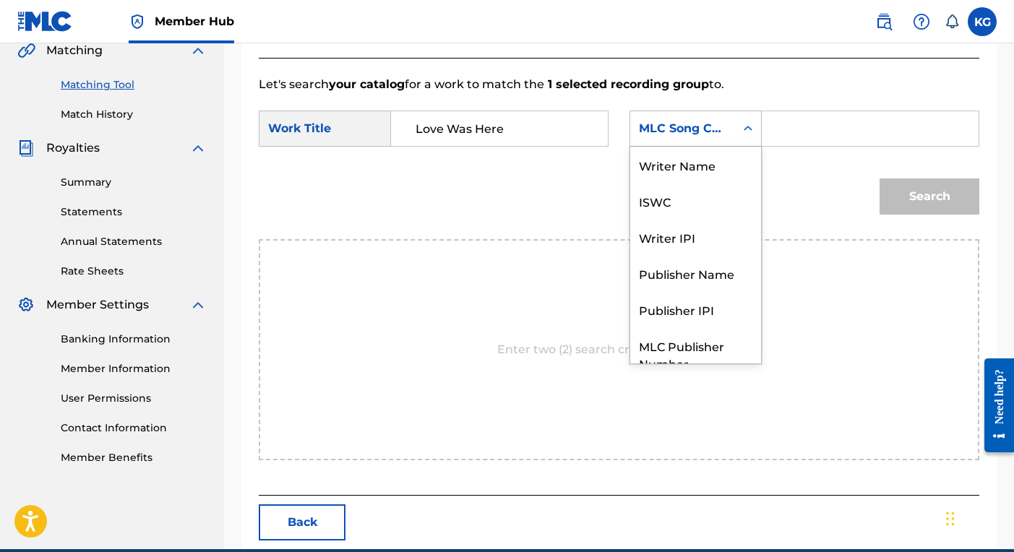
scroll to position [53, 0]
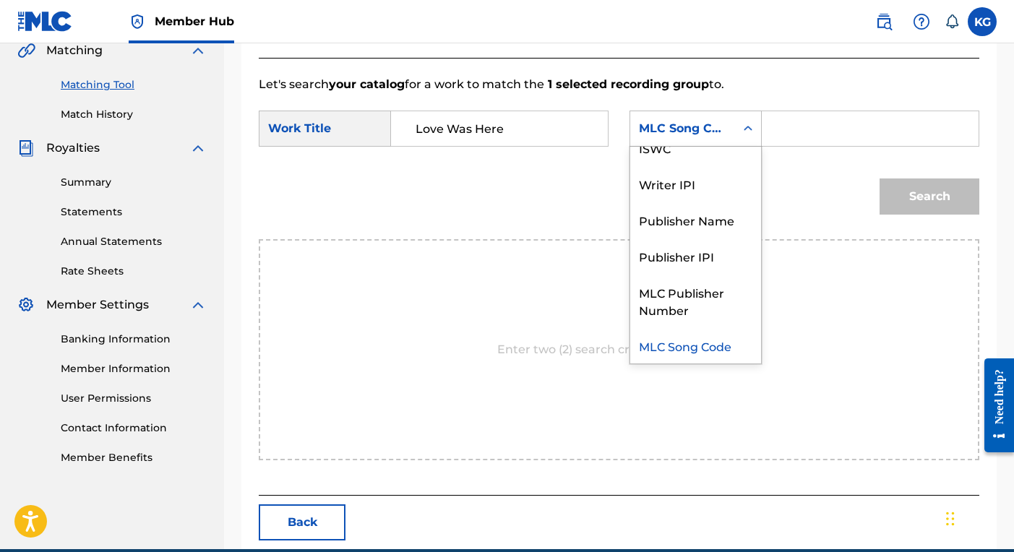
click at [718, 134] on div "MLC Song Code" at bounding box center [682, 128] width 87 height 17
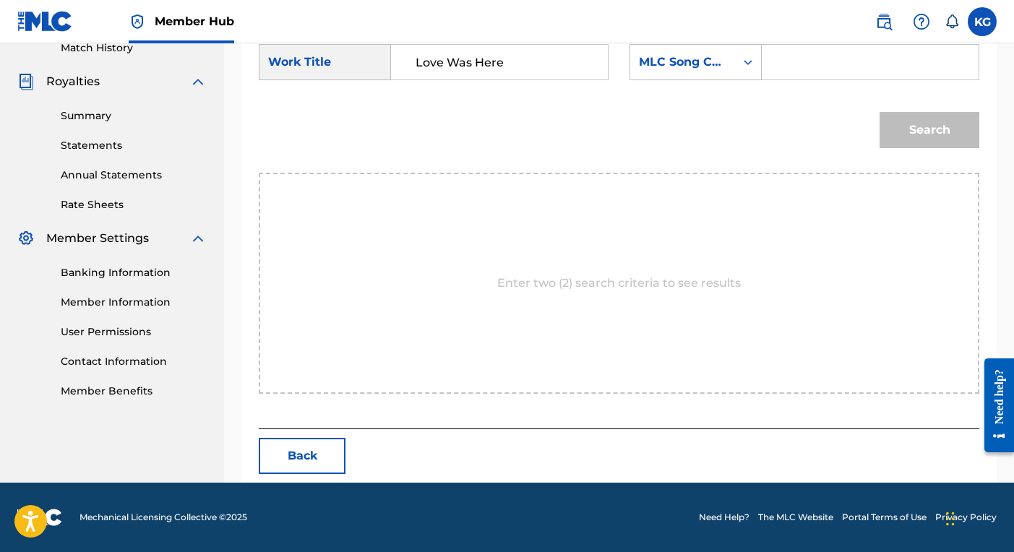
scroll to position [410, 0]
click at [313, 459] on button "Back" at bounding box center [302, 456] width 87 height 36
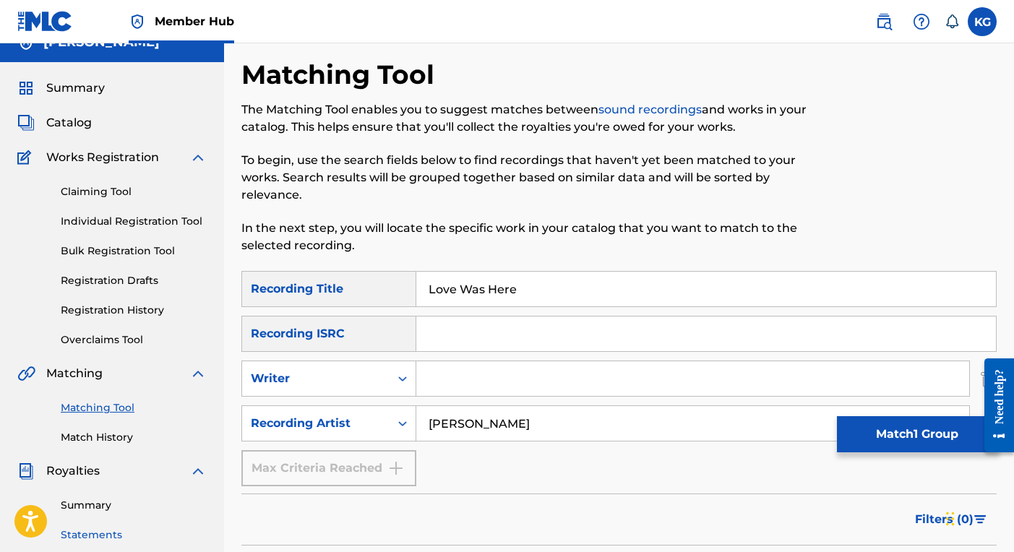
scroll to position [3, 0]
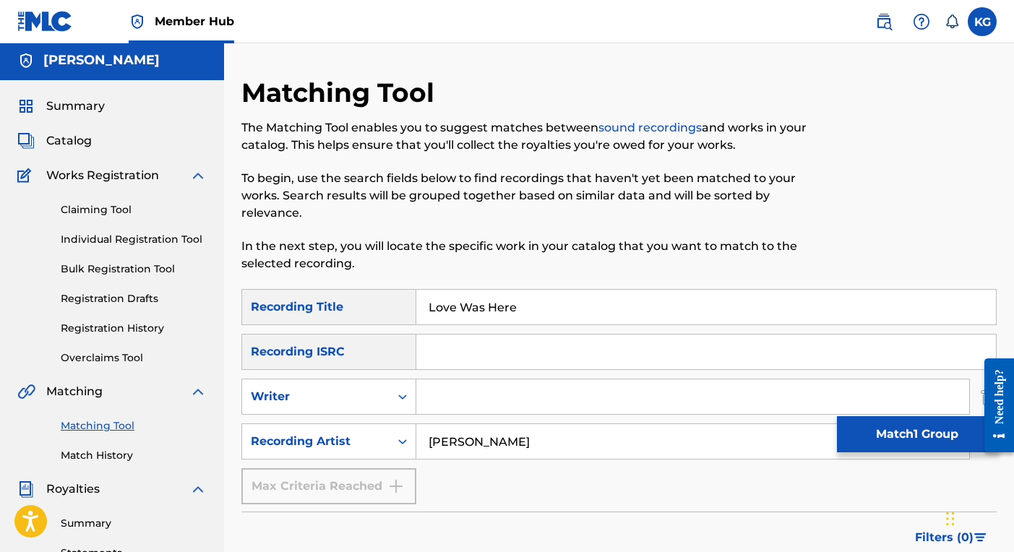
click at [92, 147] on div "Catalog" at bounding box center [111, 140] width 189 height 17
click at [79, 139] on span "Catalog" at bounding box center [69, 140] width 46 height 17
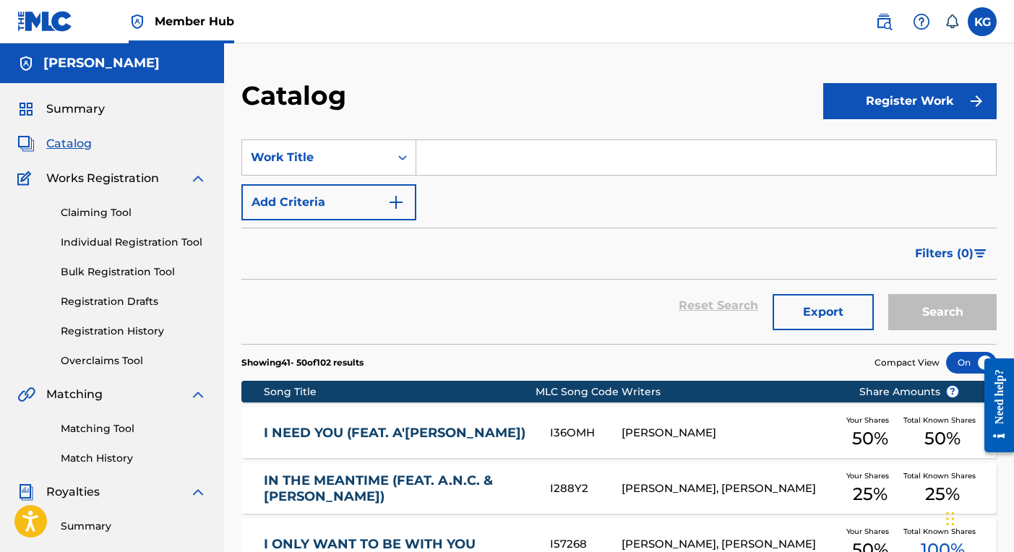
click at [485, 160] on input "Search Form" at bounding box center [706, 157] width 580 height 35
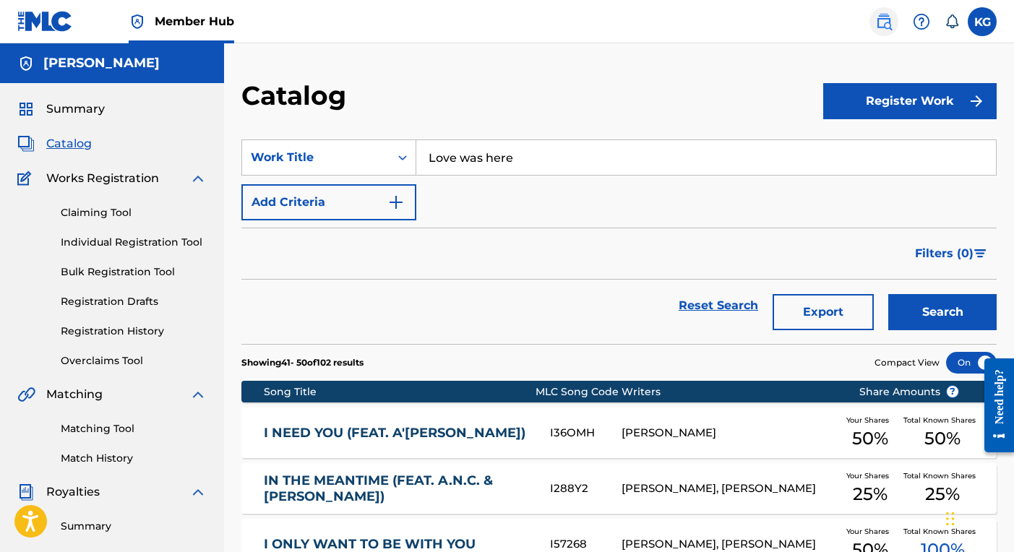
type input "Love was here"
click at [884, 20] on img at bounding box center [883, 21] width 17 height 17
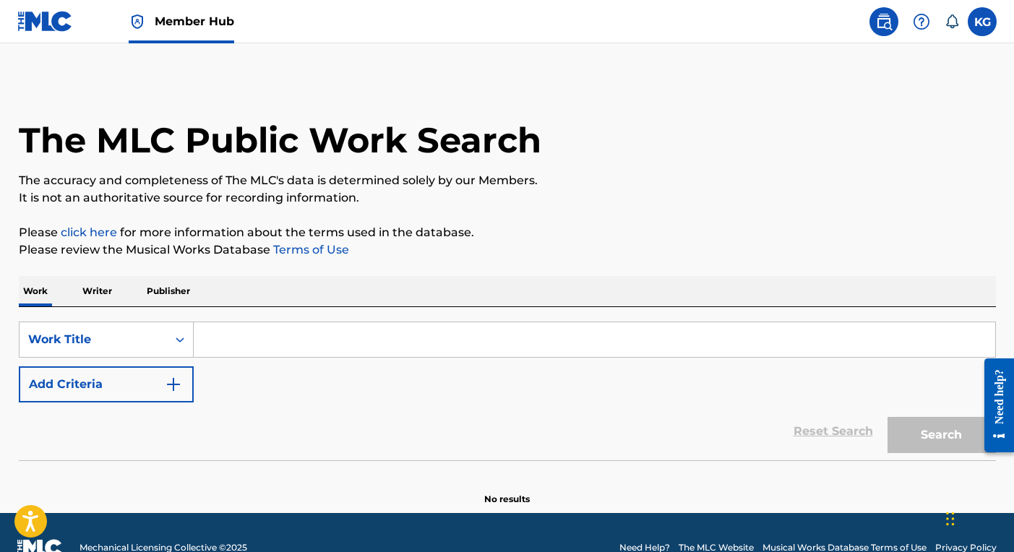
click at [332, 330] on input "Search Form" at bounding box center [594, 339] width 801 height 35
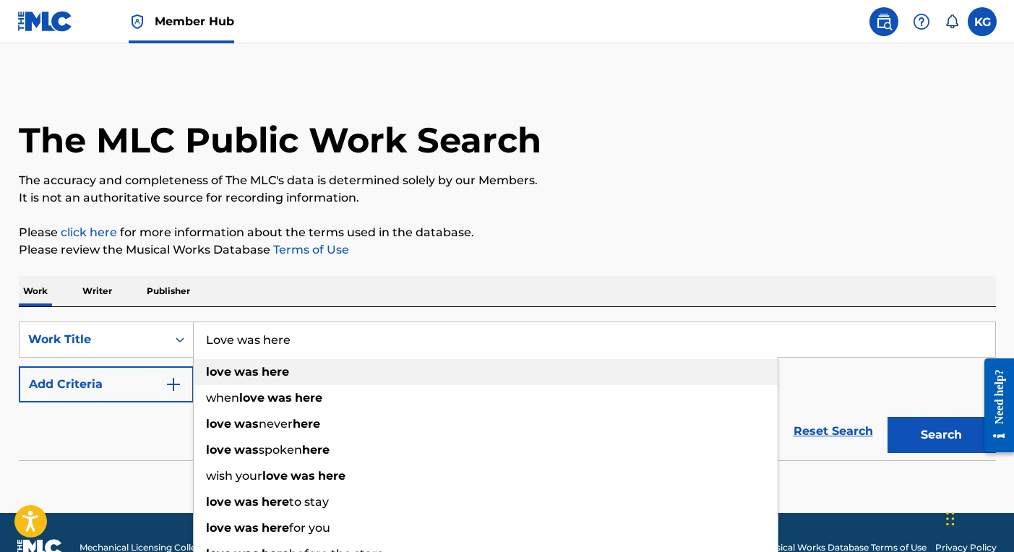
click at [285, 371] on strong "here" at bounding box center [275, 372] width 27 height 14
type input "love was here"
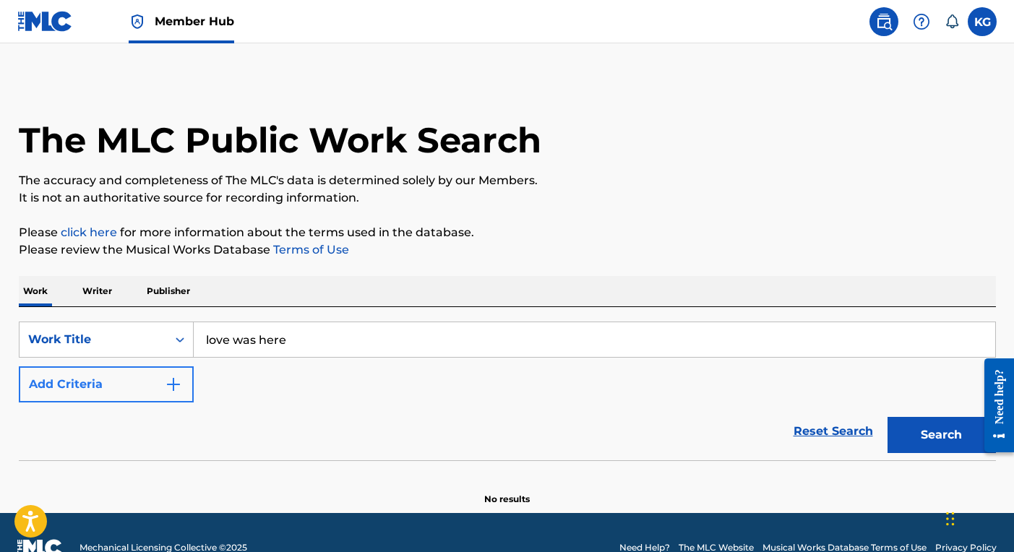
click at [104, 382] on button "Add Criteria" at bounding box center [106, 384] width 175 height 36
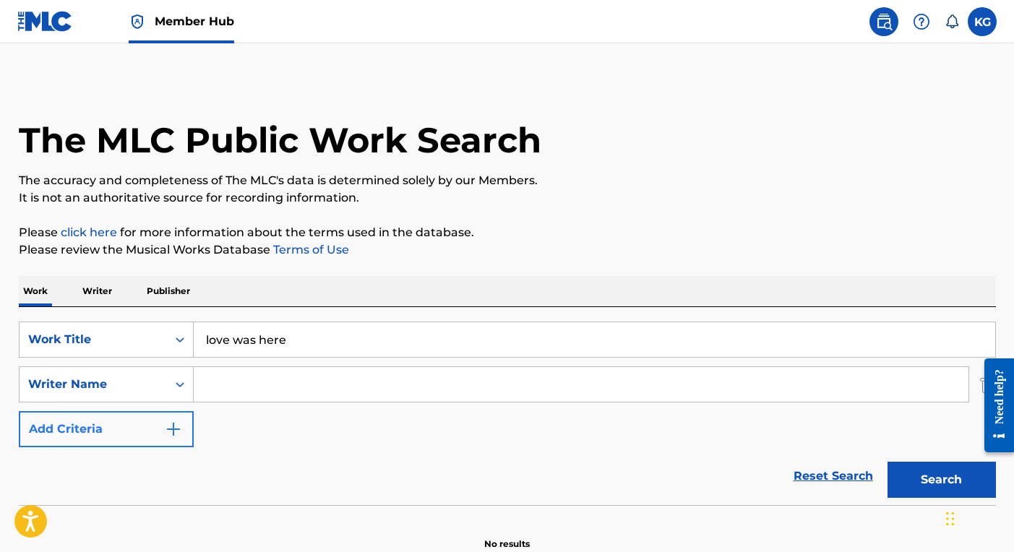
click at [111, 431] on button "Add Criteria" at bounding box center [106, 429] width 175 height 36
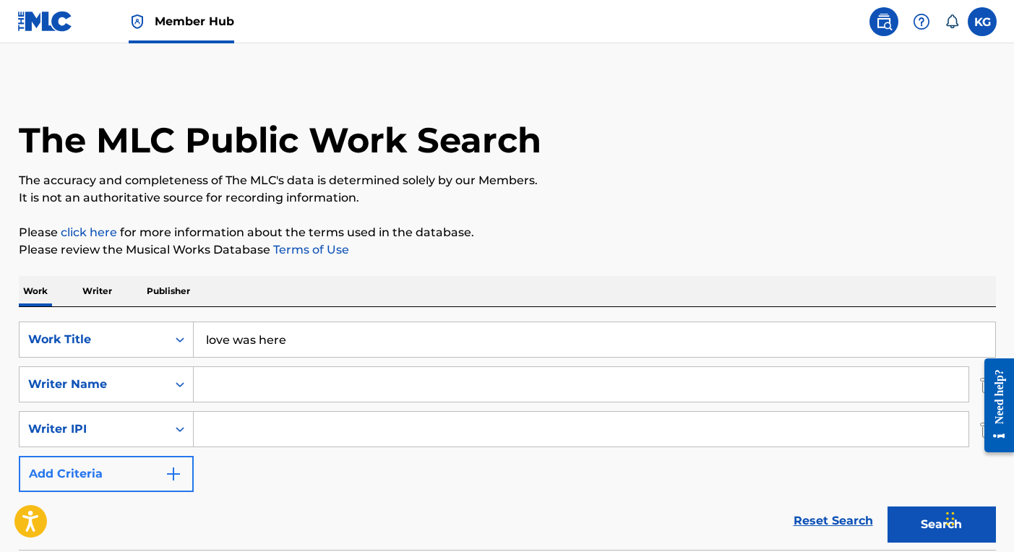
click at [119, 475] on button "Add Criteria" at bounding box center [106, 474] width 175 height 36
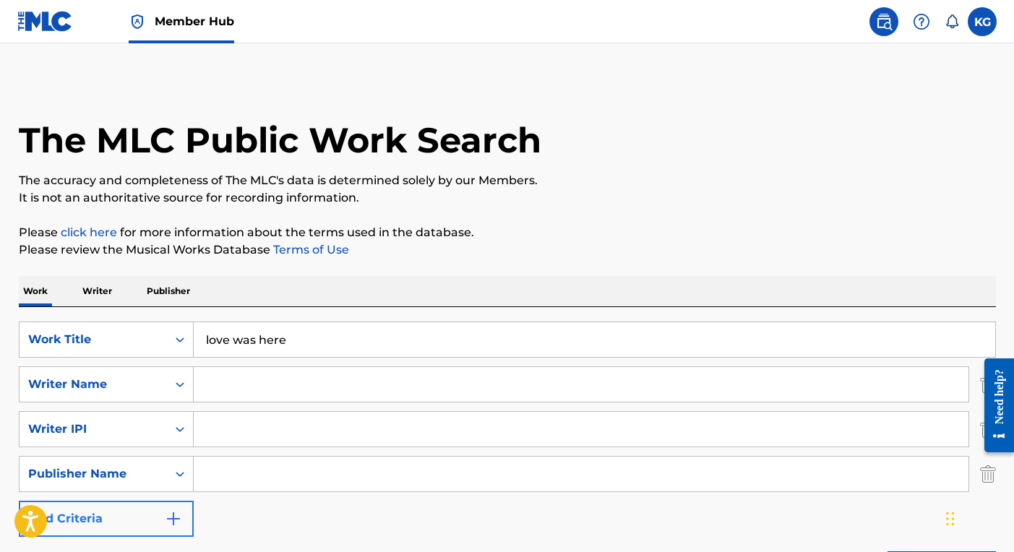
click at [121, 522] on button "Add Criteria" at bounding box center [106, 519] width 175 height 36
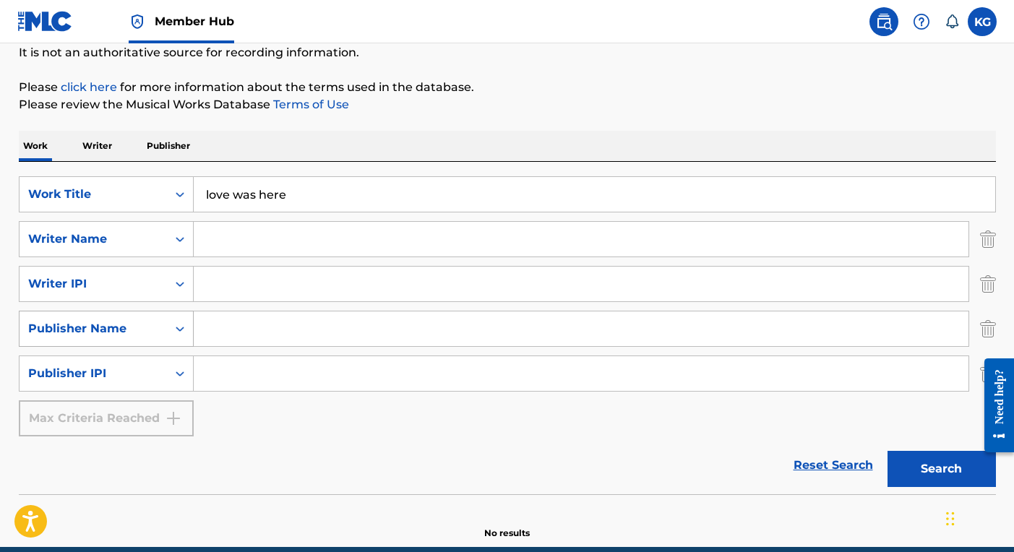
scroll to position [162, 0]
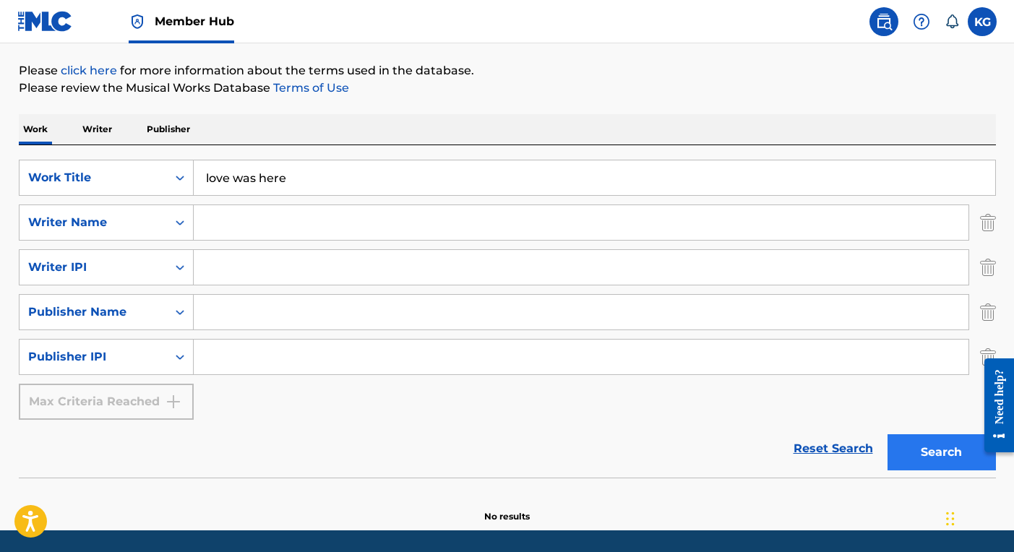
click at [942, 455] on button "Search" at bounding box center [941, 452] width 108 height 36
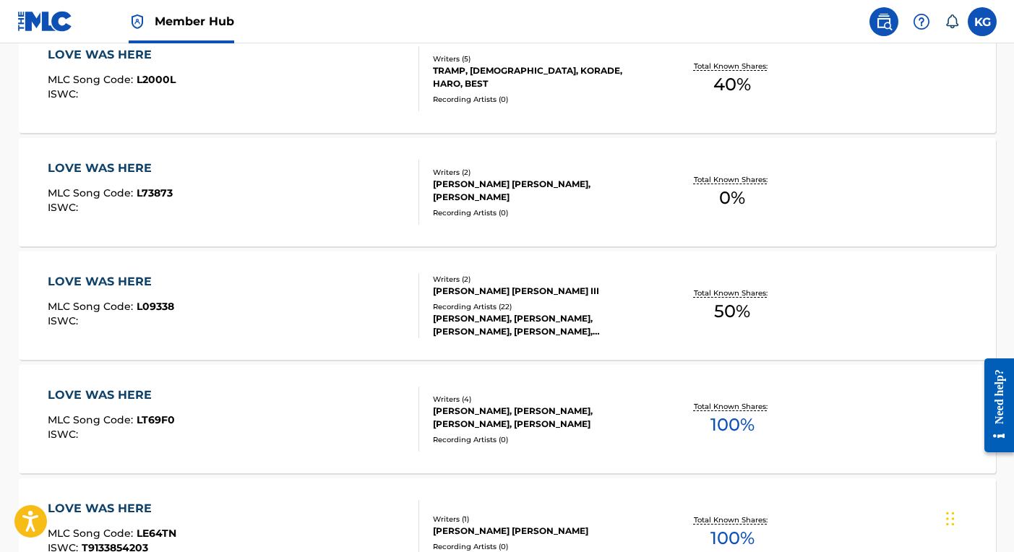
scroll to position [878, 0]
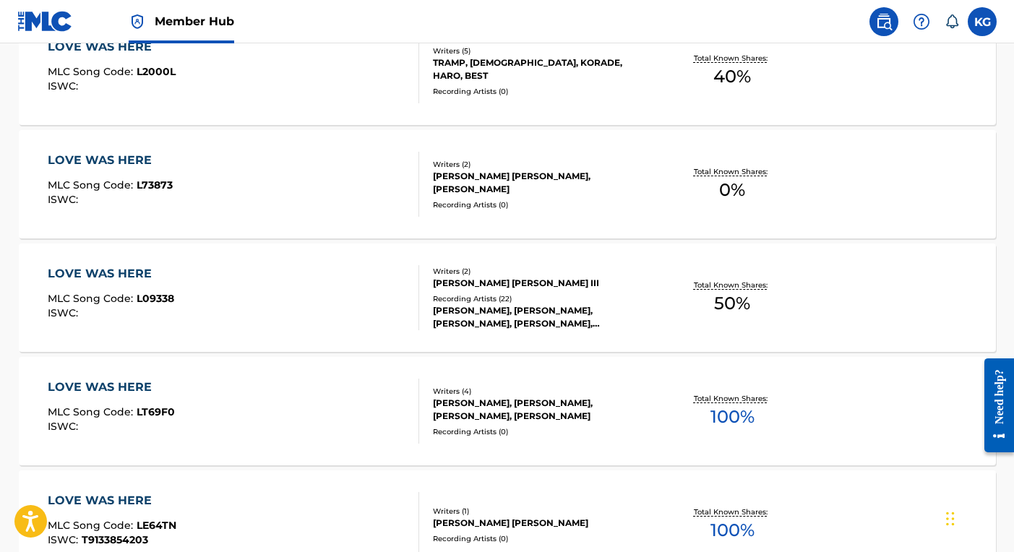
click at [292, 313] on div "LOVE WAS HERE MLC Song Code : L09338 ISWC :" at bounding box center [233, 297] width 371 height 65
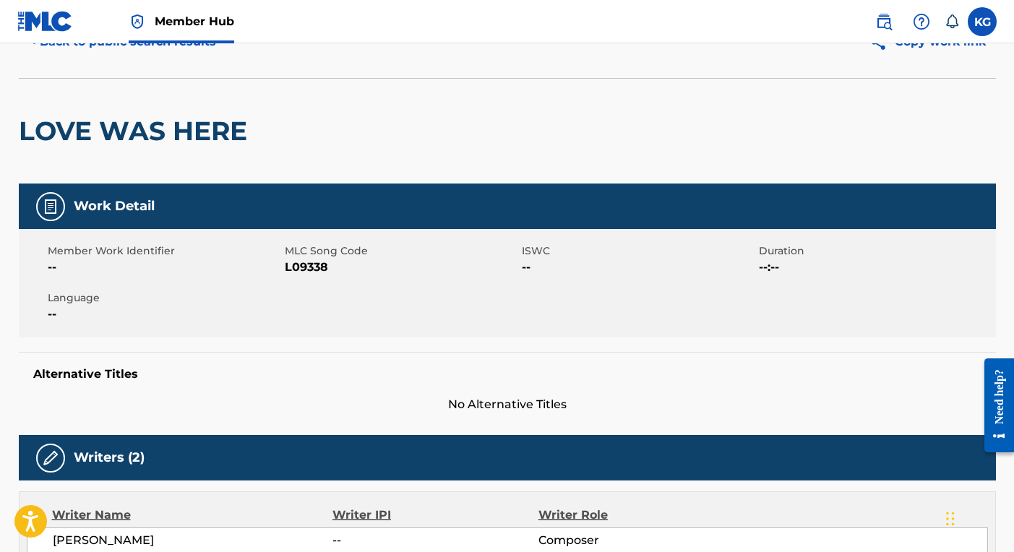
scroll to position [57, 0]
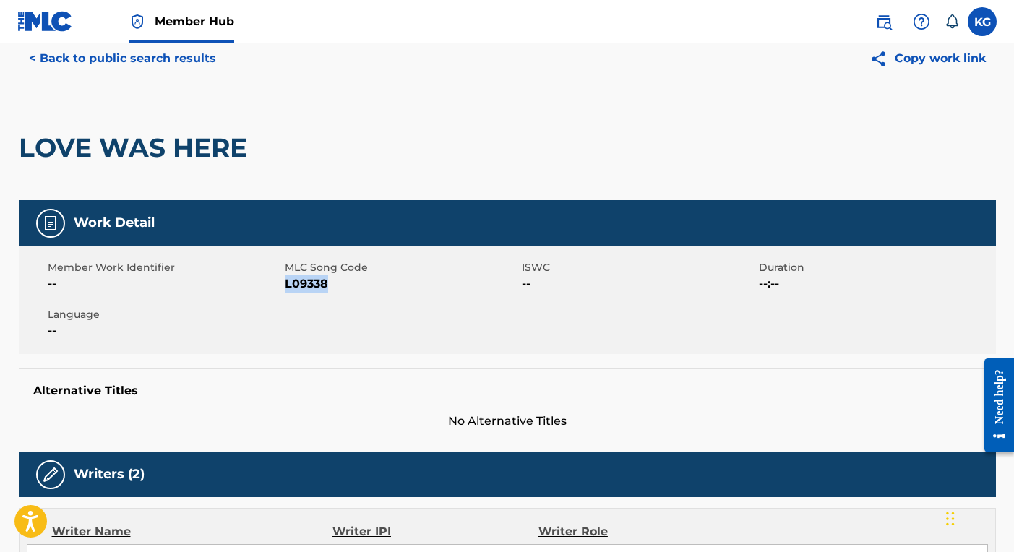
drag, startPoint x: 330, startPoint y: 283, endPoint x: 285, endPoint y: 290, distance: 46.2
click at [285, 290] on span "L09338" at bounding box center [401, 283] width 233 height 17
drag, startPoint x: 285, startPoint y: 290, endPoint x: 339, endPoint y: 285, distance: 54.5
click at [339, 285] on span "L09338" at bounding box center [401, 283] width 233 height 17
drag, startPoint x: 326, startPoint y: 280, endPoint x: 285, endPoint y: 277, distance: 40.6
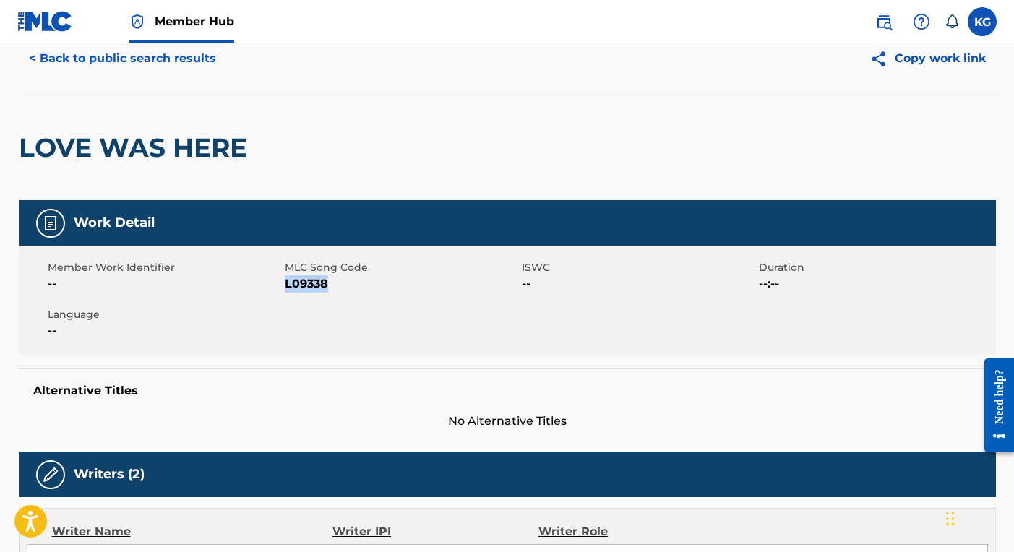
click at [285, 277] on span "L09338" at bounding box center [401, 283] width 233 height 17
copy span "L09338"
click at [942, 63] on button "Copy work link" at bounding box center [927, 58] width 137 height 36
click at [120, 57] on button "< Back to public search results" at bounding box center [122, 58] width 207 height 36
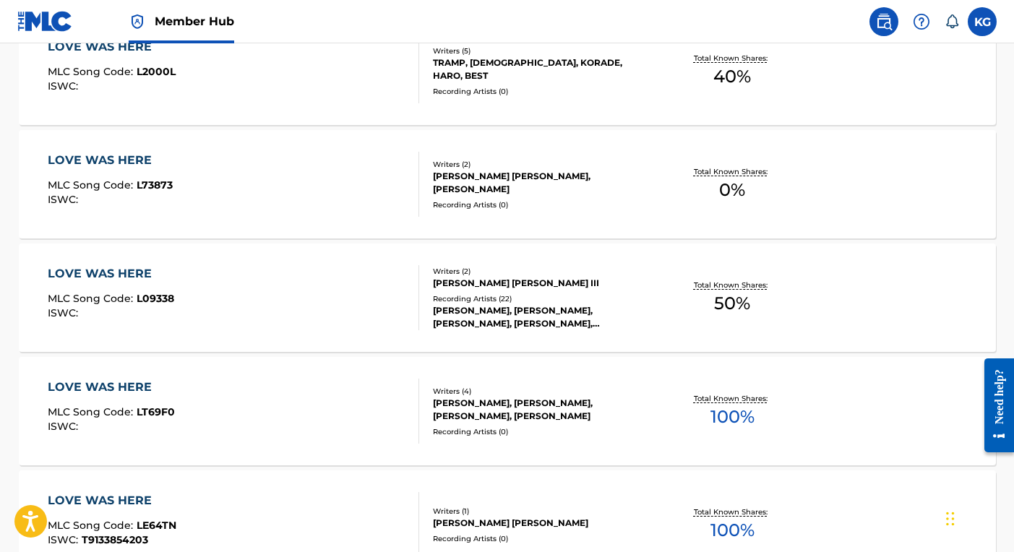
click at [323, 306] on div "LOVE WAS HERE MLC Song Code : L09338 ISWC :" at bounding box center [233, 297] width 371 height 65
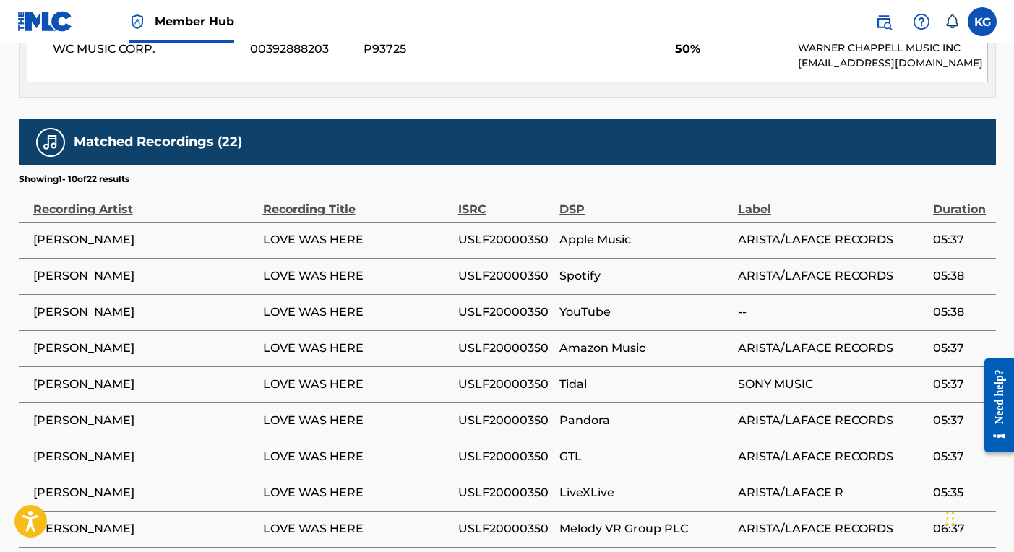
scroll to position [748, 0]
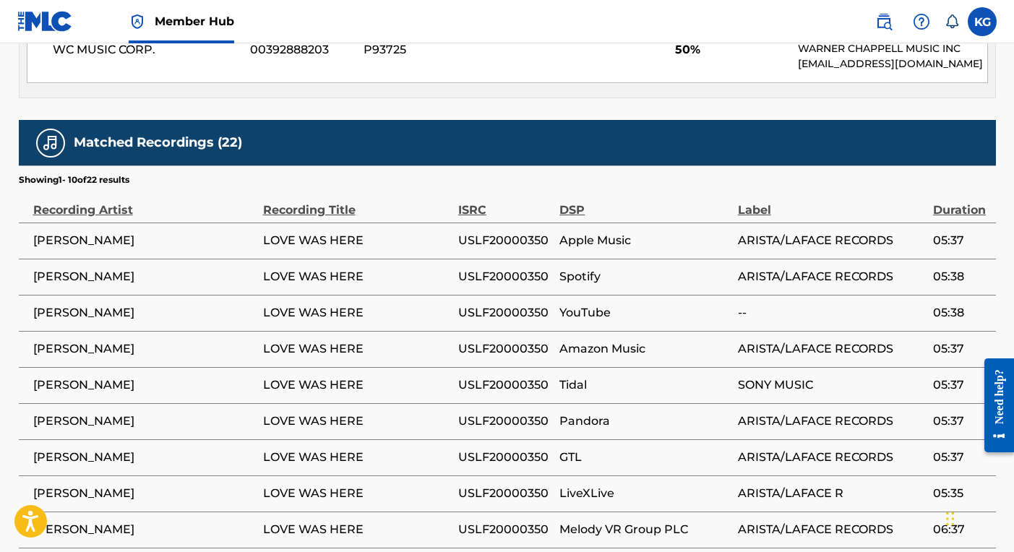
click at [246, 279] on span "USHER" at bounding box center [144, 276] width 223 height 17
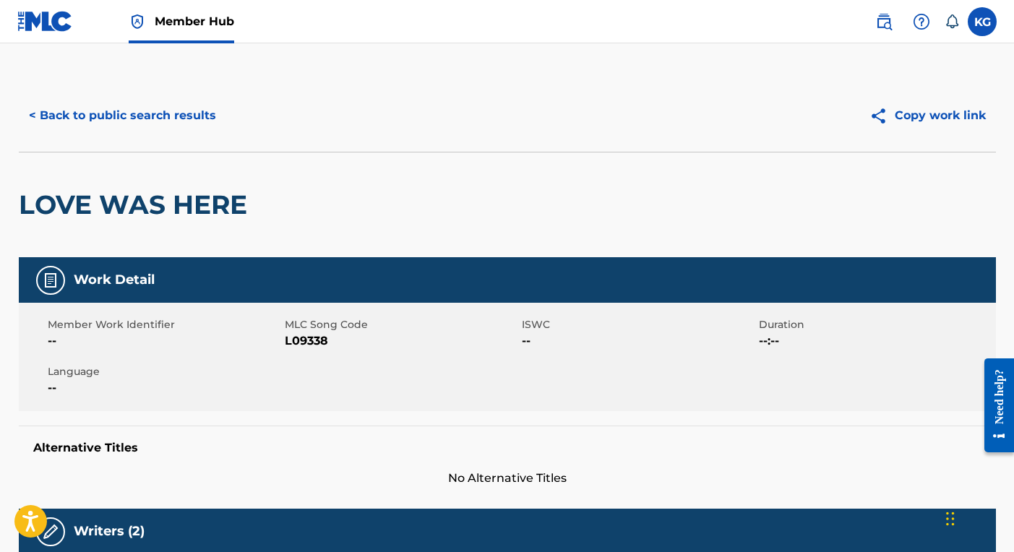
scroll to position [0, 0]
click at [109, 113] on button "< Back to public search results" at bounding box center [122, 116] width 207 height 36
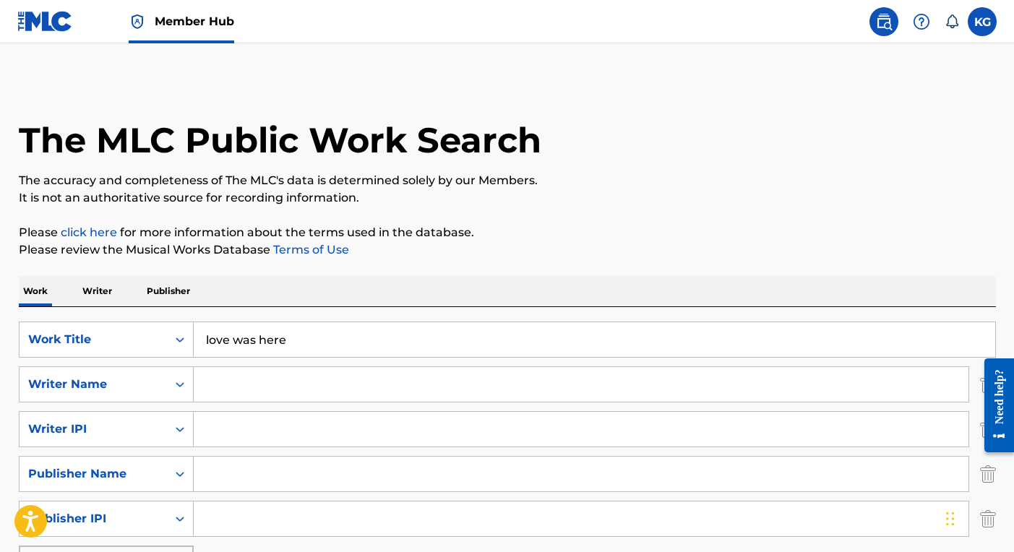
click at [37, 25] on img at bounding box center [45, 21] width 56 height 21
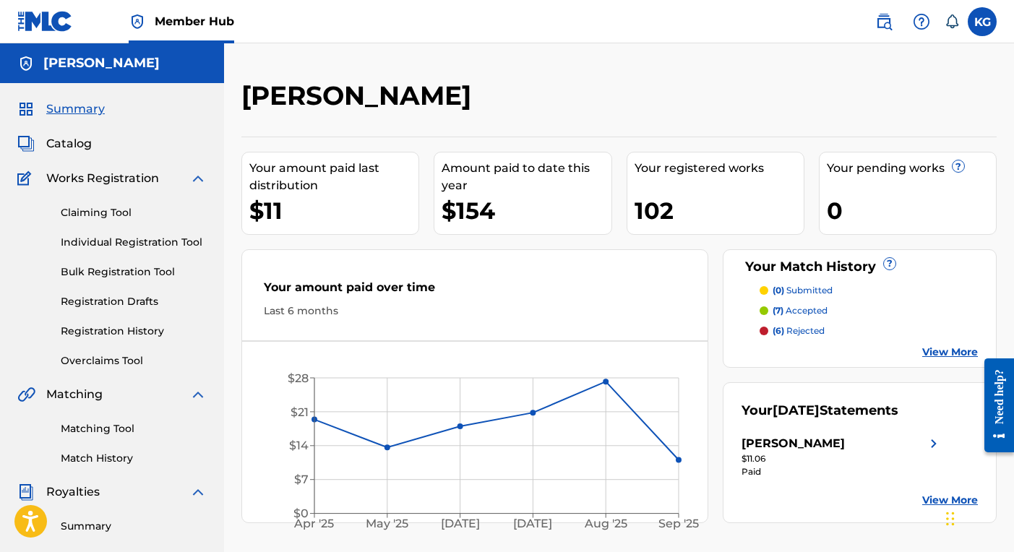
click at [819, 288] on p "(0) submitted" at bounding box center [802, 290] width 60 height 13
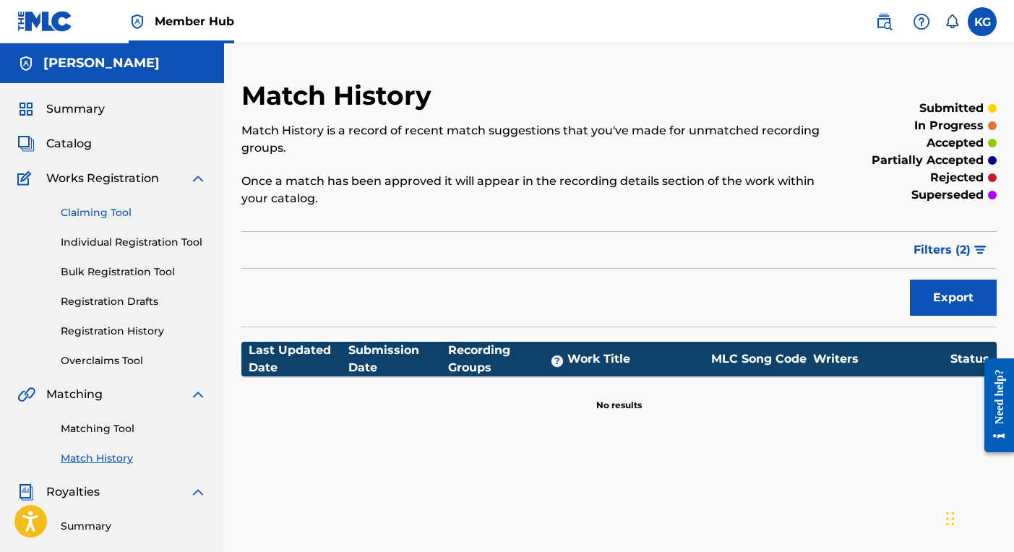
click at [106, 216] on link "Claiming Tool" at bounding box center [134, 212] width 146 height 15
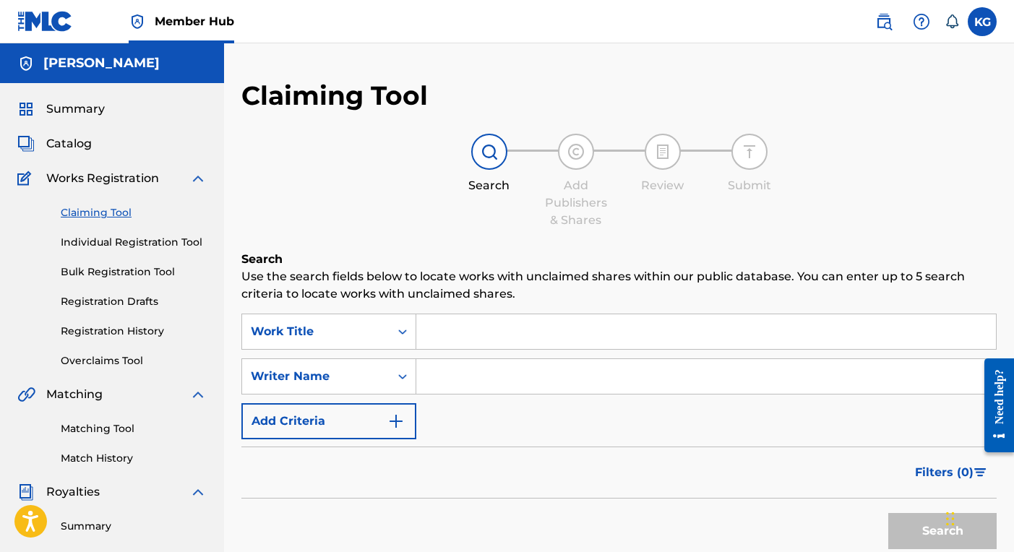
click at [459, 337] on input "Search Form" at bounding box center [706, 331] width 580 height 35
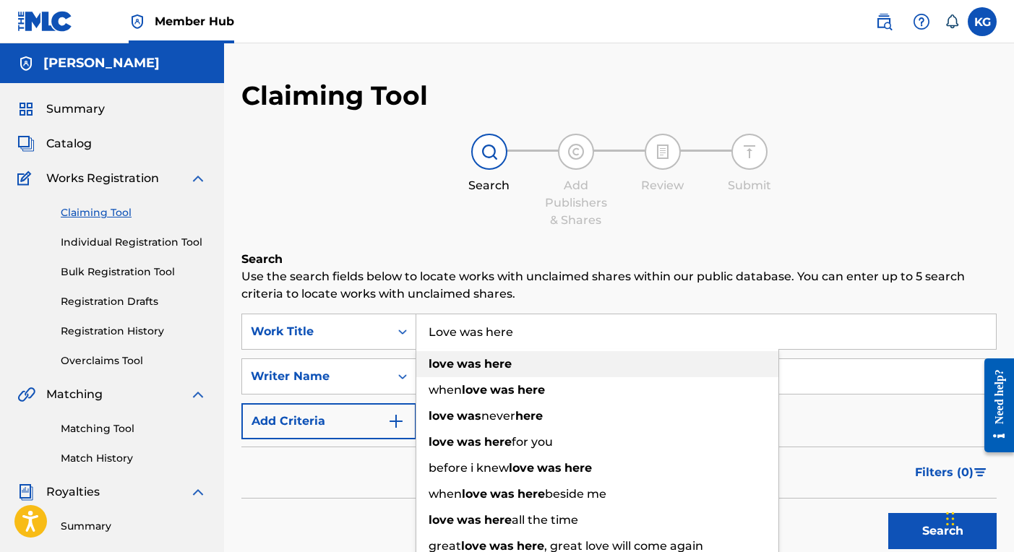
click at [444, 371] on div "love was here" at bounding box center [597, 364] width 362 height 26
type input "love was here"
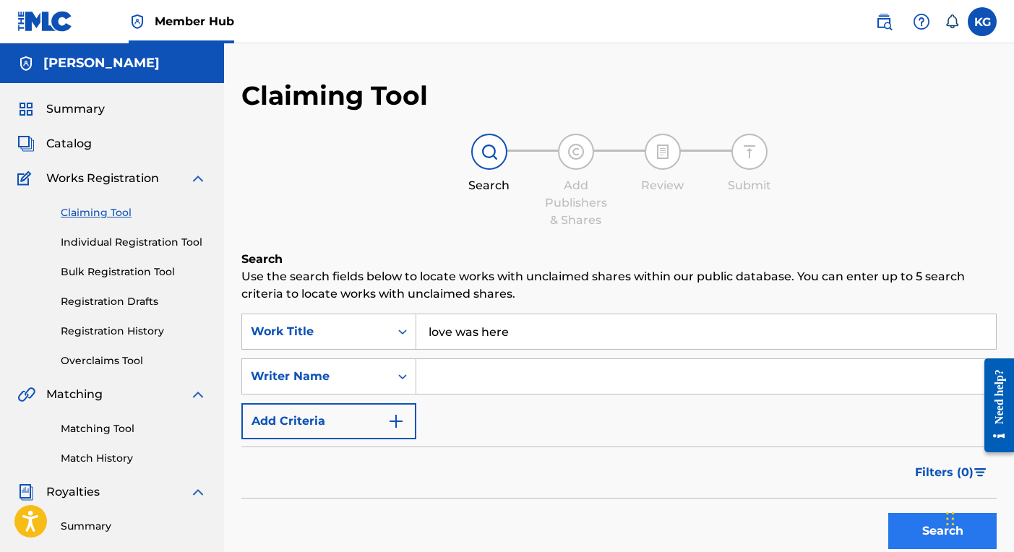
click at [922, 527] on button "Search" at bounding box center [942, 531] width 108 height 36
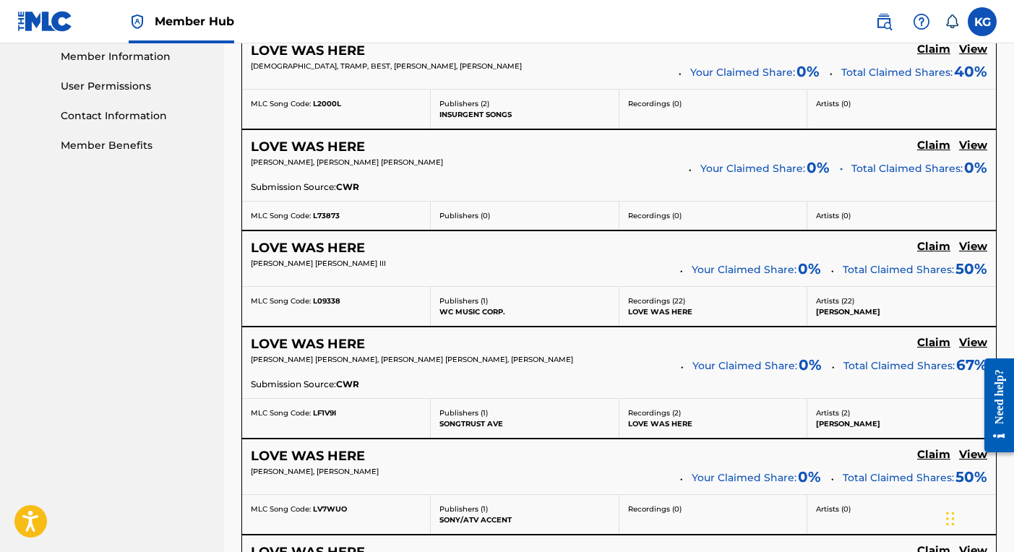
scroll to position [659, 0]
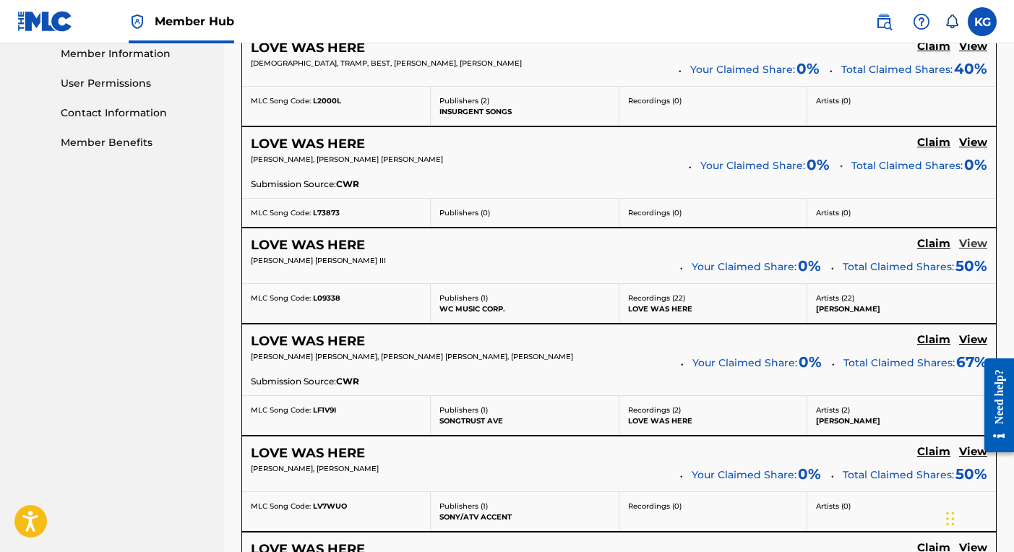
click at [977, 240] on h5 "View" at bounding box center [973, 244] width 28 height 14
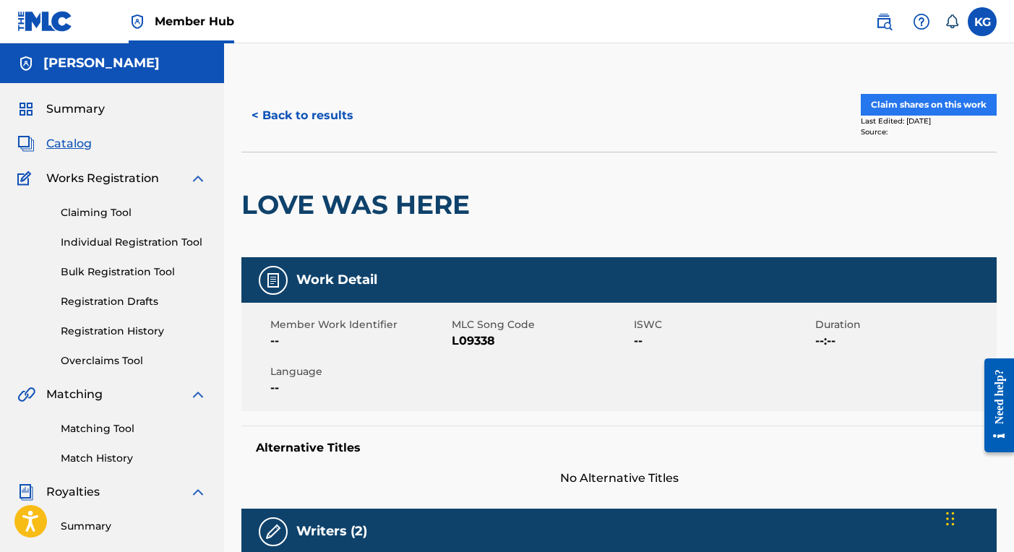
click at [908, 103] on button "Claim shares on this work" at bounding box center [929, 105] width 136 height 22
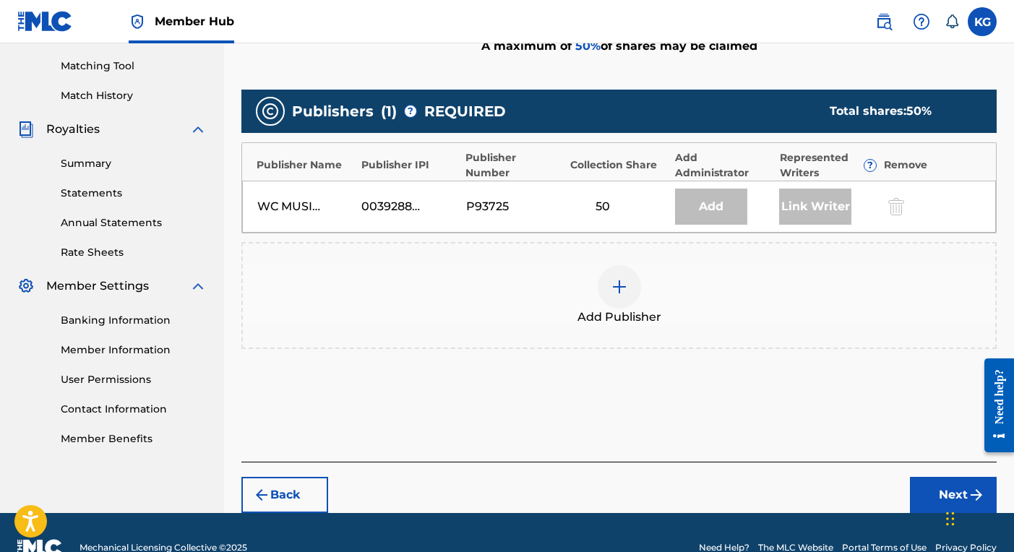
scroll to position [379, 0]
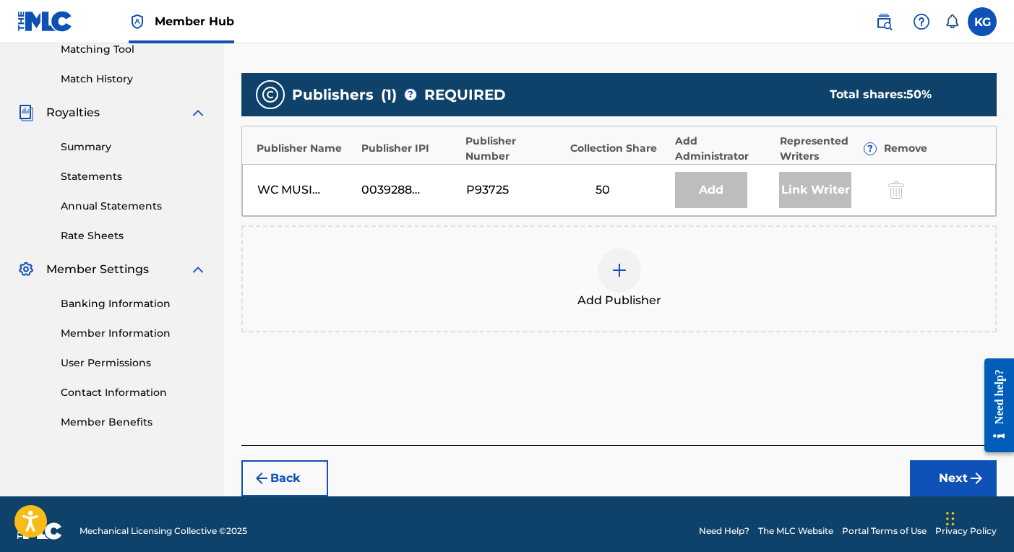
click at [621, 265] on img at bounding box center [619, 270] width 17 height 17
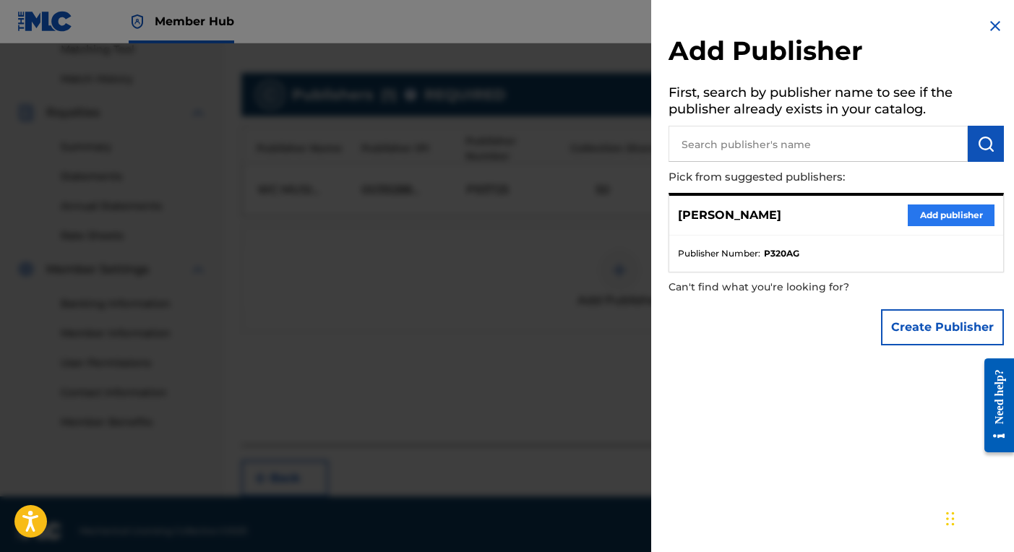
click at [952, 215] on button "Add publisher" at bounding box center [951, 216] width 87 height 22
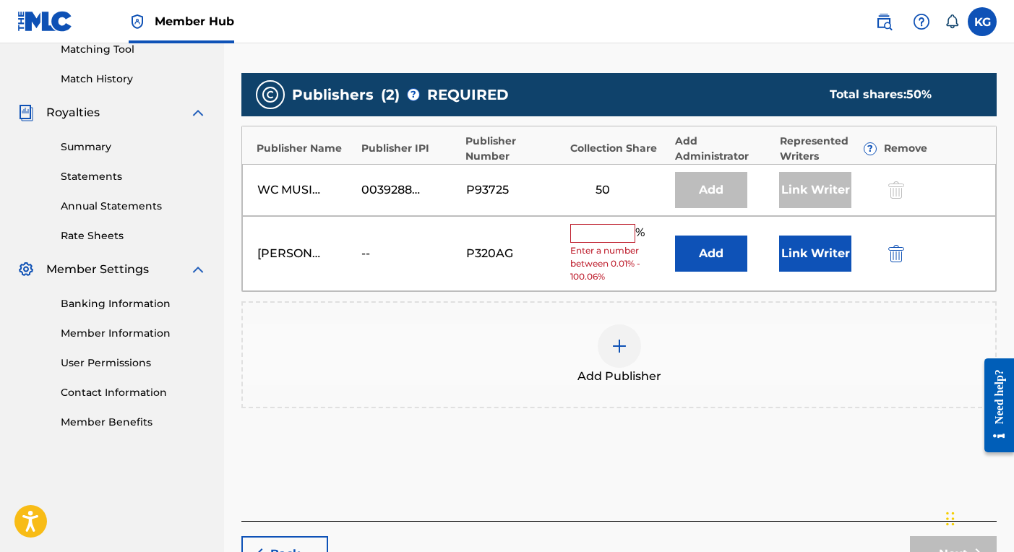
click at [588, 232] on input "text" at bounding box center [602, 233] width 65 height 19
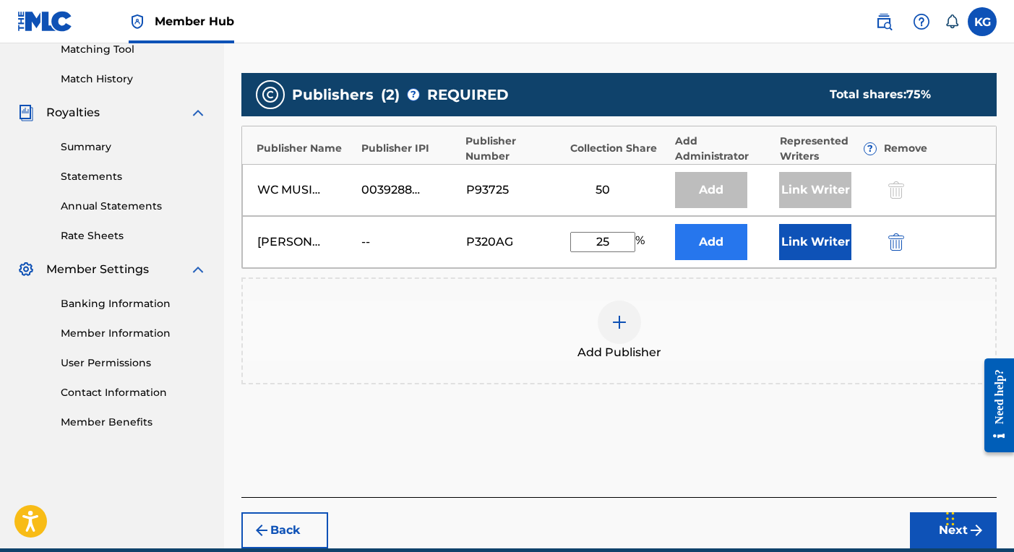
type input "25"
click at [693, 246] on button "Add" at bounding box center [711, 242] width 72 height 36
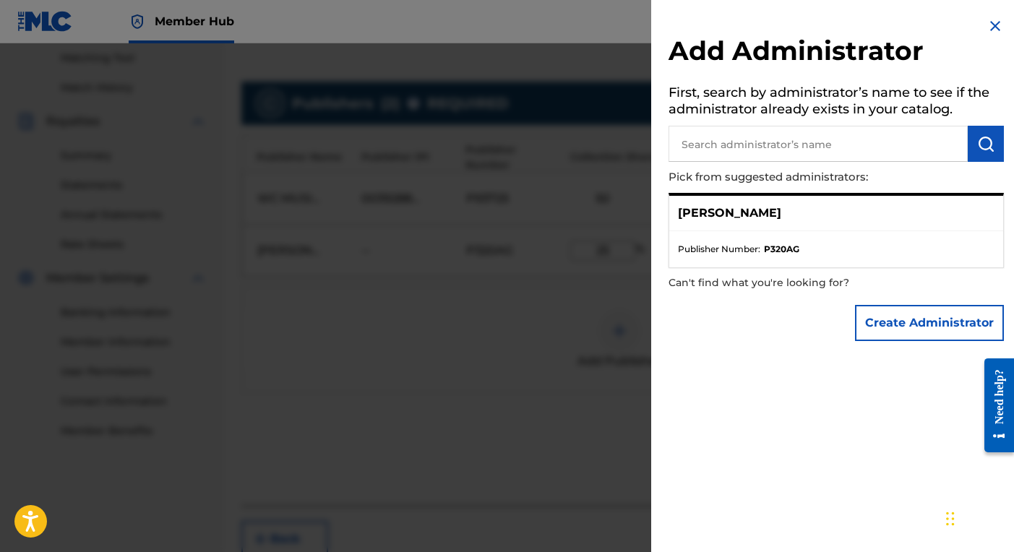
scroll to position [348, 0]
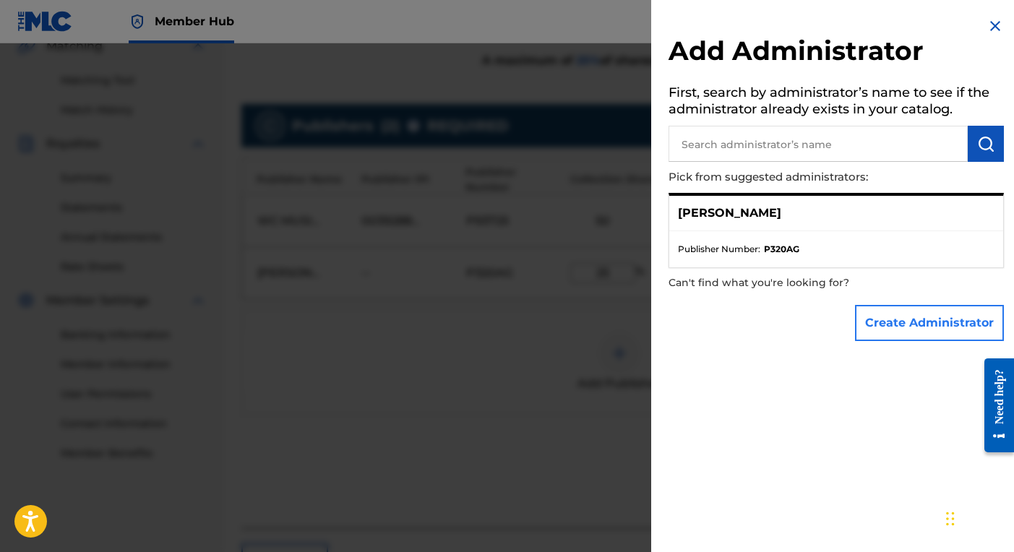
click at [913, 314] on button "Create Administrator" at bounding box center [929, 323] width 149 height 36
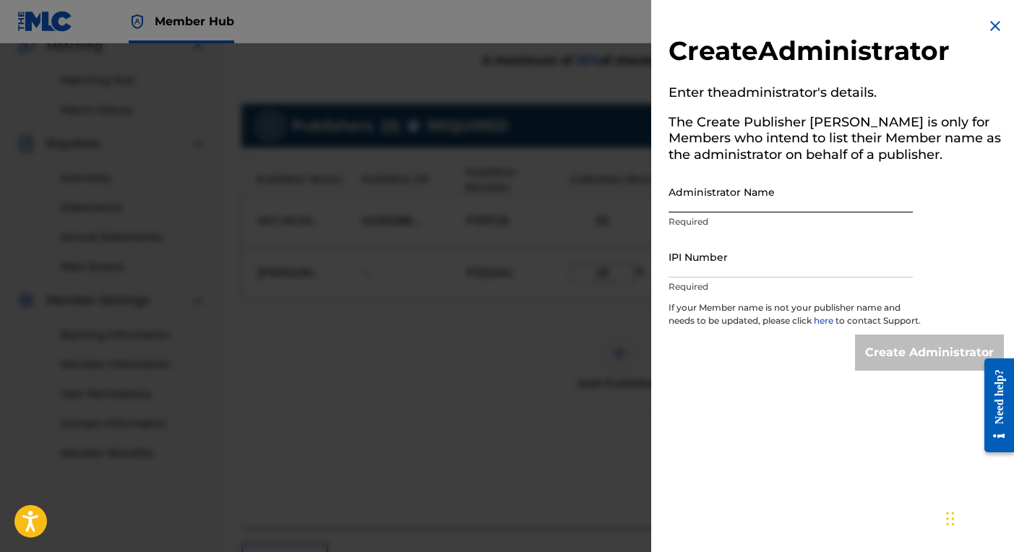
click at [791, 196] on input "Administrator Name" at bounding box center [790, 191] width 244 height 41
type input "Kiyamma R. Griffin"
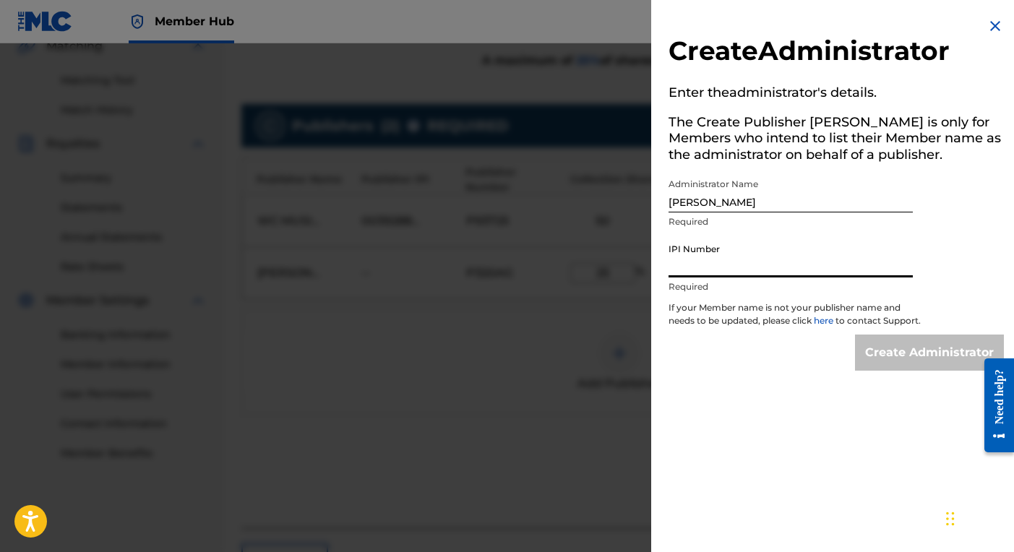
click at [756, 267] on input "IPI Number" at bounding box center [790, 256] width 244 height 41
type input "K G Blunt Music"
drag, startPoint x: 762, startPoint y: 267, endPoint x: 641, endPoint y: 245, distance: 123.5
click at [641, 245] on div "Create Administrator Enter the administrator 's details. The Create Publisher b…" at bounding box center [507, 297] width 1014 height 509
click at [991, 22] on img at bounding box center [994, 25] width 17 height 17
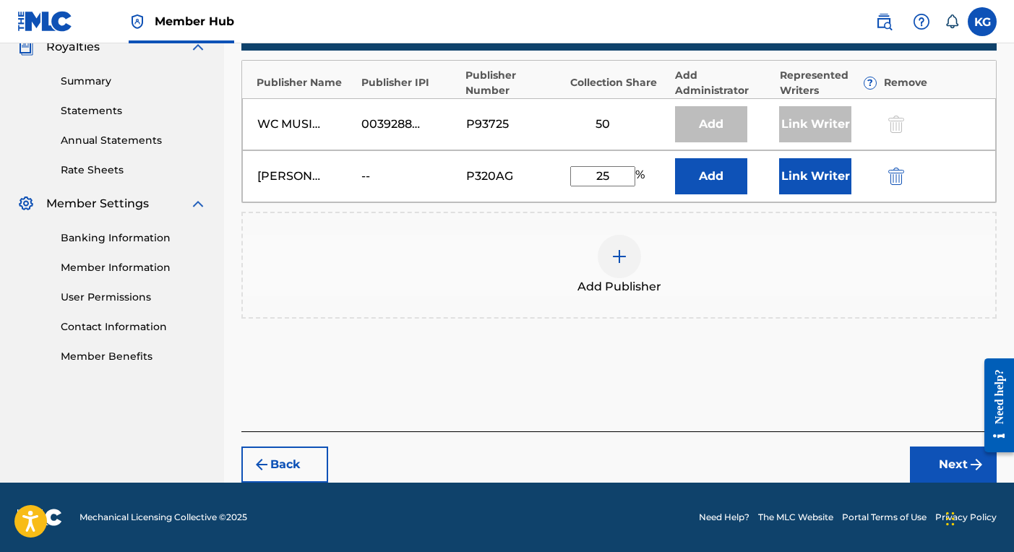
scroll to position [445, 0]
click at [960, 466] on button "Next" at bounding box center [953, 465] width 87 height 36
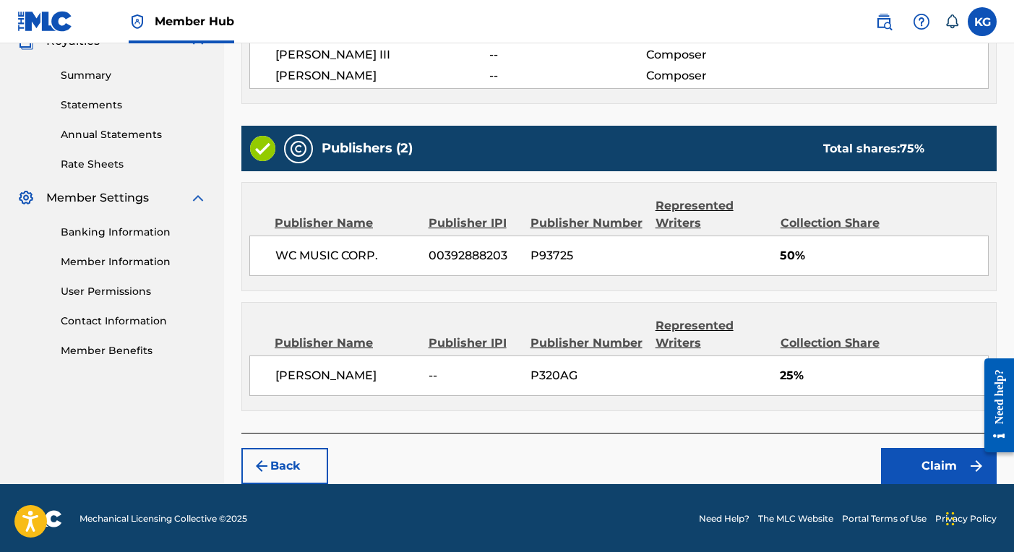
scroll to position [450, 0]
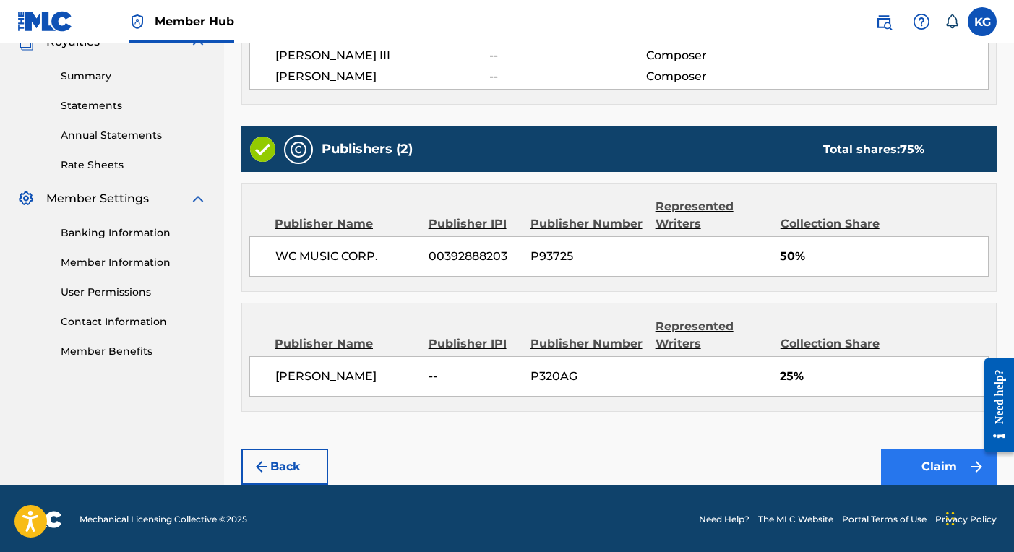
click at [922, 465] on button "Claim" at bounding box center [939, 467] width 116 height 36
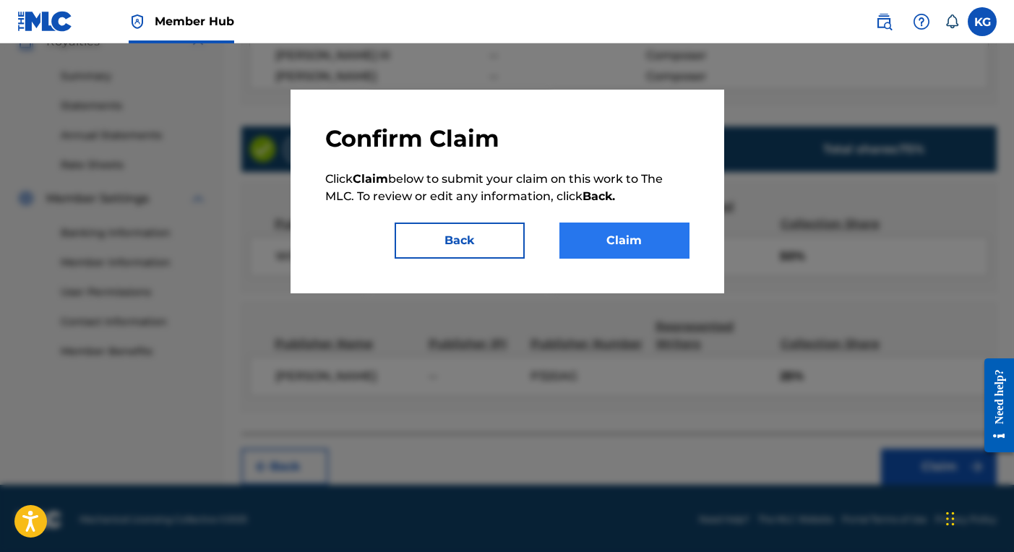
click at [622, 244] on button "Claim" at bounding box center [624, 241] width 130 height 36
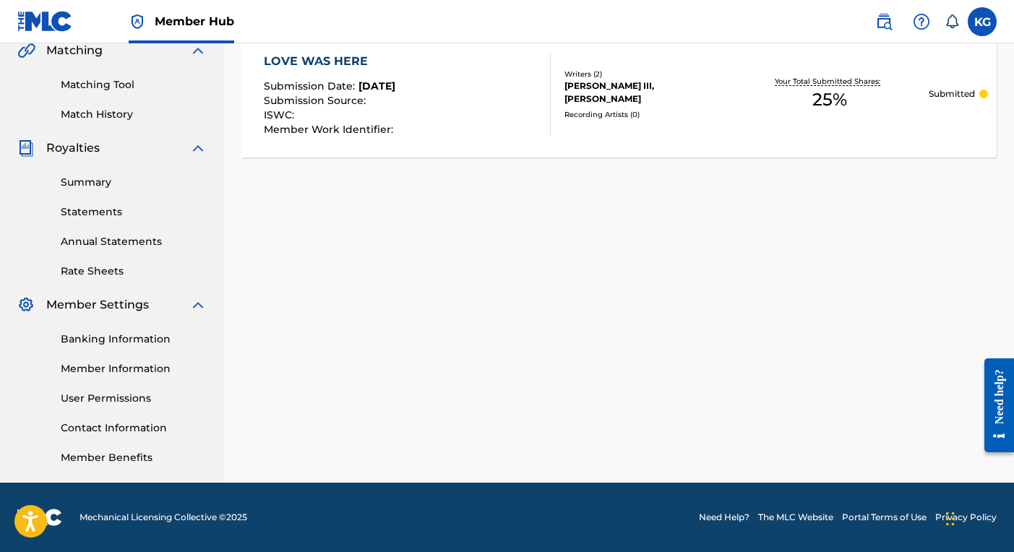
scroll to position [356, 0]
drag, startPoint x: 573, startPoint y: 80, endPoint x: 574, endPoint y: 71, distance: 9.4
click at [574, 79] on div "ALBERT J. BROWN III, KIXAMMA GRIFFIN" at bounding box center [646, 92] width 165 height 26
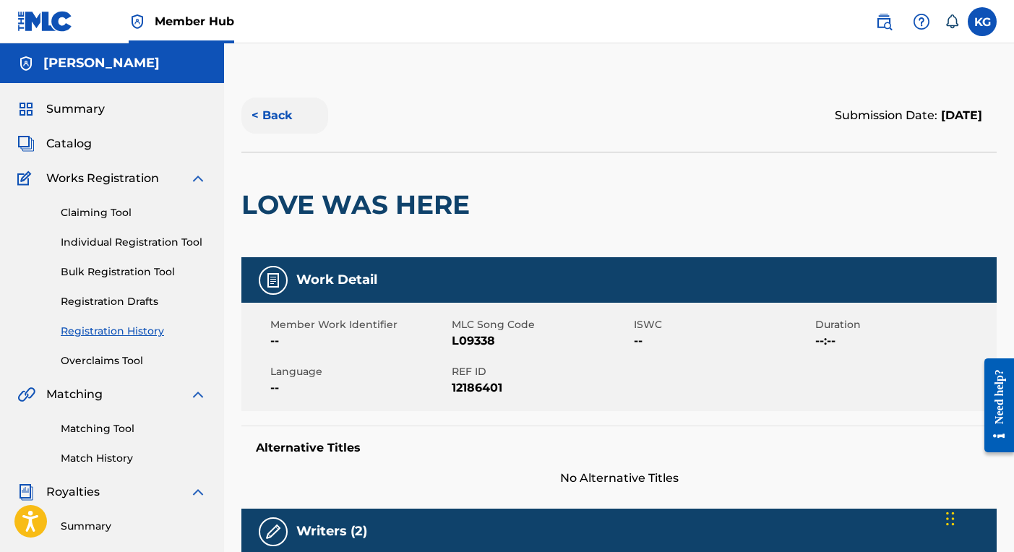
click at [283, 121] on button "< Back" at bounding box center [284, 116] width 87 height 36
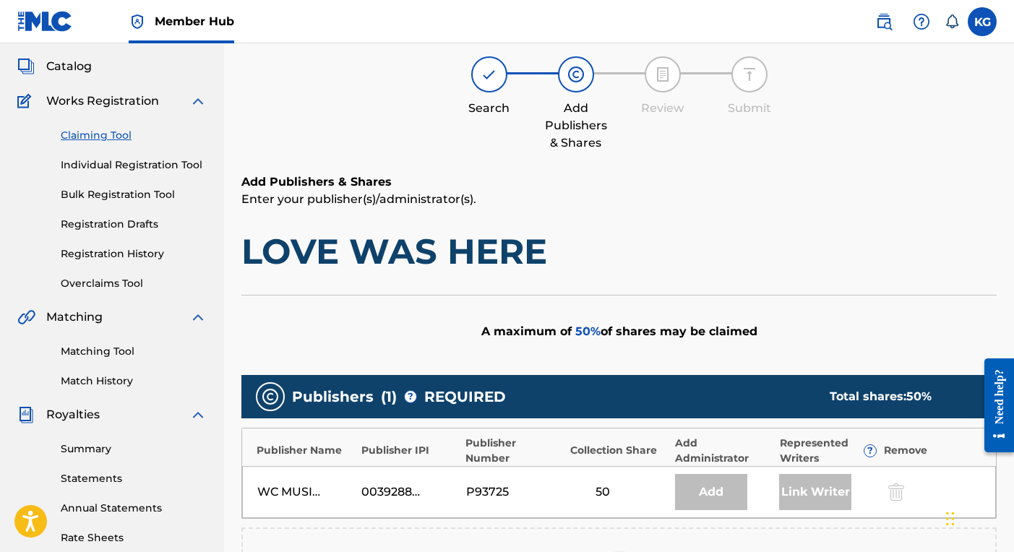
scroll to position [55, 0]
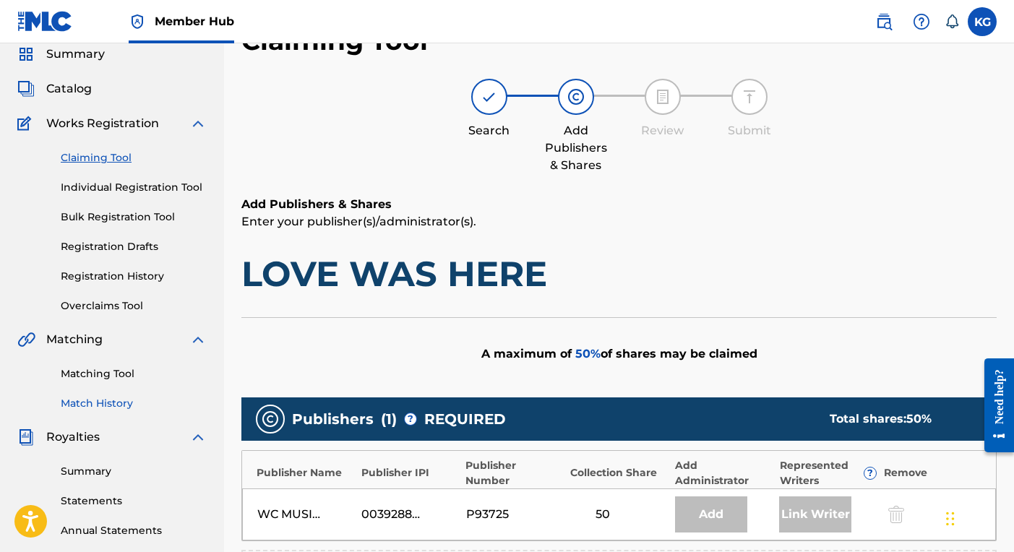
click at [115, 408] on link "Match History" at bounding box center [134, 403] width 146 height 15
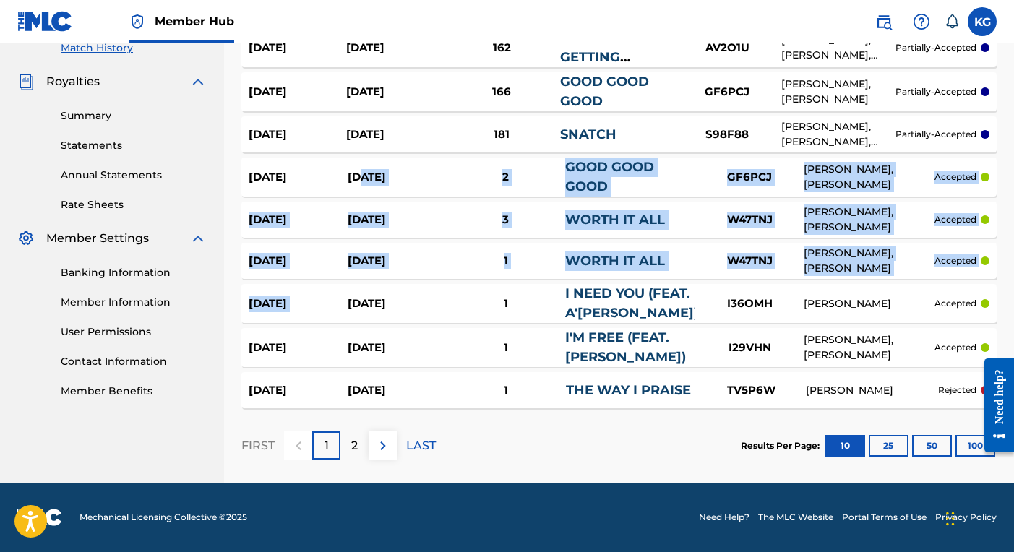
scroll to position [423, 0]
drag, startPoint x: 361, startPoint y: 289, endPoint x: 361, endPoint y: 280, distance: 9.4
click at [361, 280] on section "Last Updated Date Submission Date Recording Groups ? Work Title MLC Song Code W…" at bounding box center [618, 172] width 755 height 471
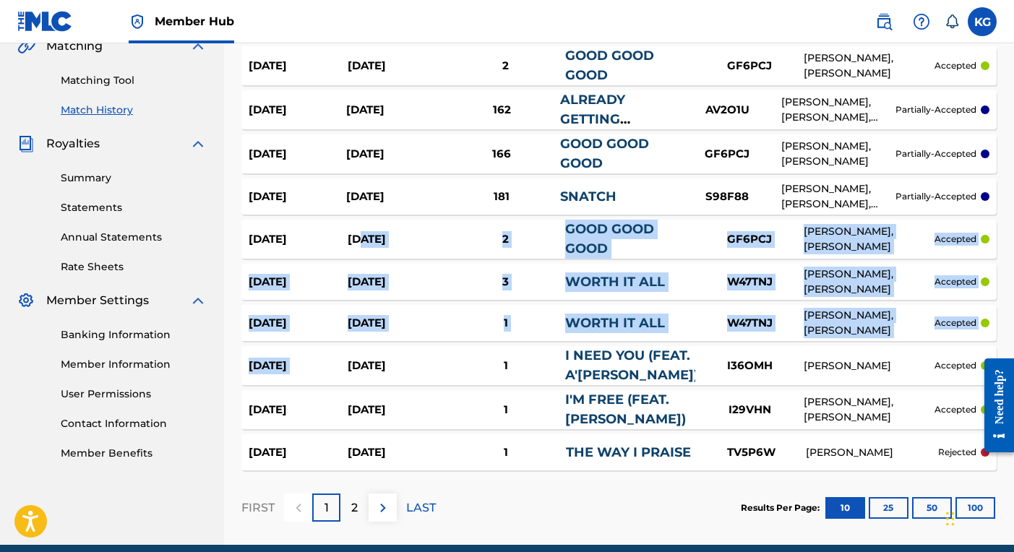
scroll to position [347, 0]
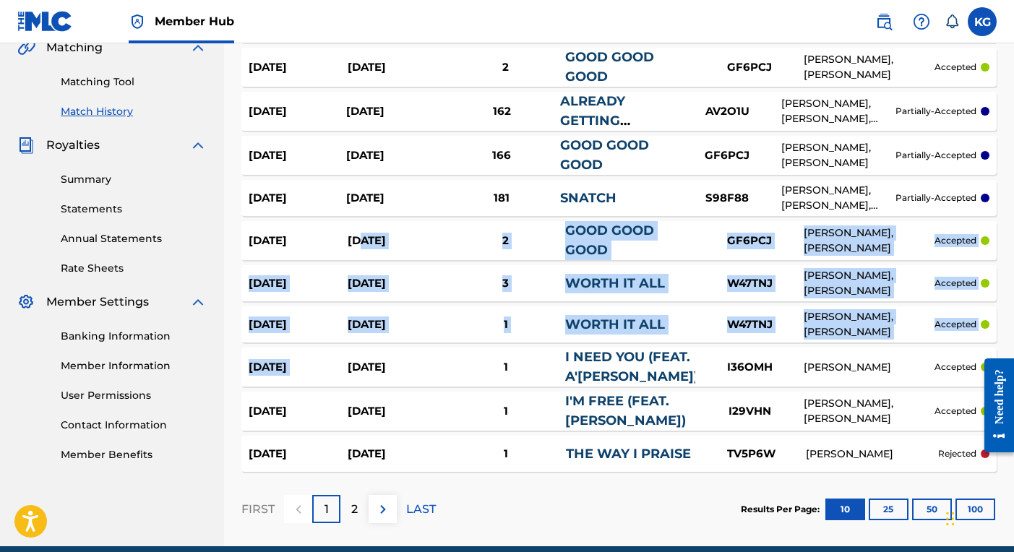
click at [445, 323] on div "[DATE]" at bounding box center [397, 325] width 99 height 17
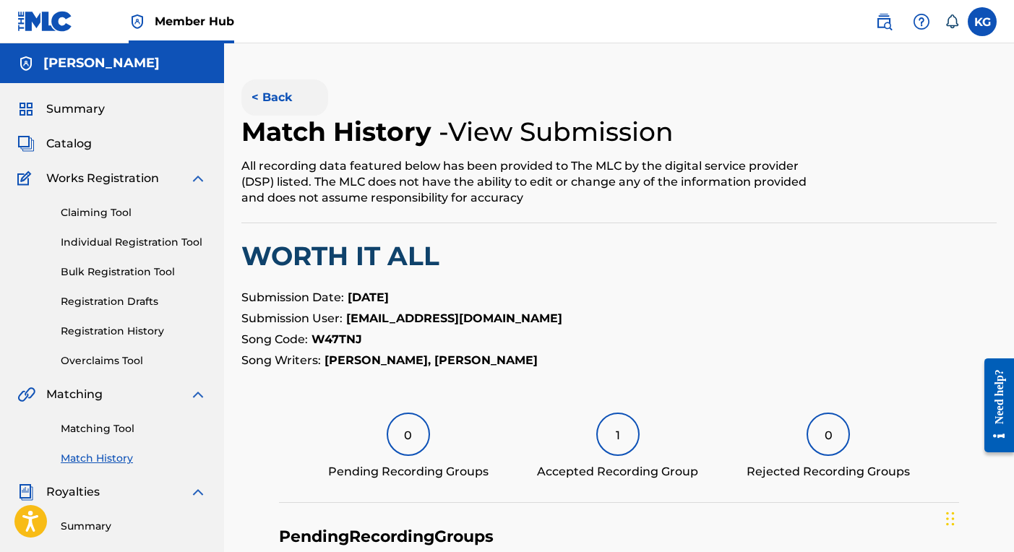
click at [269, 98] on button "< Back" at bounding box center [284, 97] width 87 height 36
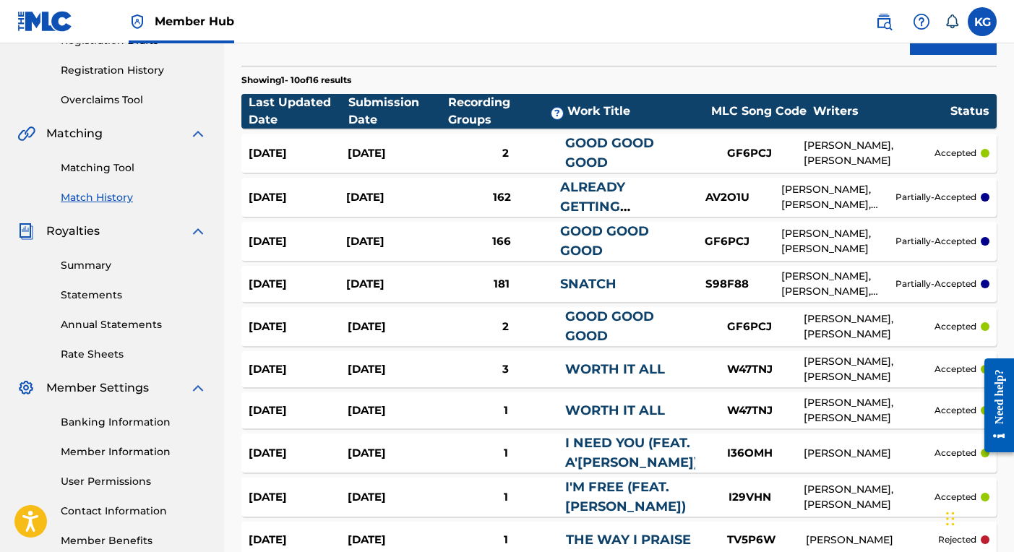
scroll to position [262, 0]
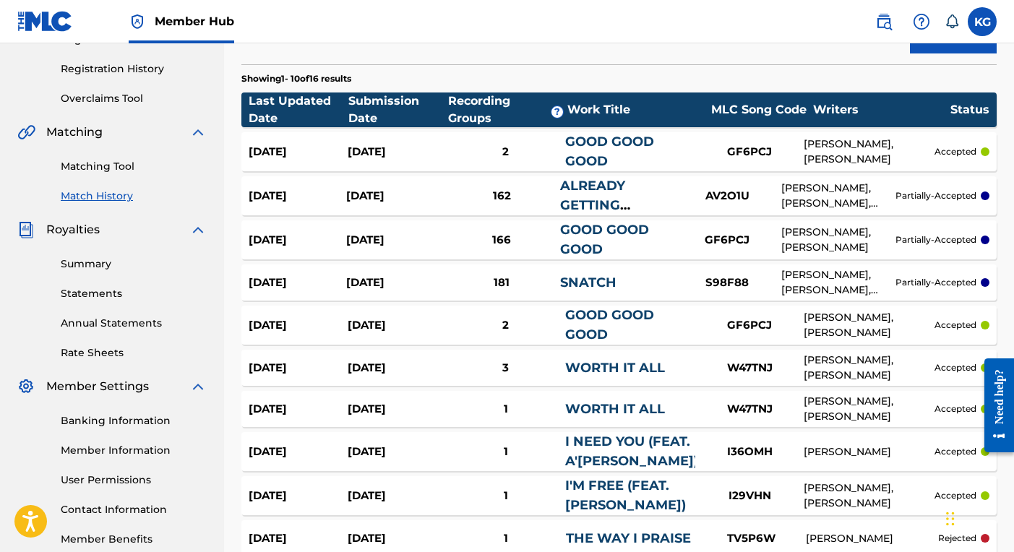
click at [459, 282] on div "181" at bounding box center [501, 283] width 117 height 17
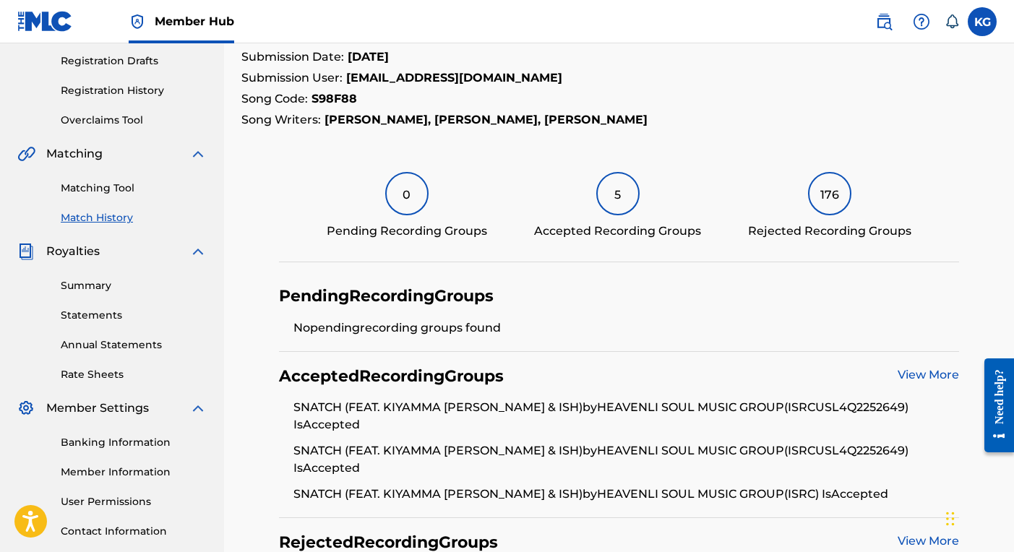
scroll to position [261, 0]
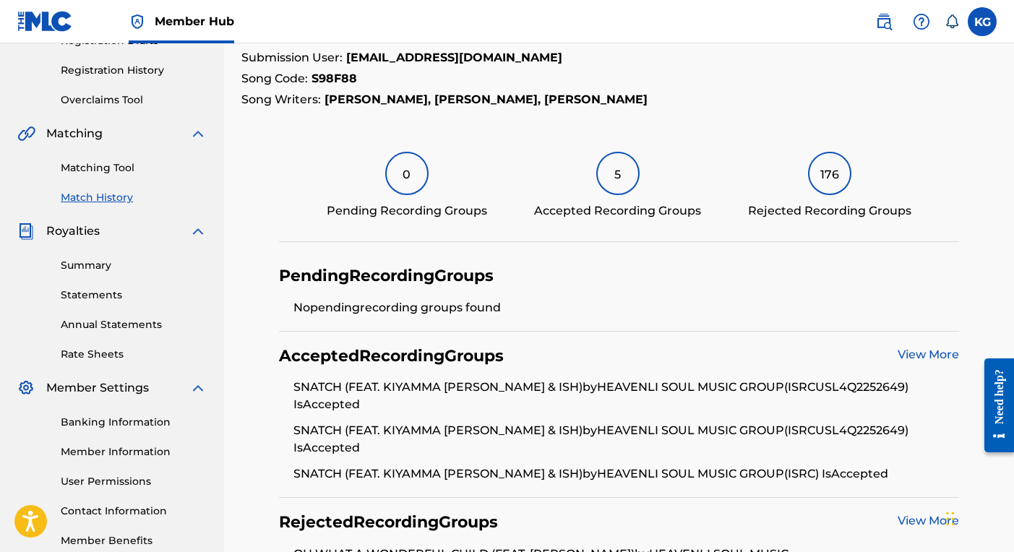
click at [438, 273] on h4 "Pending Recording Groups" at bounding box center [386, 276] width 215 height 20
click at [453, 180] on div "0 Pending Recording Groups" at bounding box center [407, 186] width 160 height 68
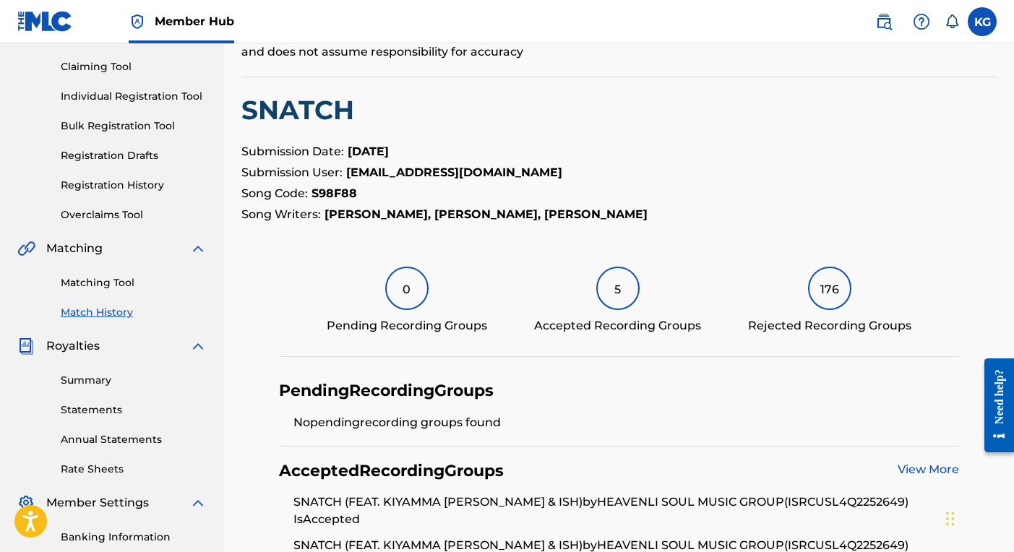
scroll to position [136, 0]
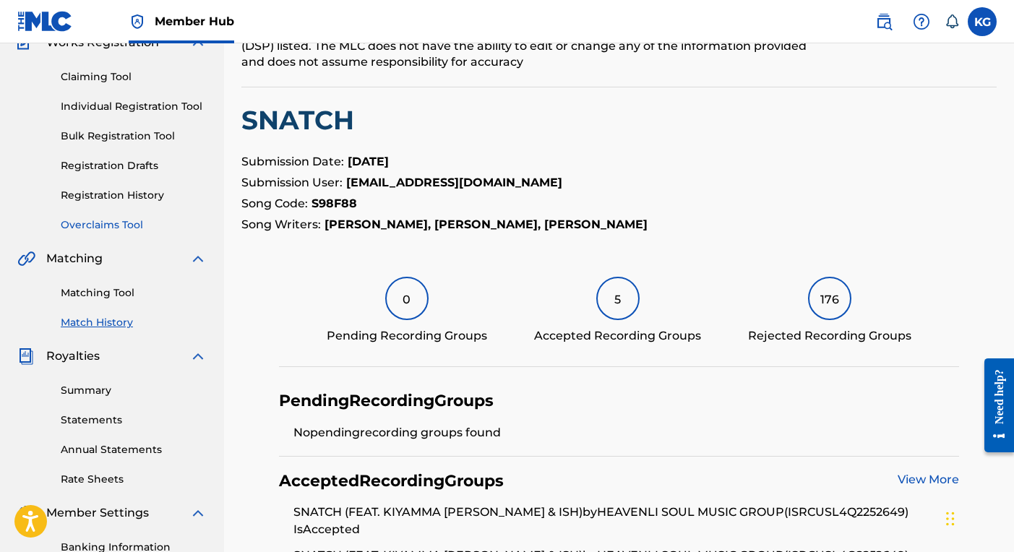
click at [128, 225] on link "Overclaims Tool" at bounding box center [134, 225] width 146 height 15
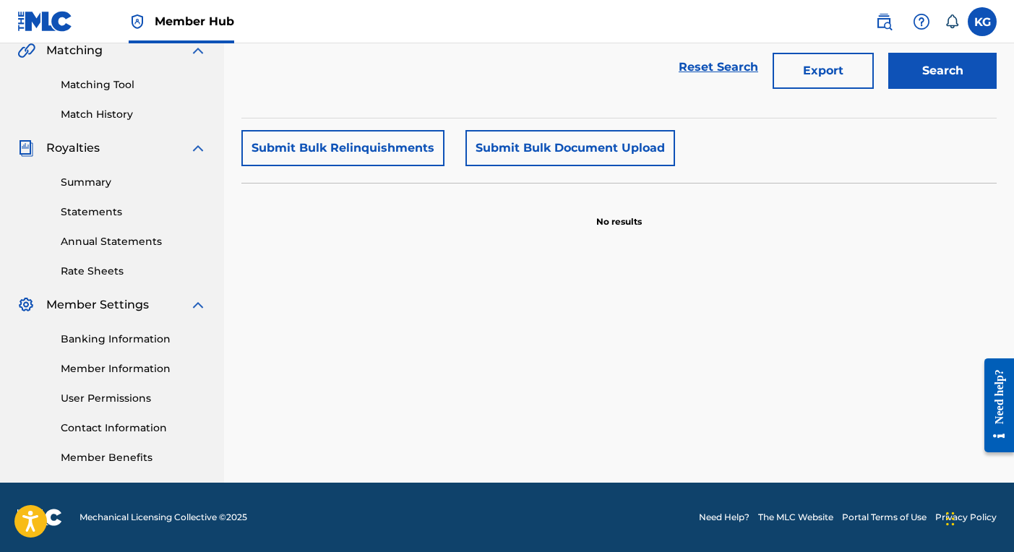
scroll to position [356, 0]
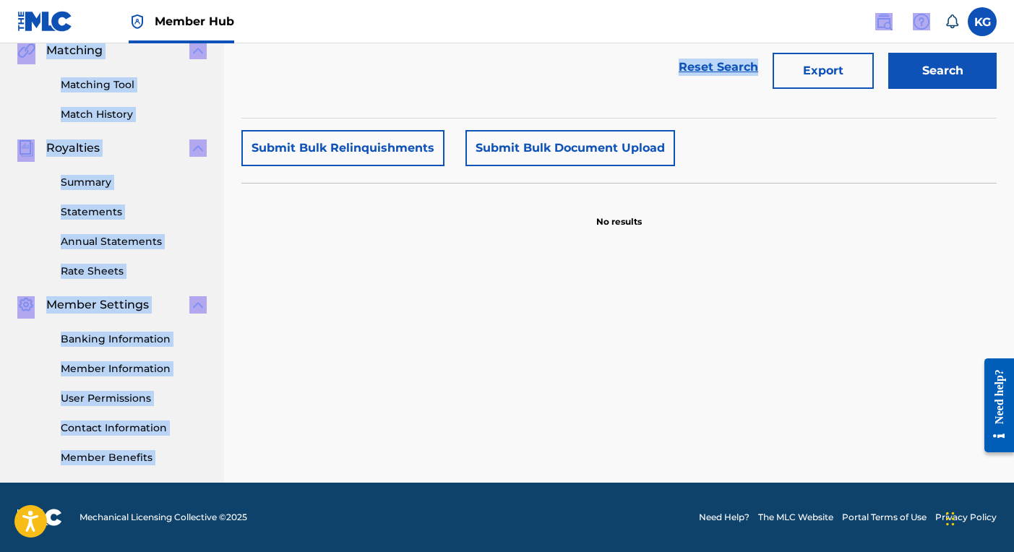
click at [556, 90] on section "SearchWithCriteria1ce8c682-df53-4276-8219-210263d77aa3 Work Title Filter Status…" at bounding box center [618, 18] width 755 height 199
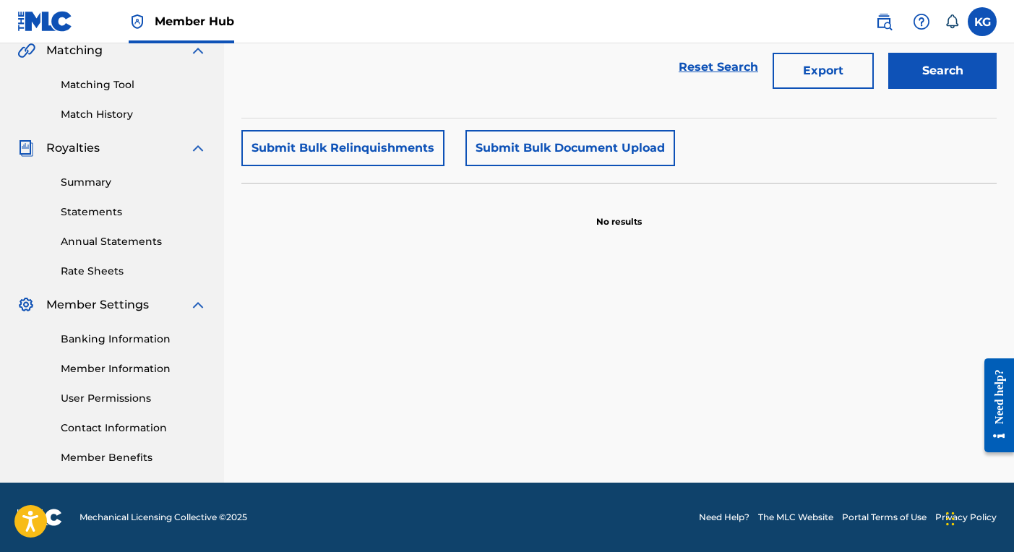
click at [544, 256] on div "Overclaims Tool The Overclaims Tool enables Members to see works they have regi…" at bounding box center [618, 109] width 755 height 747
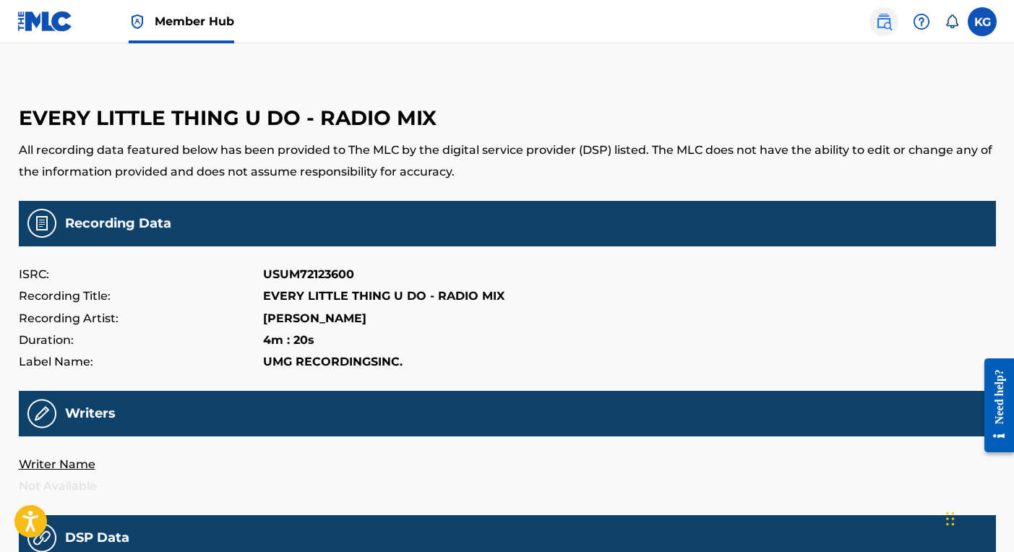
click at [887, 27] on img at bounding box center [883, 21] width 17 height 17
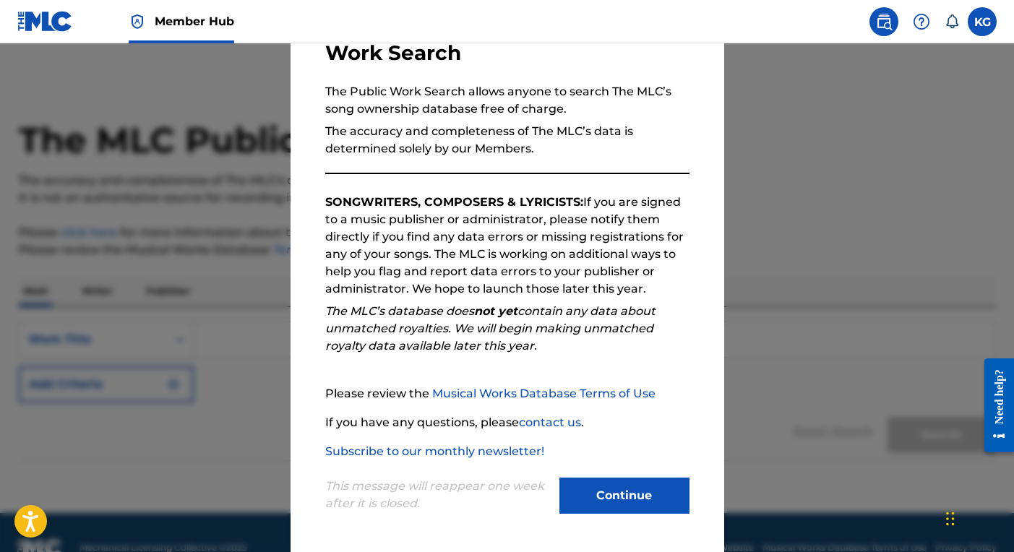
scroll to position [109, 0]
click at [649, 499] on button "Continue" at bounding box center [624, 496] width 130 height 36
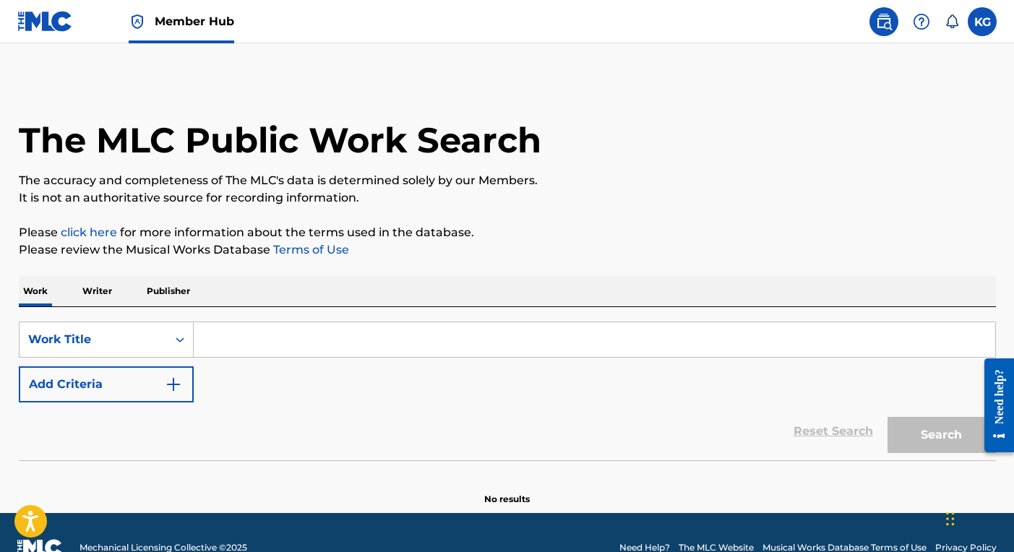
click at [275, 337] on input "Search Form" at bounding box center [594, 339] width 801 height 35
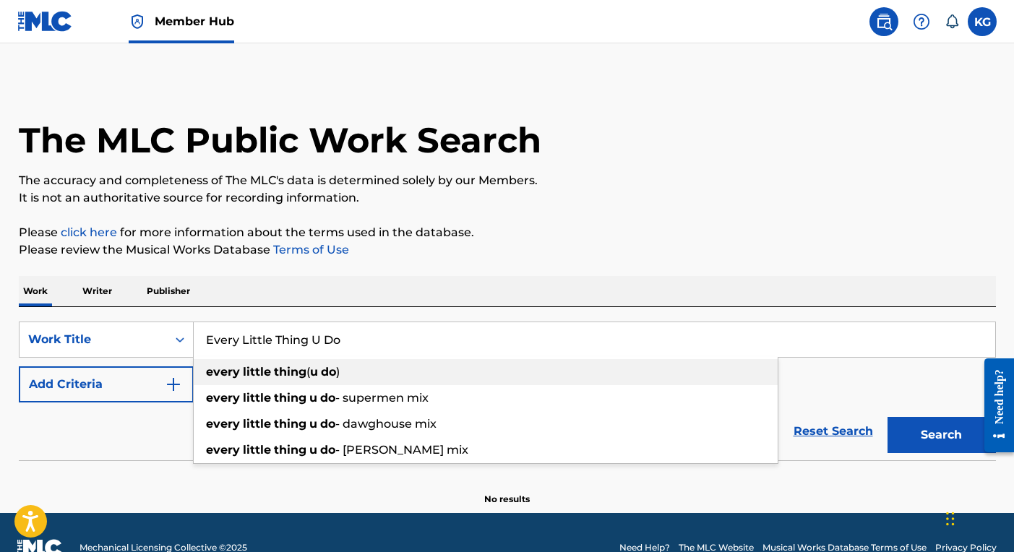
click at [293, 377] on strong "thing" at bounding box center [290, 372] width 33 height 14
type input "every little thing (u do)"
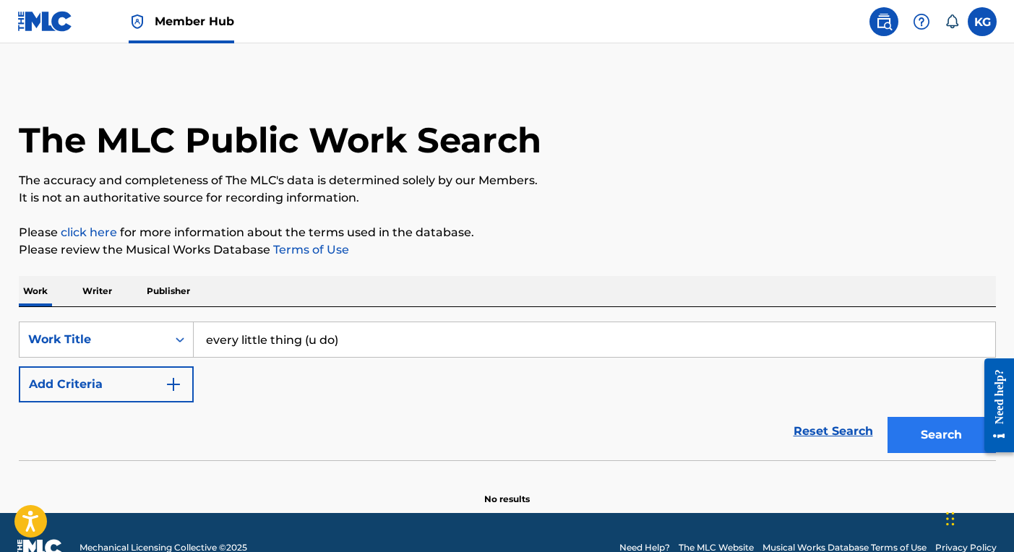
click at [935, 434] on button "Search" at bounding box center [941, 435] width 108 height 36
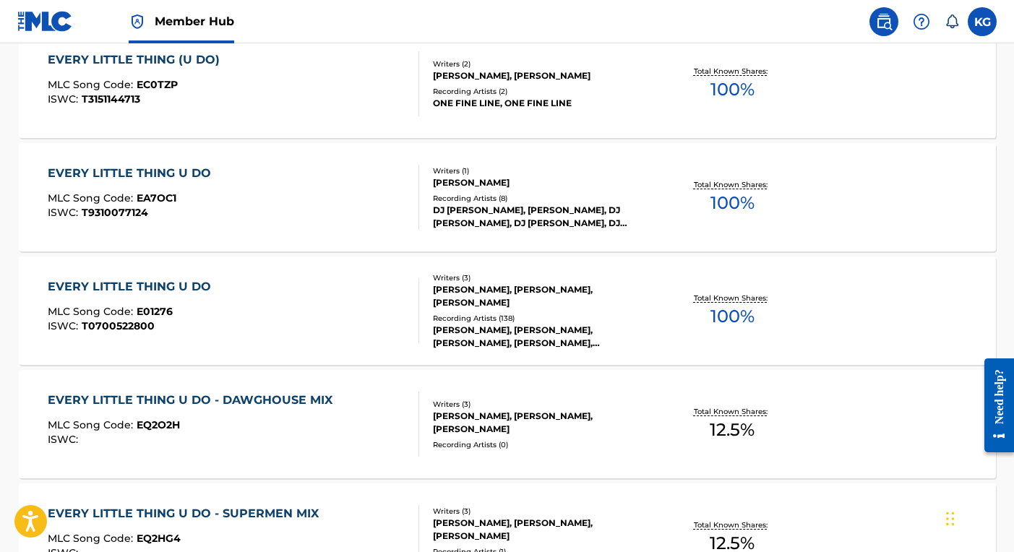
scroll to position [472, 0]
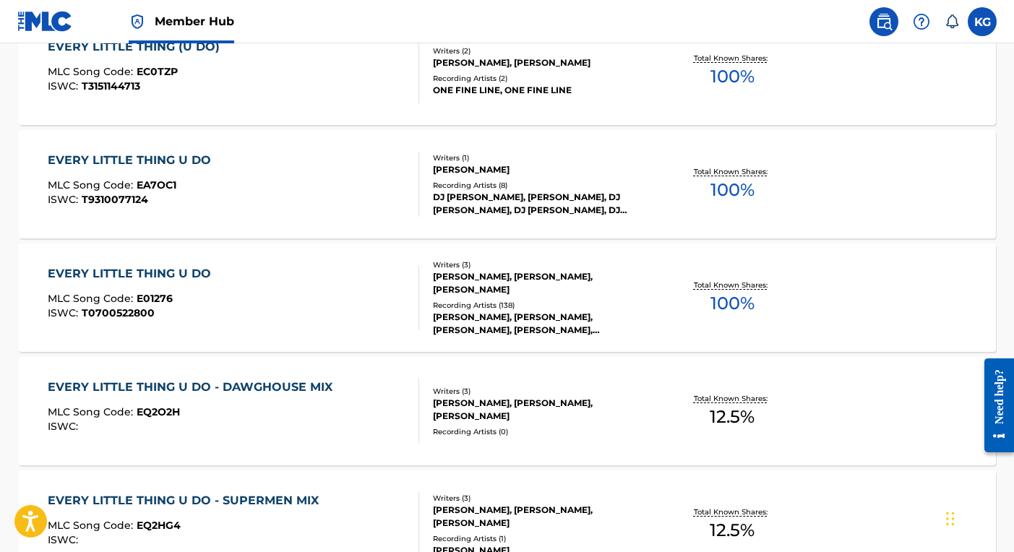
click at [275, 297] on div "EVERY LITTLE THING U DO MLC Song Code : E01276 ISWC : T0700522800" at bounding box center [233, 297] width 371 height 65
